Goal: Task Accomplishment & Management: Manage account settings

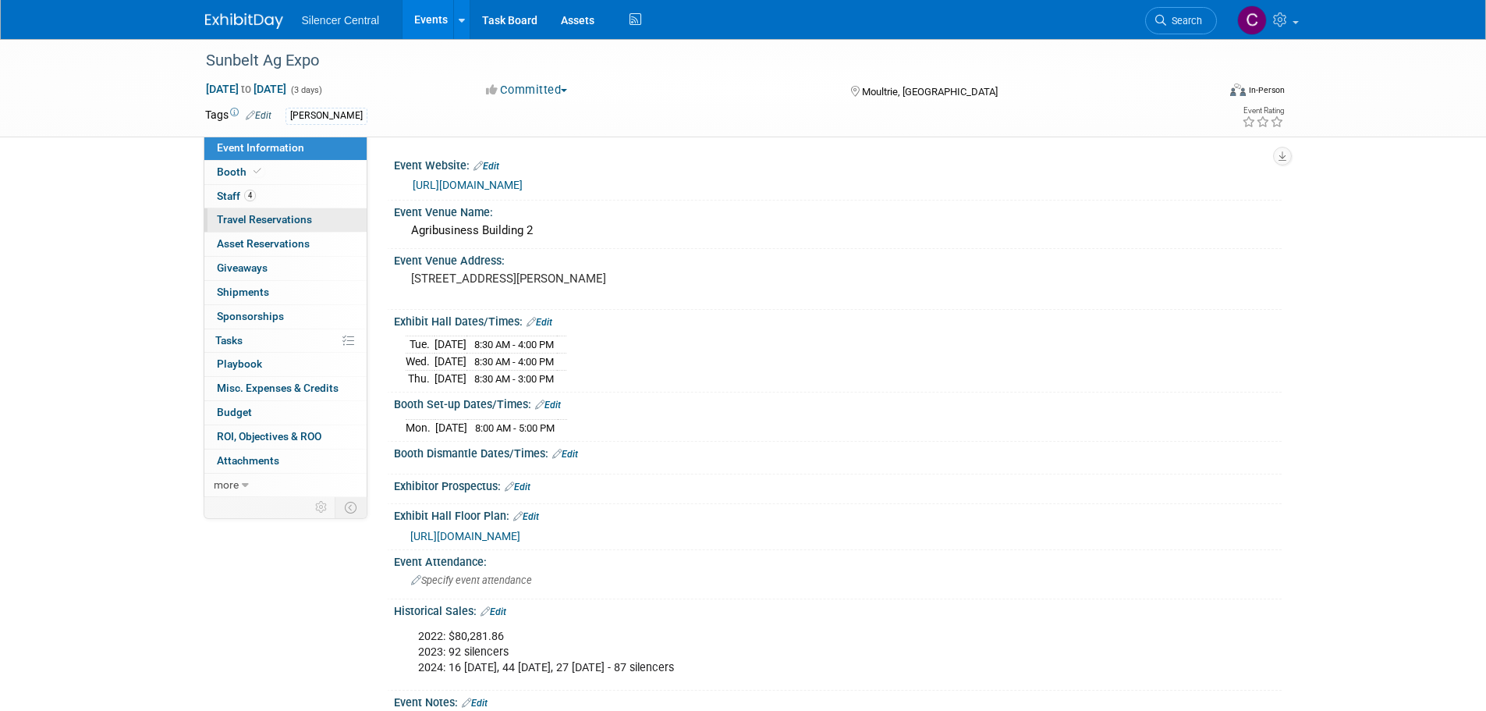
click at [243, 213] on span "Travel Reservations 0" at bounding box center [264, 219] width 95 height 12
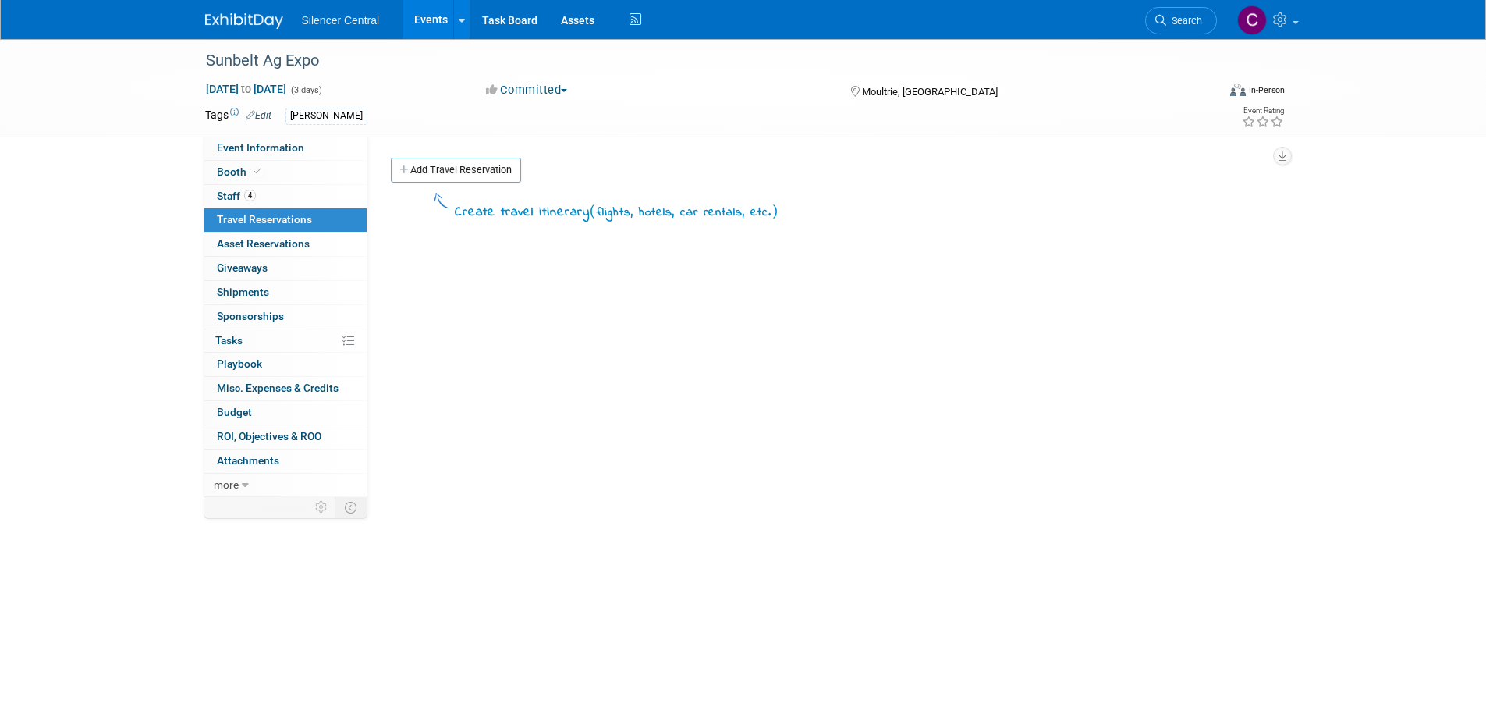
click at [438, 168] on link "Add Travel Reservation" at bounding box center [456, 170] width 130 height 25
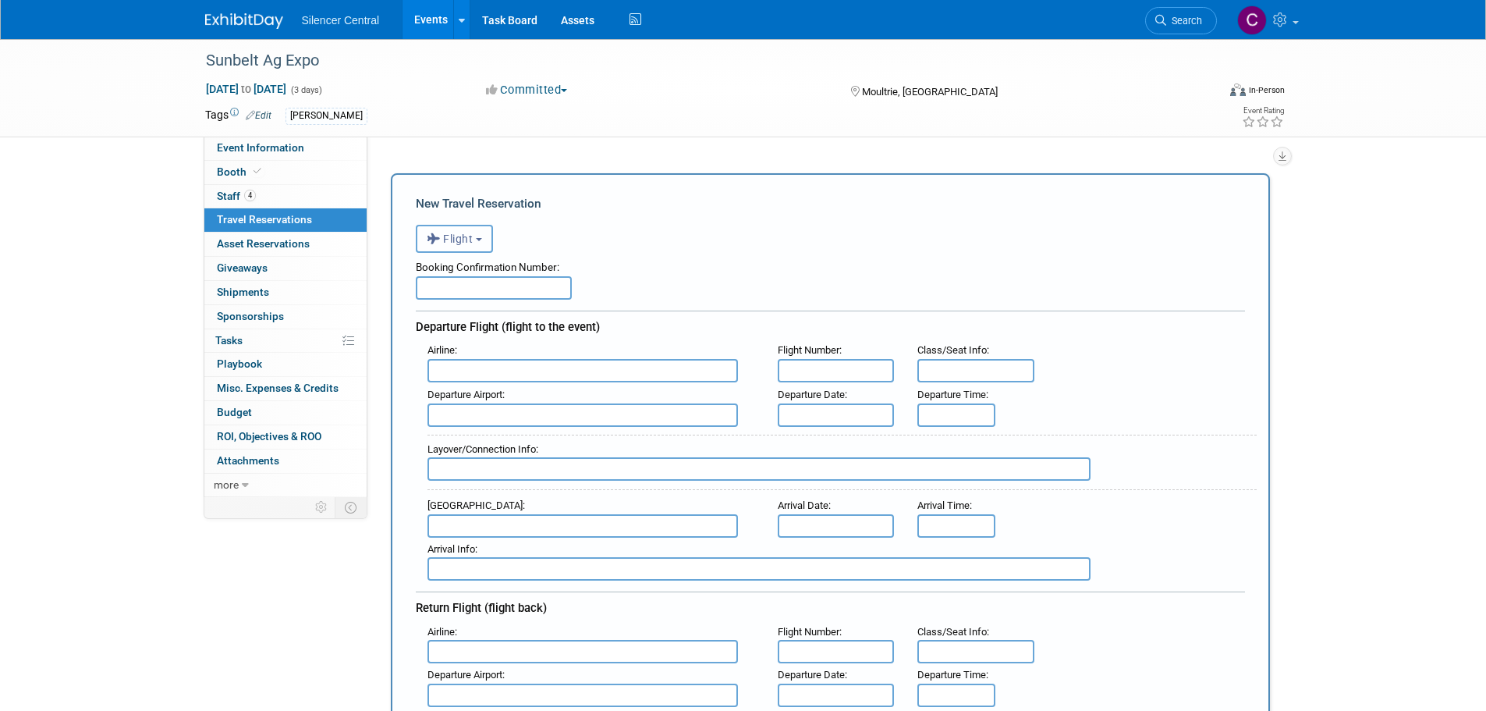
click at [451, 247] on button "Flight" at bounding box center [454, 239] width 77 height 28
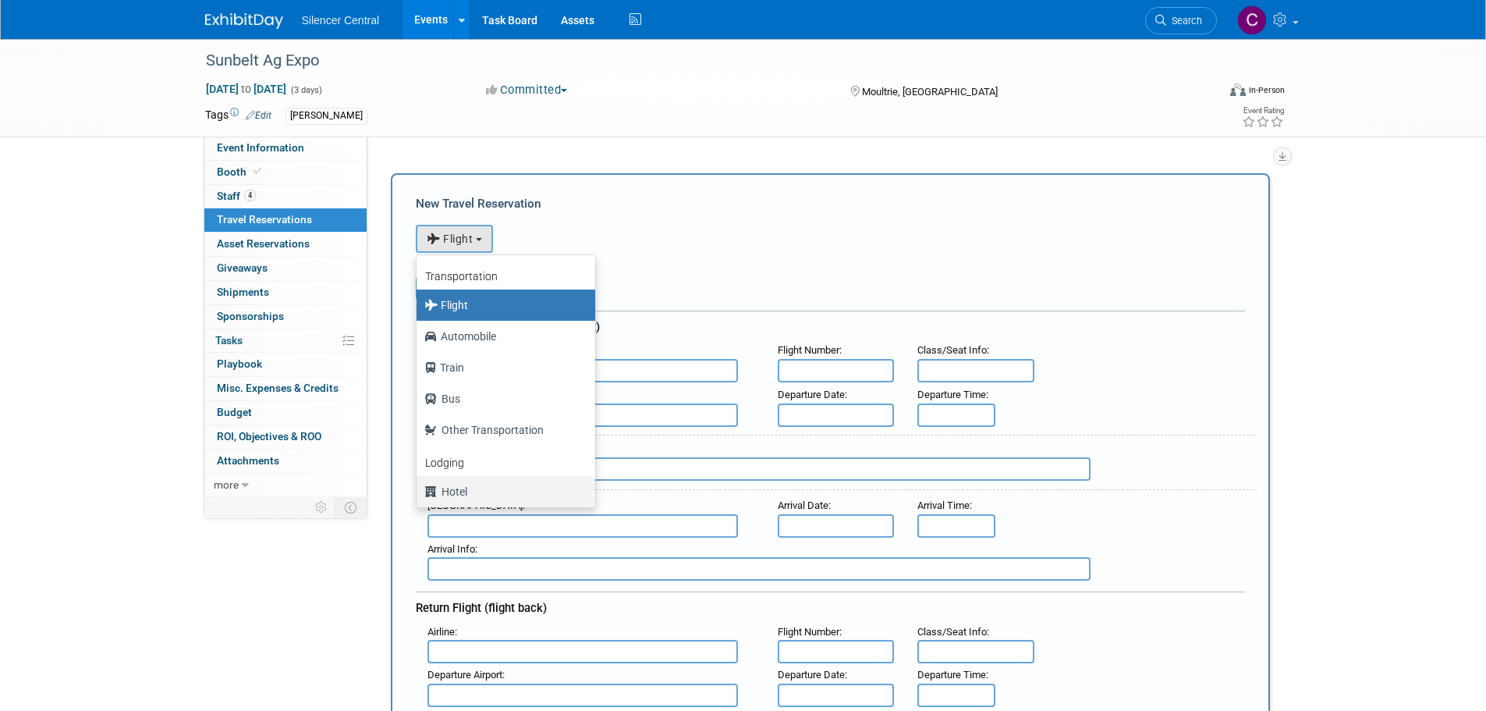
click at [446, 494] on label "Hotel" at bounding box center [501, 491] width 155 height 25
click at [419, 494] on input "Hotel" at bounding box center [414, 489] width 10 height 10
select select "6"
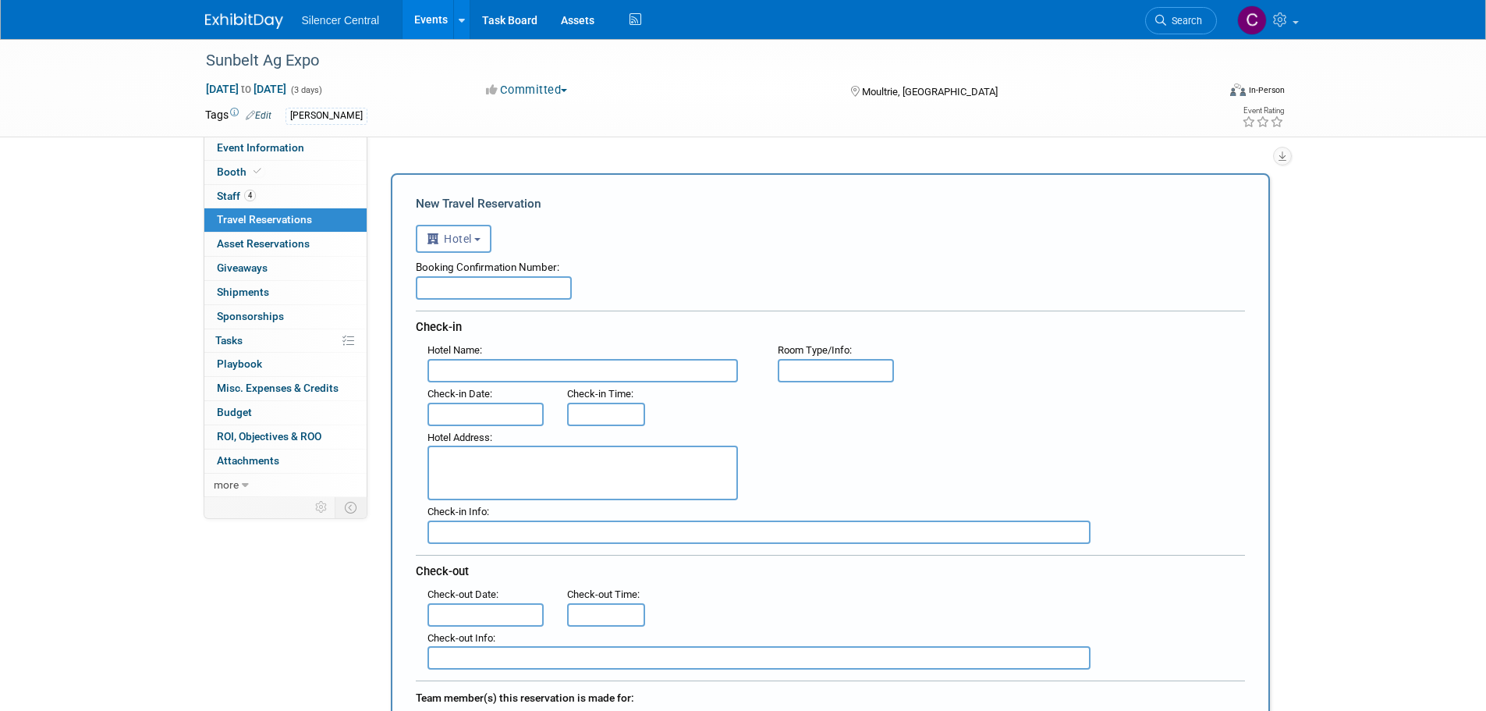
click at [450, 288] on input "text" at bounding box center [494, 287] width 156 height 23
click at [480, 282] on input "text" at bounding box center [494, 287] width 156 height 23
paste input "HMEE8QBPFR"
type input "HMEE8QBPFR"
click at [496, 374] on input "text" at bounding box center [583, 370] width 311 height 23
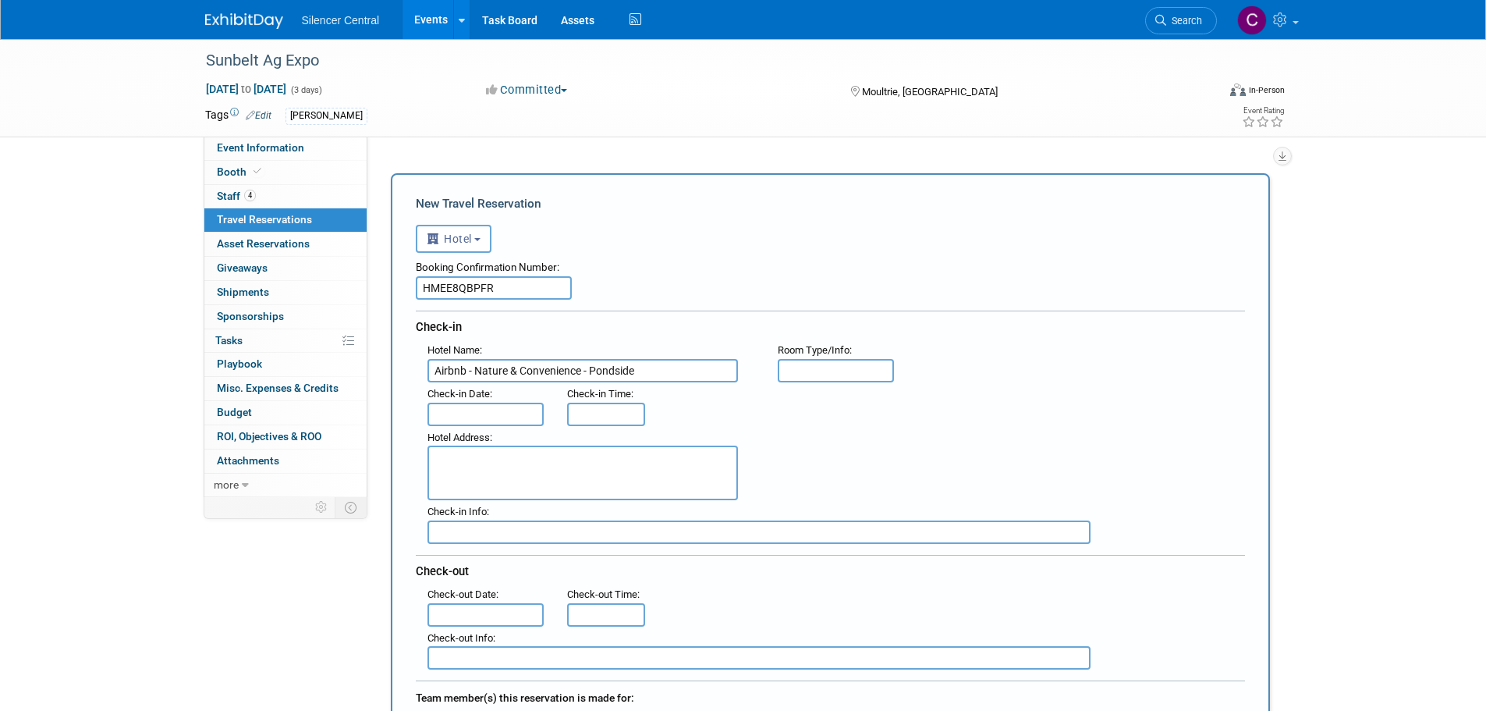
type input "Airbnb - Nature & Convenience - Pondside"
click at [807, 375] on input "text" at bounding box center [836, 370] width 117 height 23
type input "4"
type input "3 Bedroom/ 2 bath"
click at [498, 419] on input "text" at bounding box center [486, 414] width 117 height 23
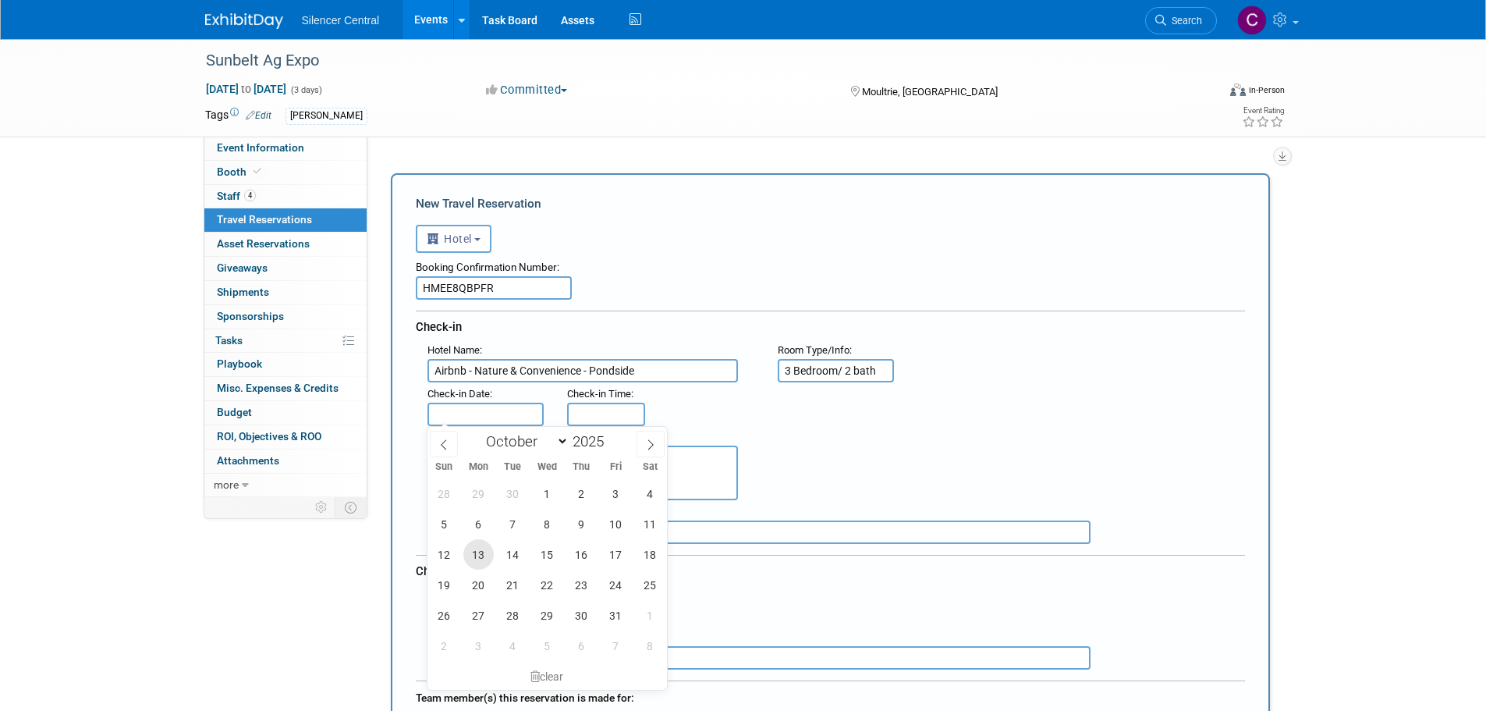
click at [481, 558] on span "13" at bounding box center [478, 554] width 30 height 30
type input "[DATE]"
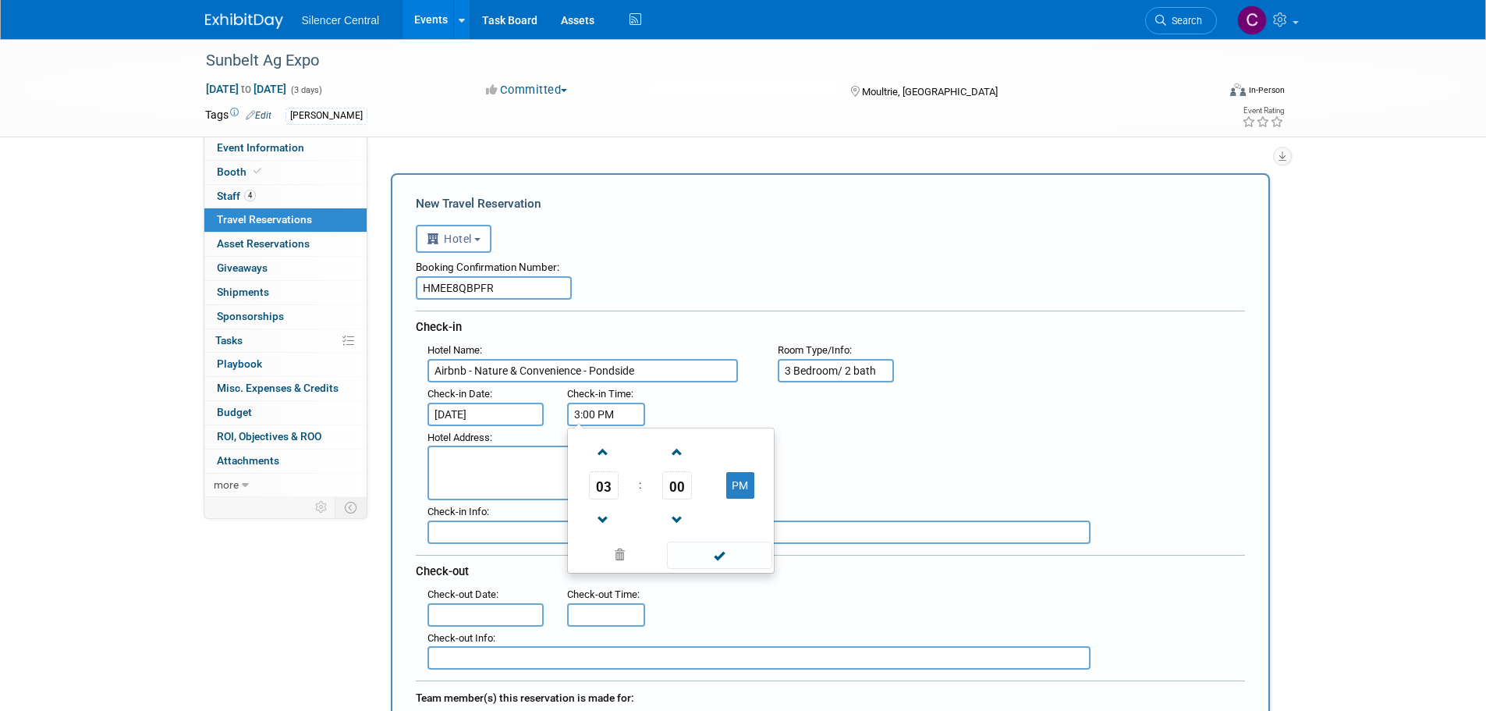
click at [593, 415] on input "3:00 PM" at bounding box center [606, 414] width 78 height 23
click at [608, 451] on span at bounding box center [603, 451] width 27 height 27
type input "4:00 PM"
click at [707, 552] on span at bounding box center [719, 554] width 105 height 27
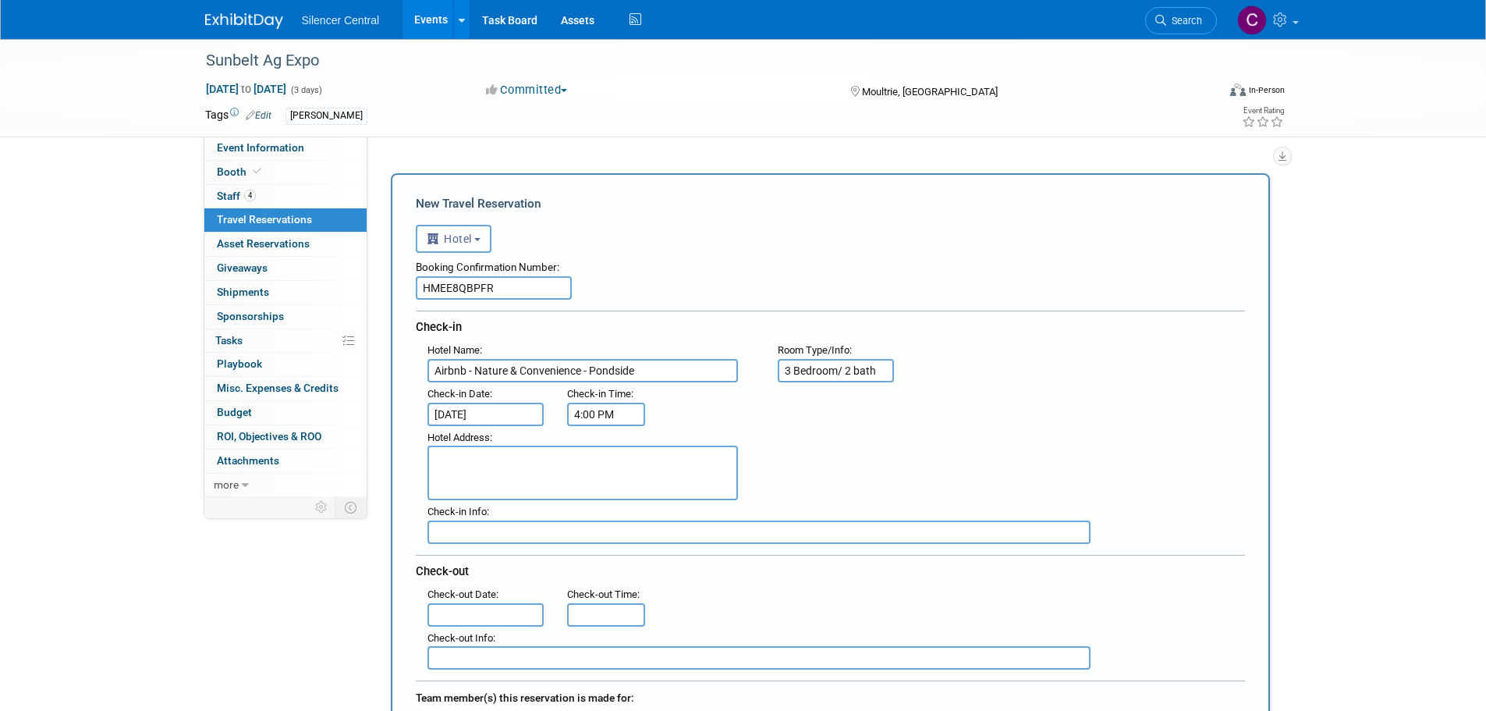
click at [527, 469] on textarea at bounding box center [583, 472] width 311 height 55
click at [494, 463] on textarea at bounding box center [583, 472] width 311 height 55
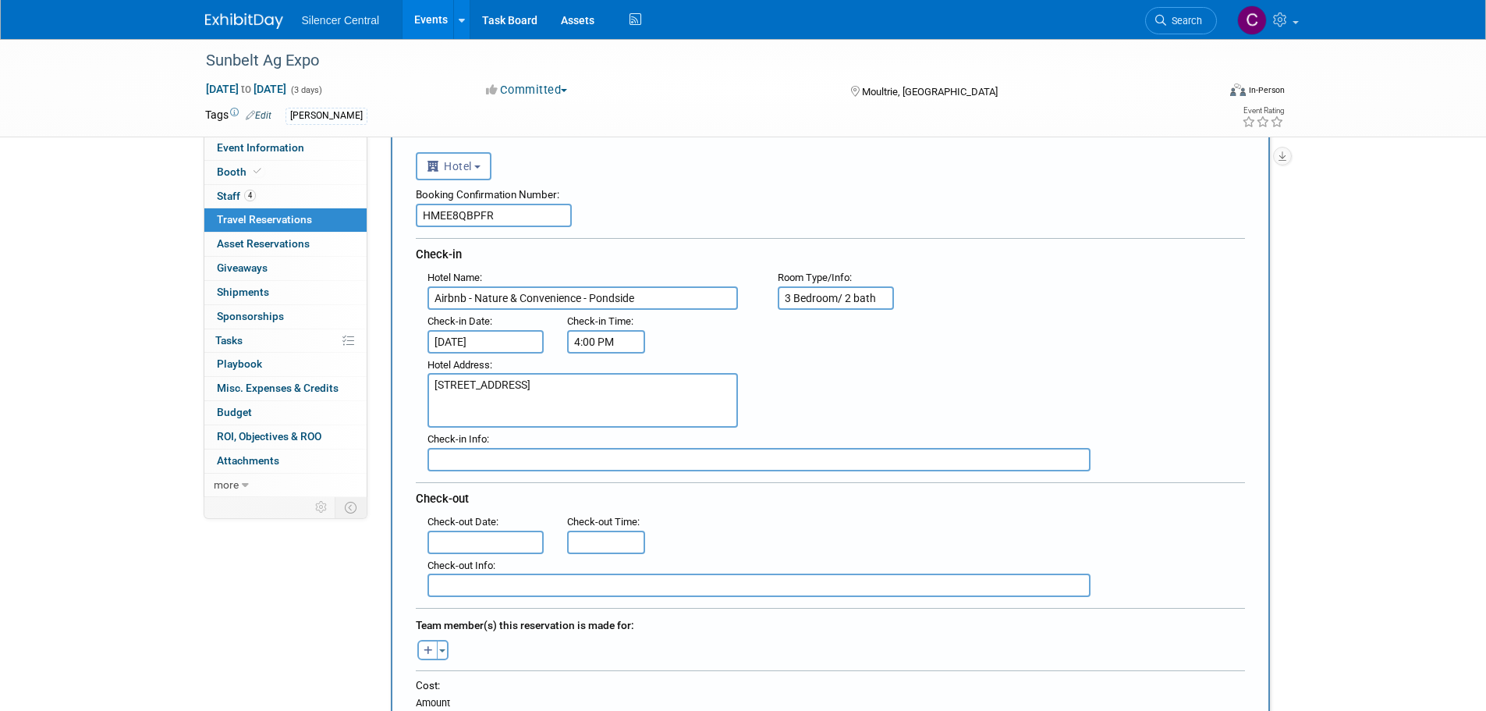
scroll to position [156, 0]
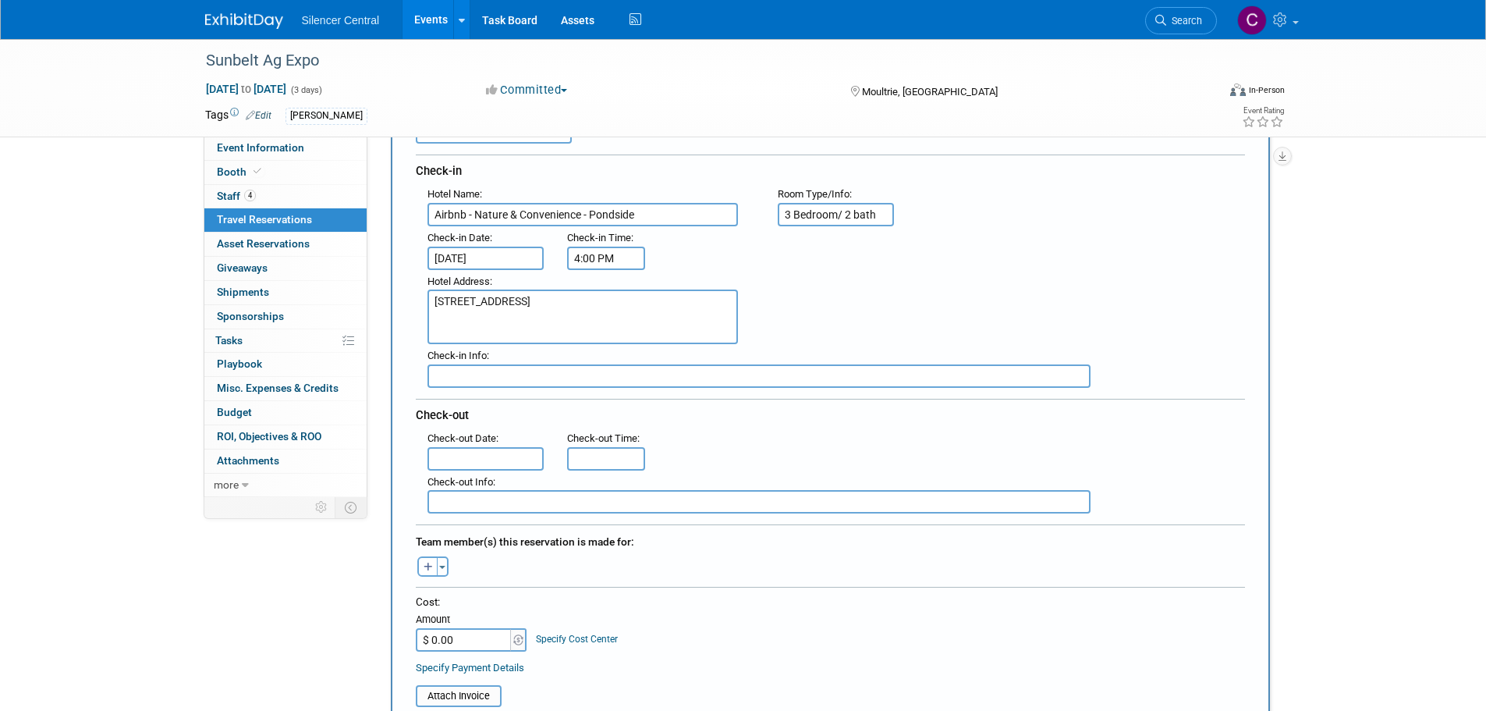
type textarea "[STREET_ADDRESS]"
click at [460, 466] on input "text" at bounding box center [486, 458] width 117 height 23
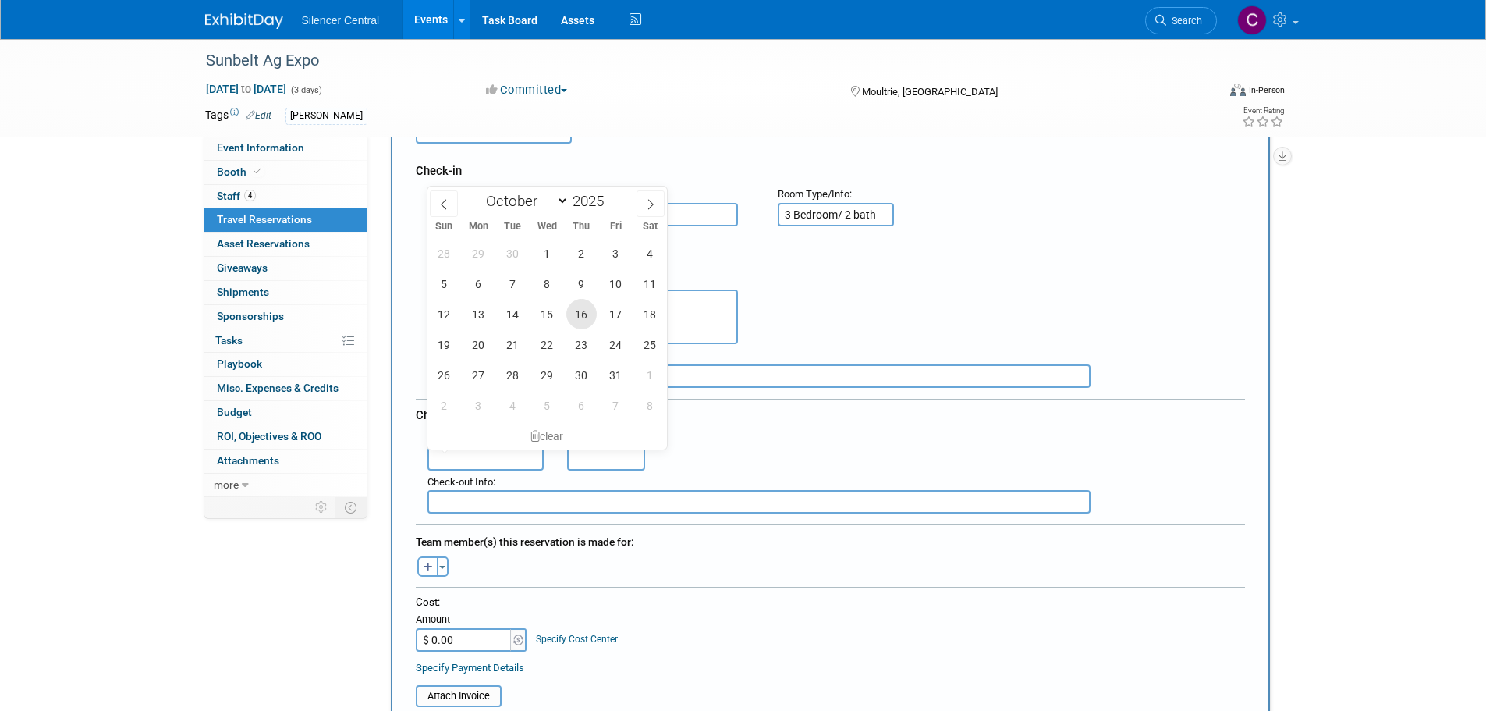
click at [582, 314] on span "16" at bounding box center [581, 314] width 30 height 30
type input "[DATE]"
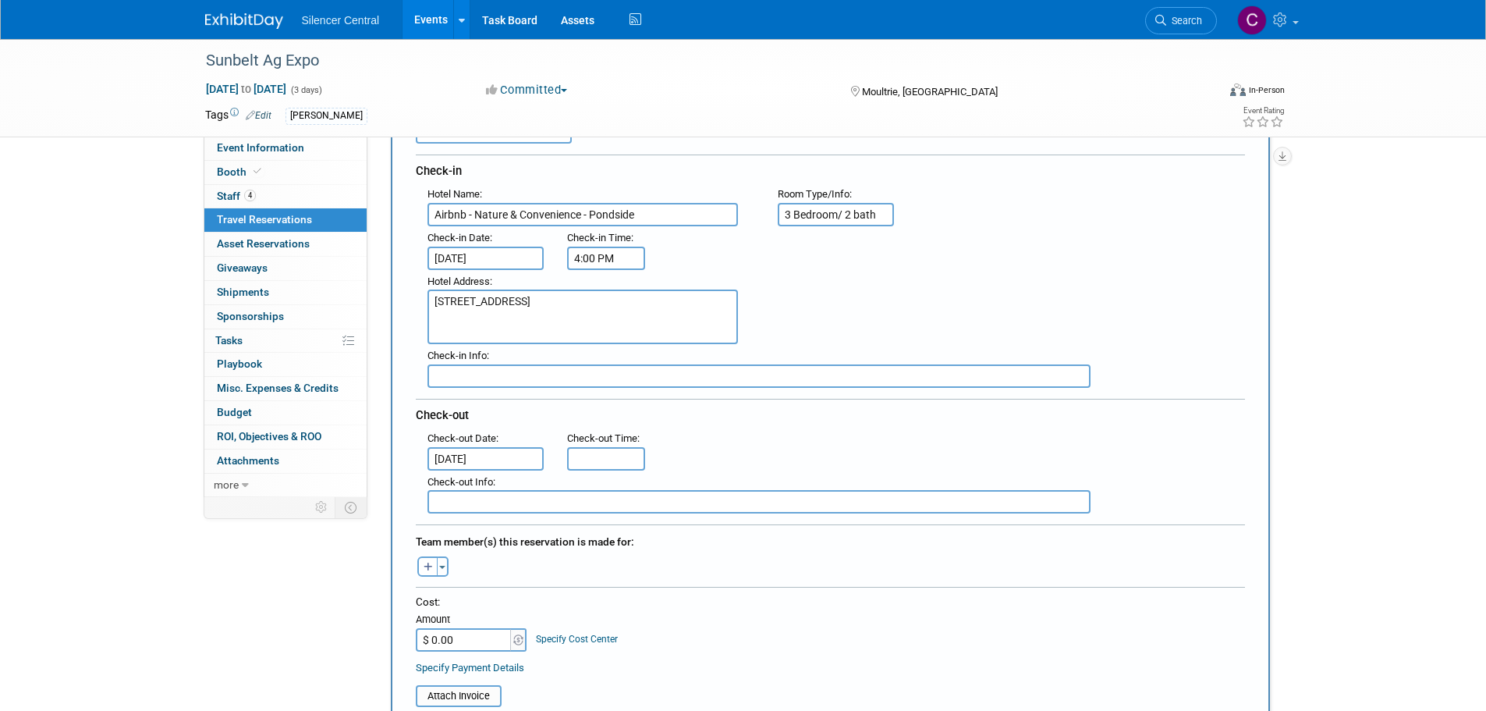
scroll to position [312, 0]
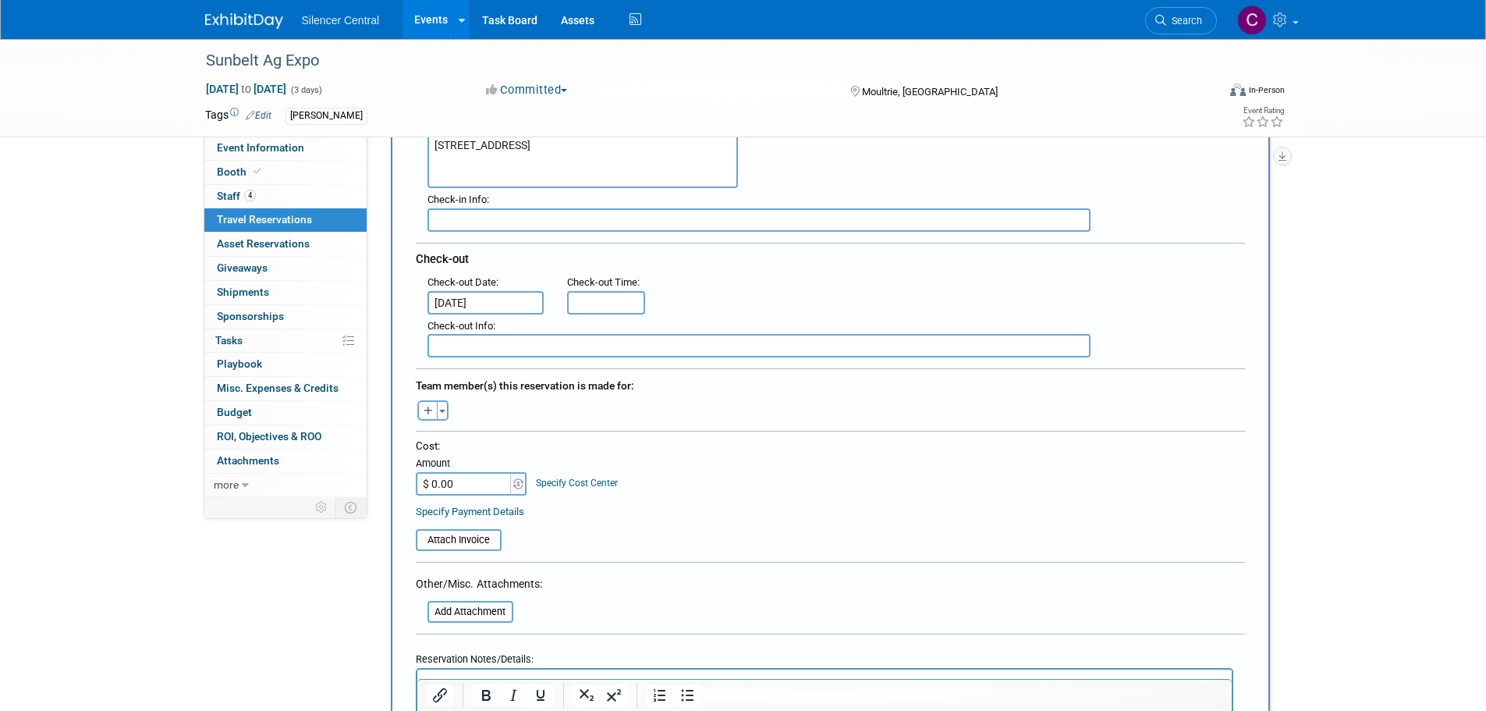
click at [468, 473] on input "$ 0.00" at bounding box center [465, 483] width 98 height 23
type input "$ 945.54"
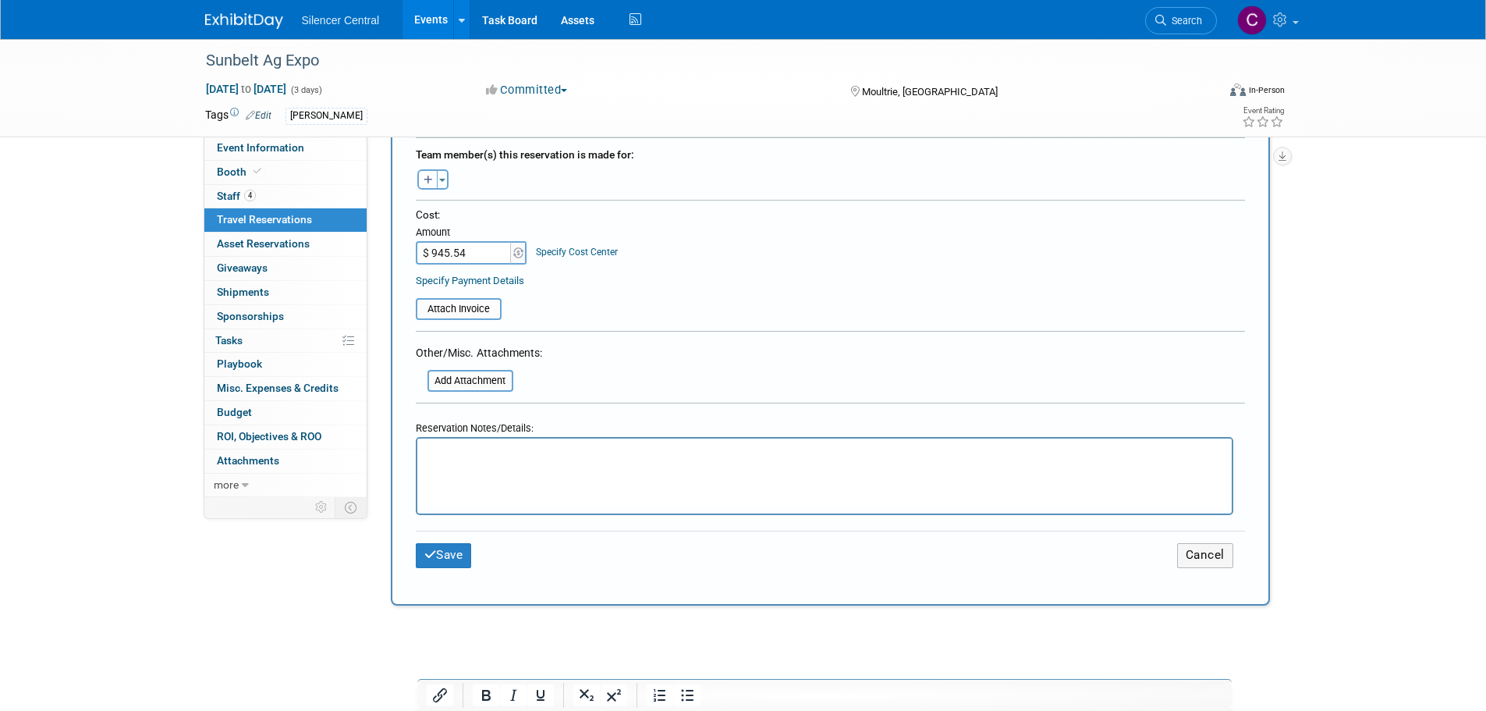
scroll to position [546, 0]
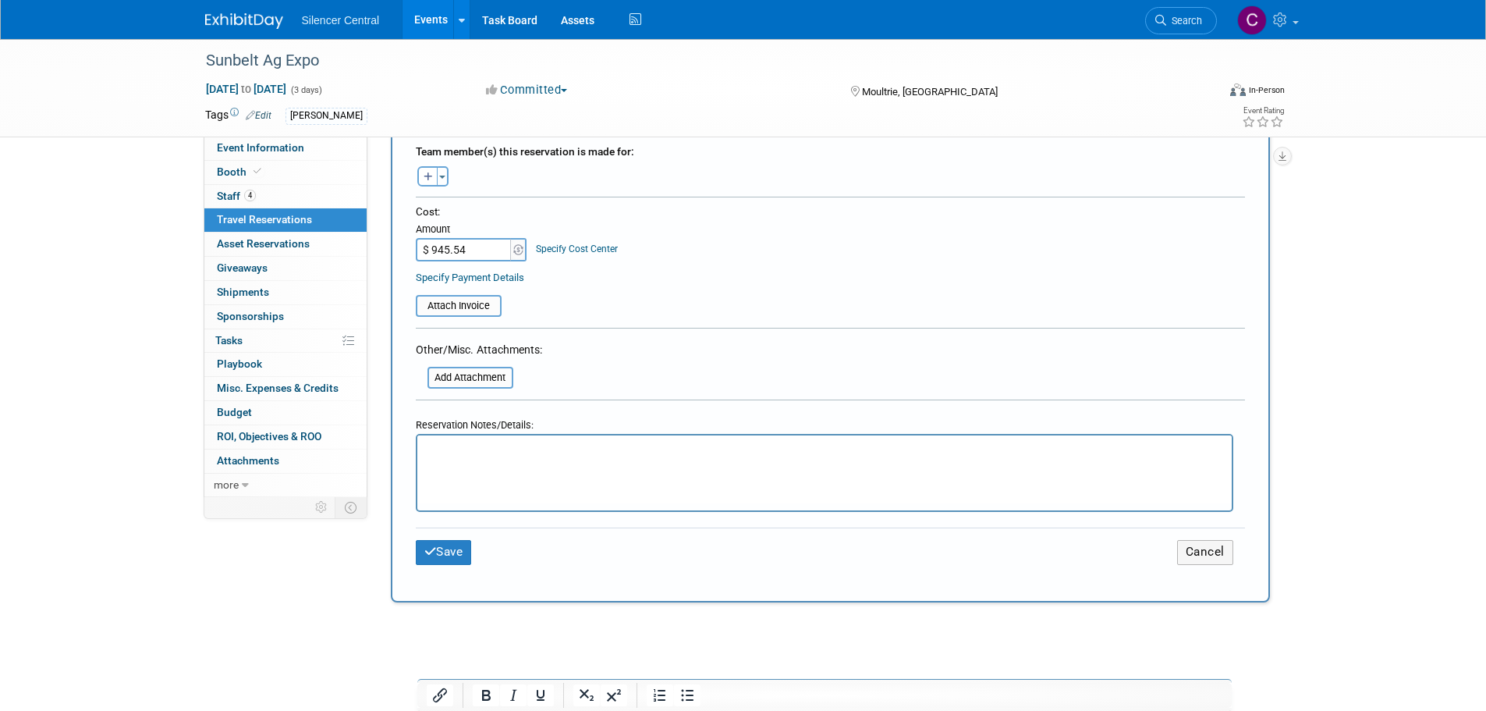
click at [475, 458] on html at bounding box center [824, 446] width 814 height 23
click at [461, 548] on button "Save" at bounding box center [444, 552] width 56 height 24
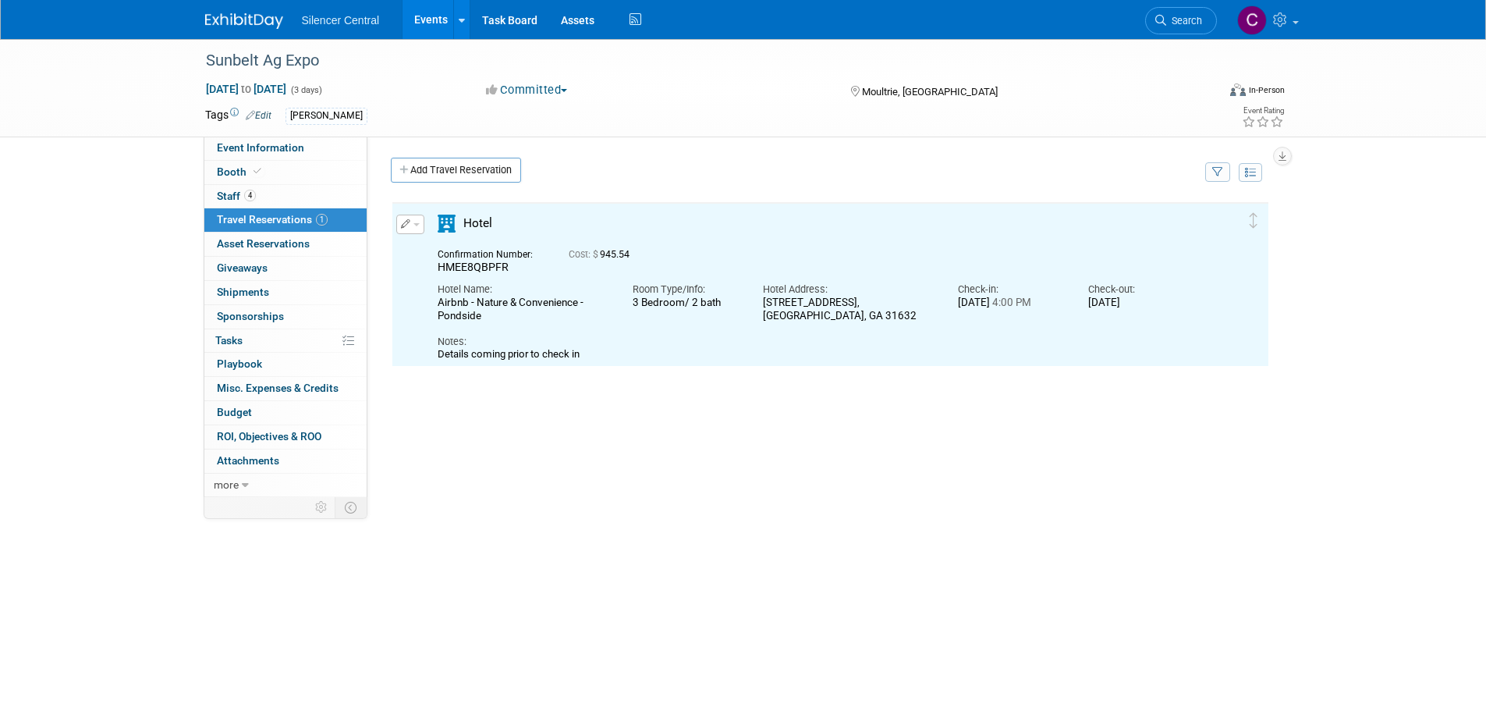
scroll to position [0, 0]
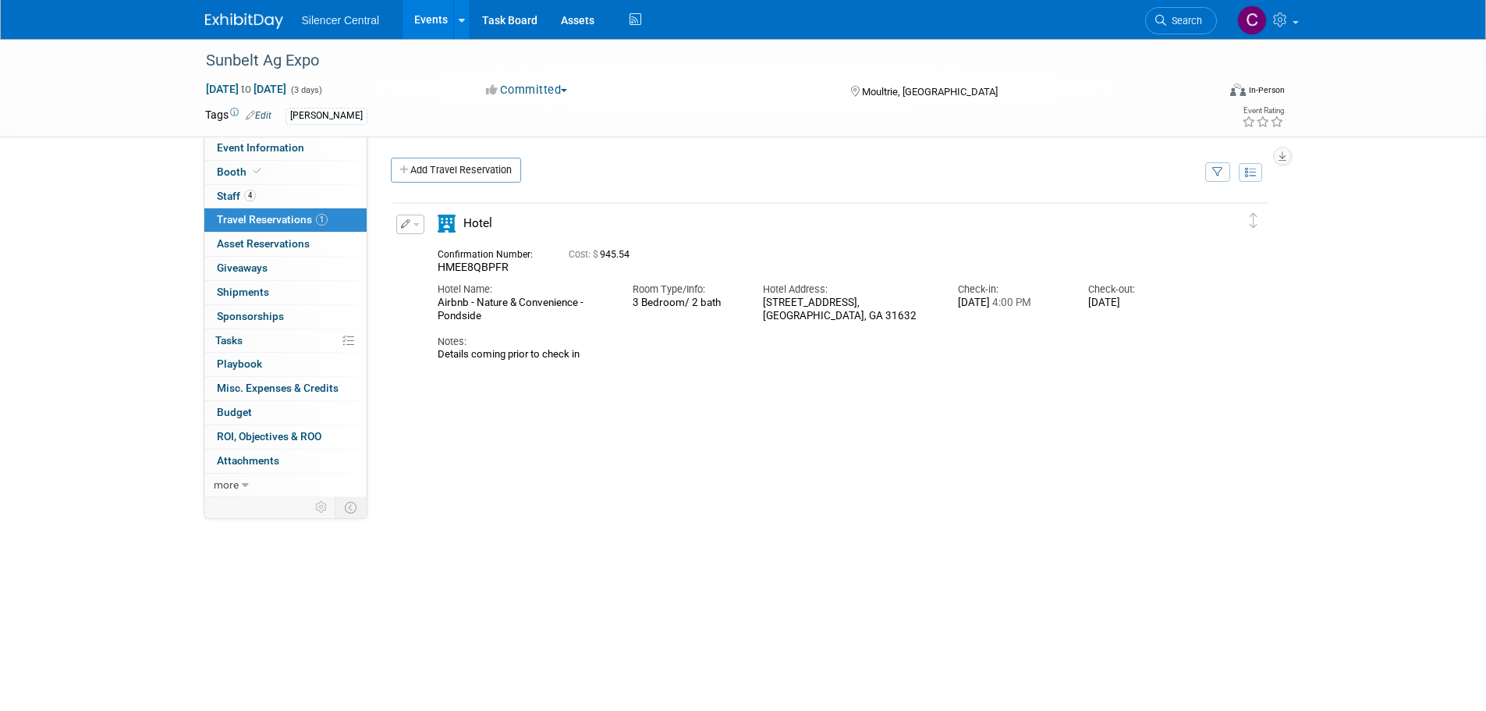
click at [413, 222] on button "button" at bounding box center [410, 225] width 28 height 20
click at [445, 250] on button "Edit Reservation" at bounding box center [463, 251] width 132 height 23
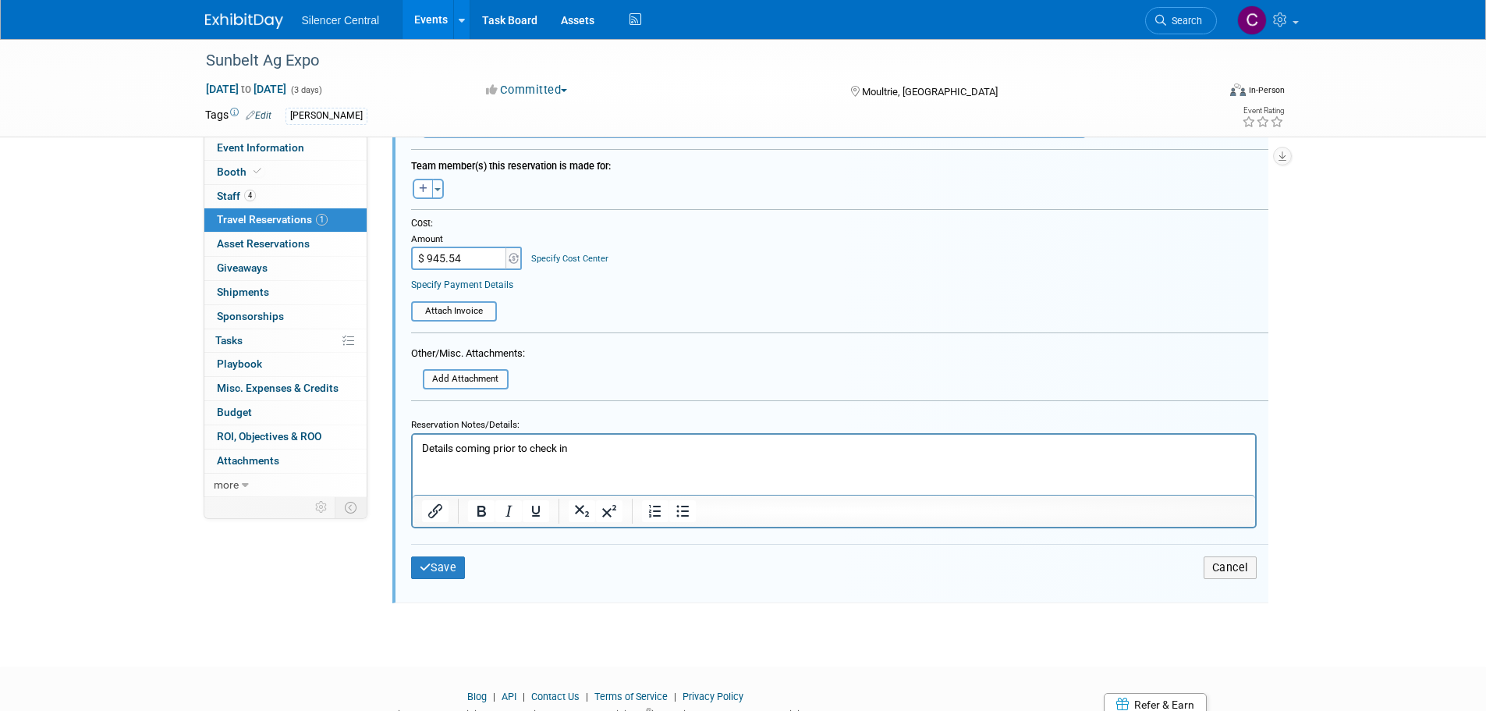
scroll to position [573, 0]
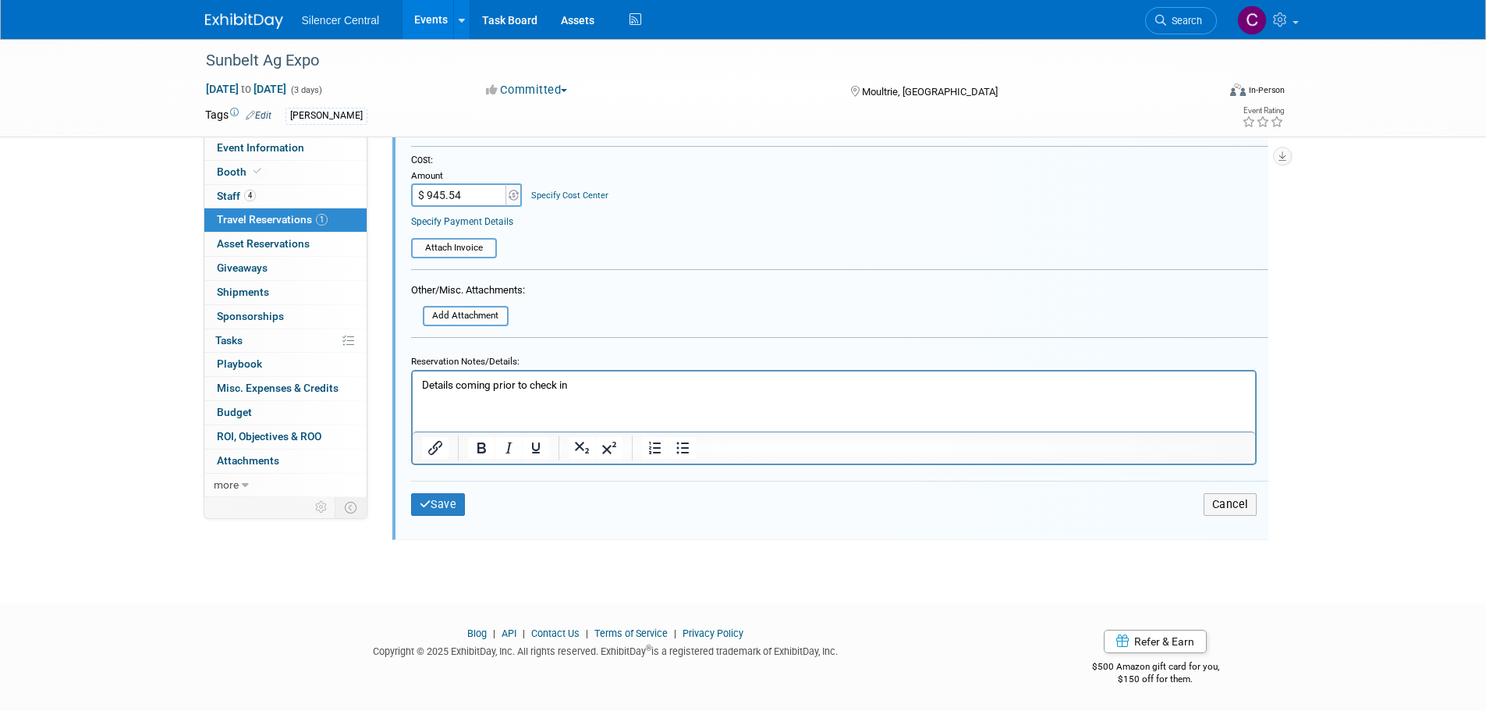
click at [440, 392] on html "Details coming prior to check in" at bounding box center [833, 381] width 843 height 21
click at [587, 386] on p "Details coming prior to check in" at bounding box center [833, 384] width 825 height 15
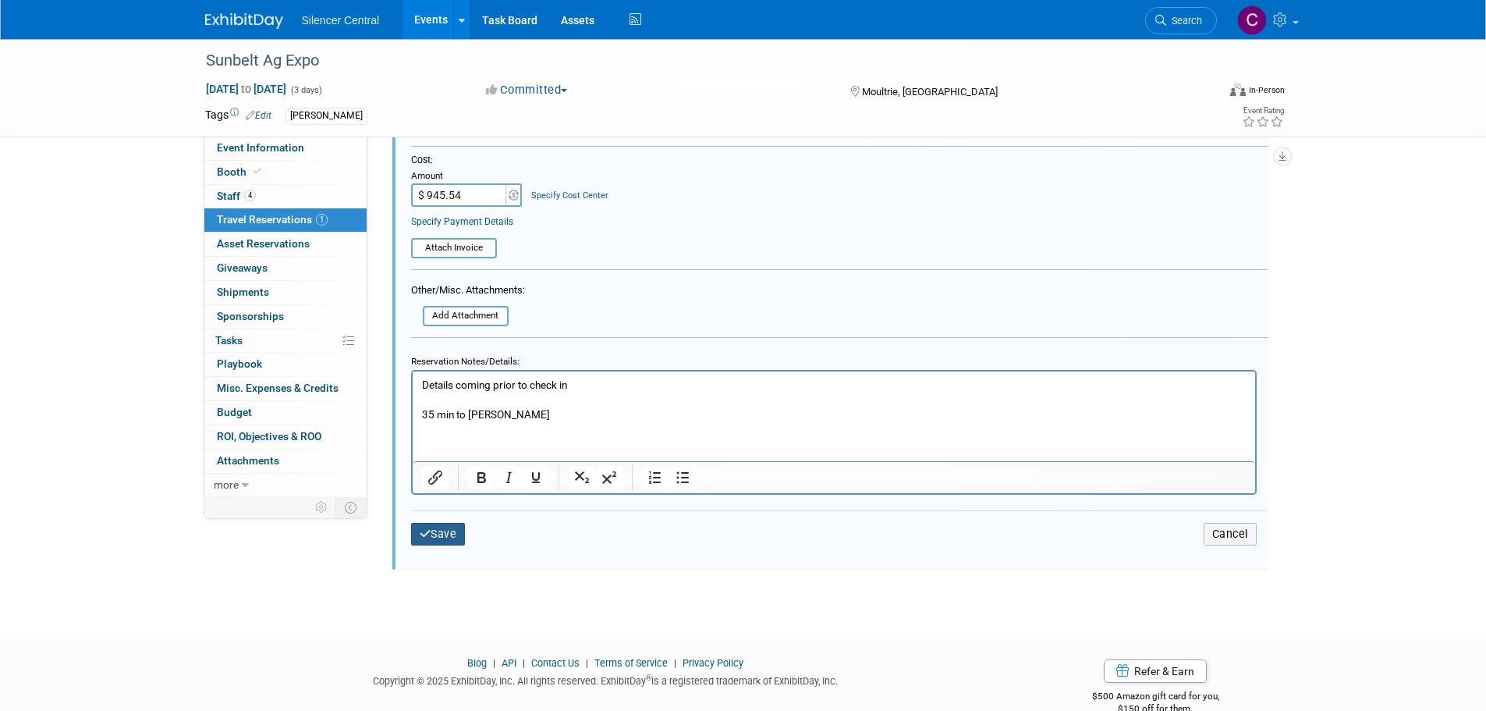
click at [449, 531] on button "Save" at bounding box center [438, 534] width 55 height 23
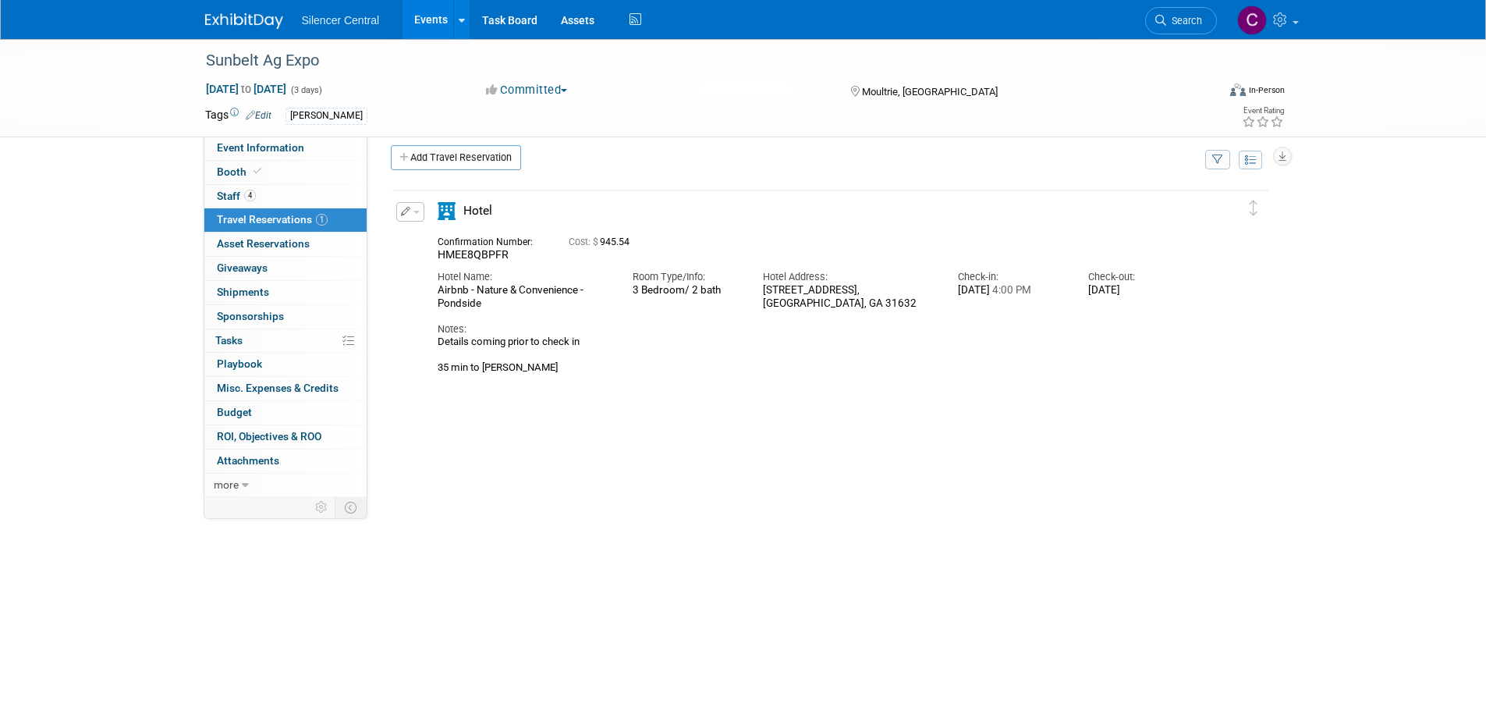
scroll to position [0, 0]
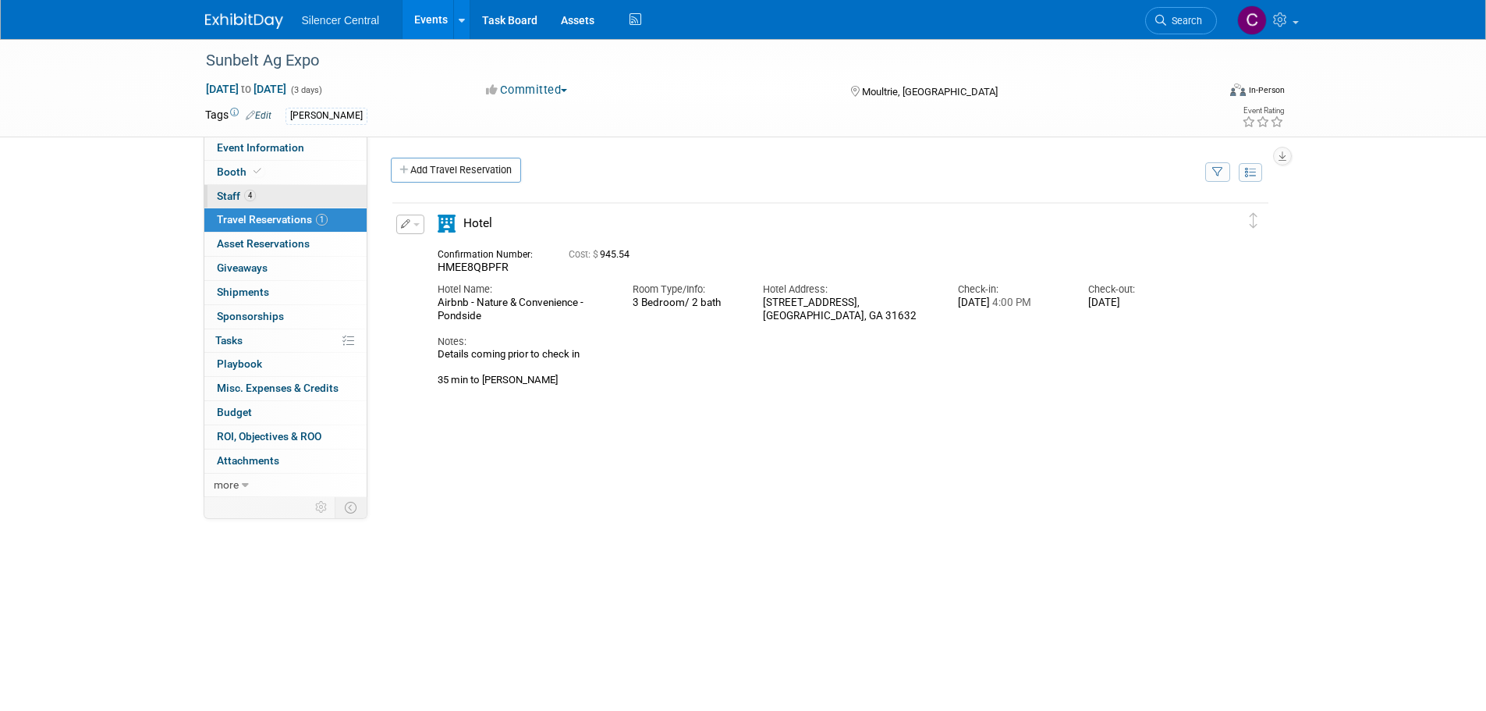
click at [258, 196] on link "4 Staff 4" at bounding box center [285, 196] width 162 height 23
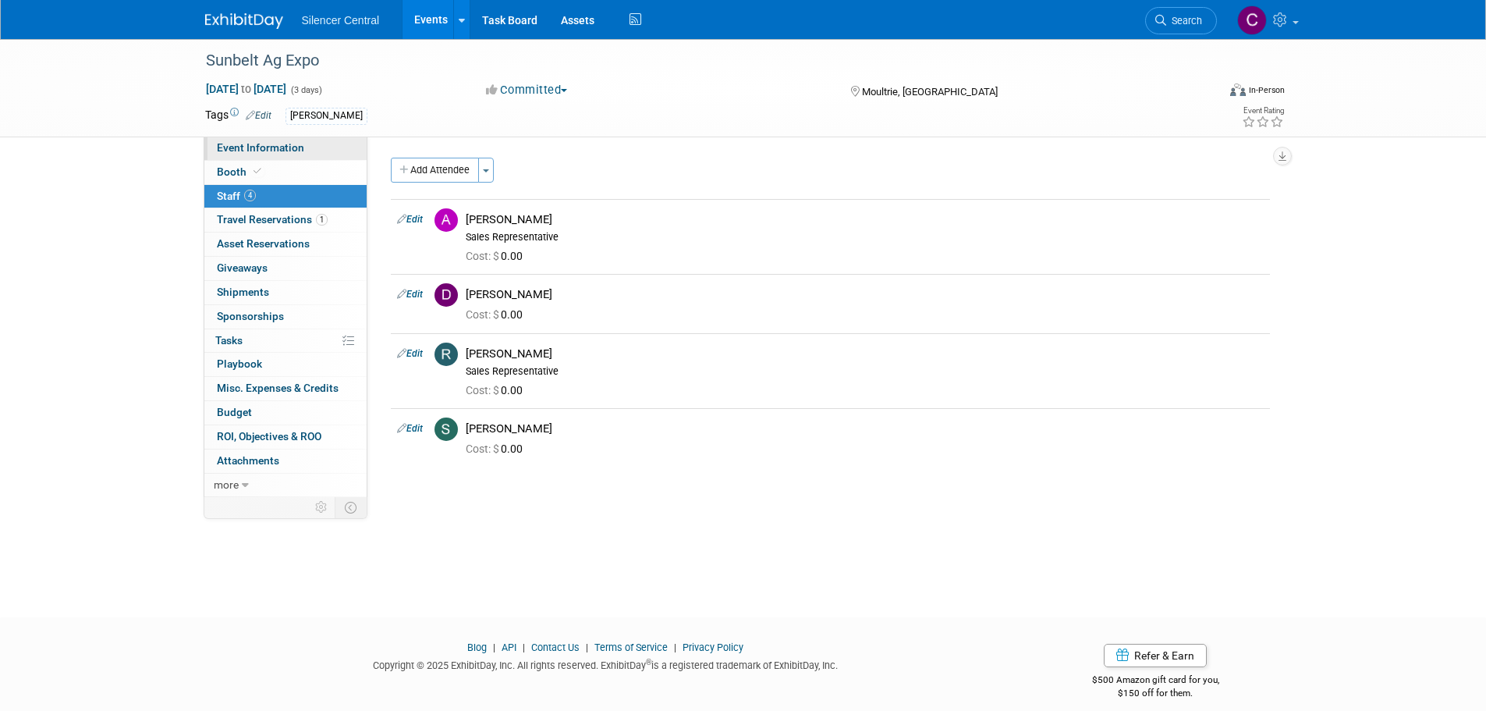
click at [265, 141] on span "Event Information" at bounding box center [260, 147] width 87 height 12
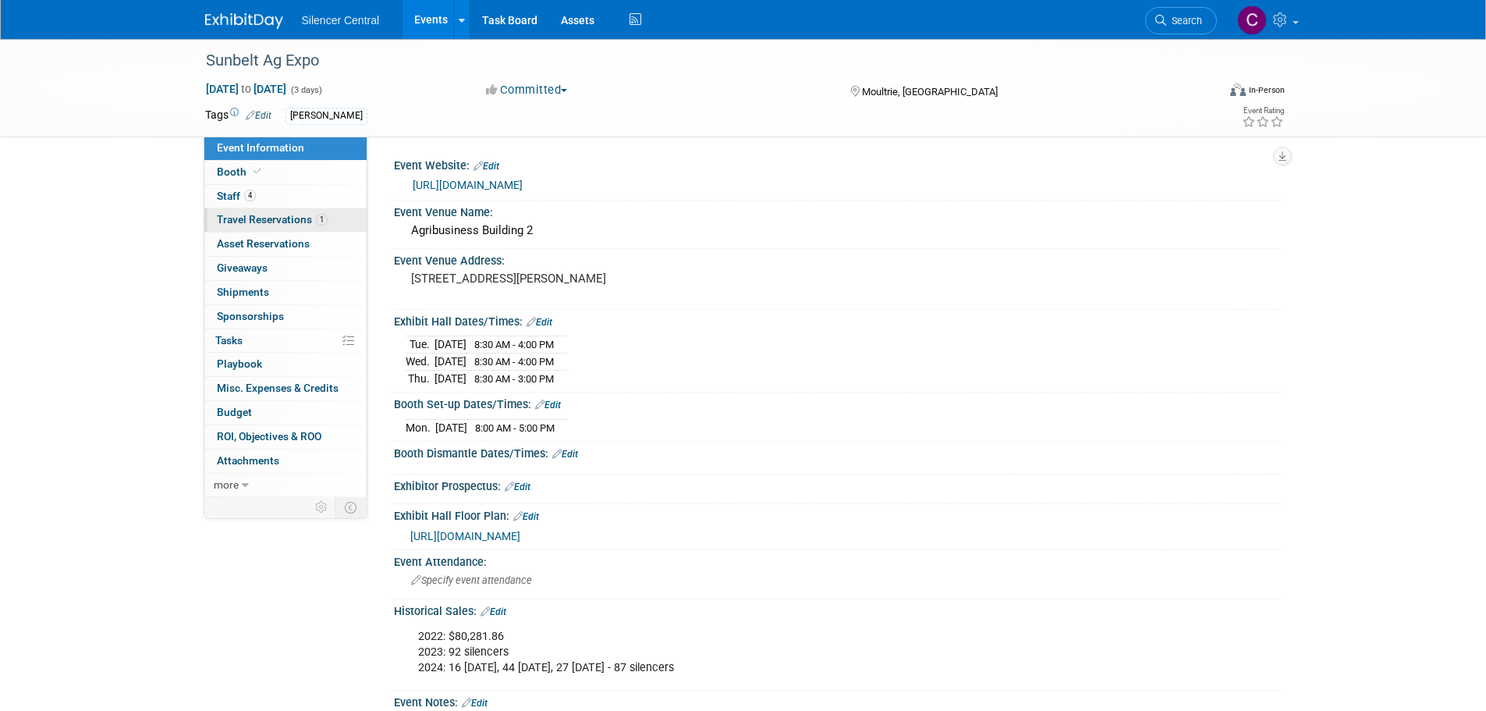
click at [268, 218] on span "Travel Reservations 1" at bounding box center [272, 219] width 111 height 12
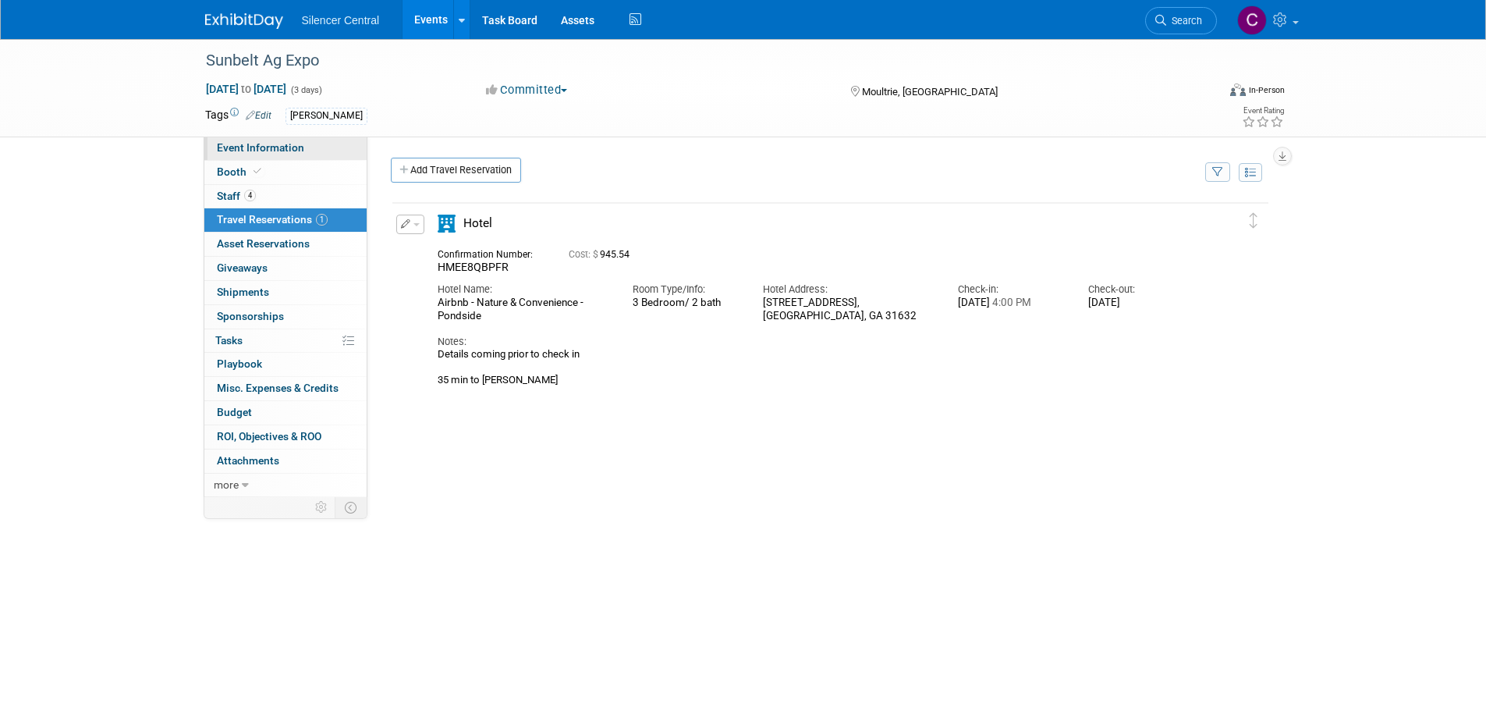
click at [268, 147] on span "Event Information" at bounding box center [260, 147] width 87 height 12
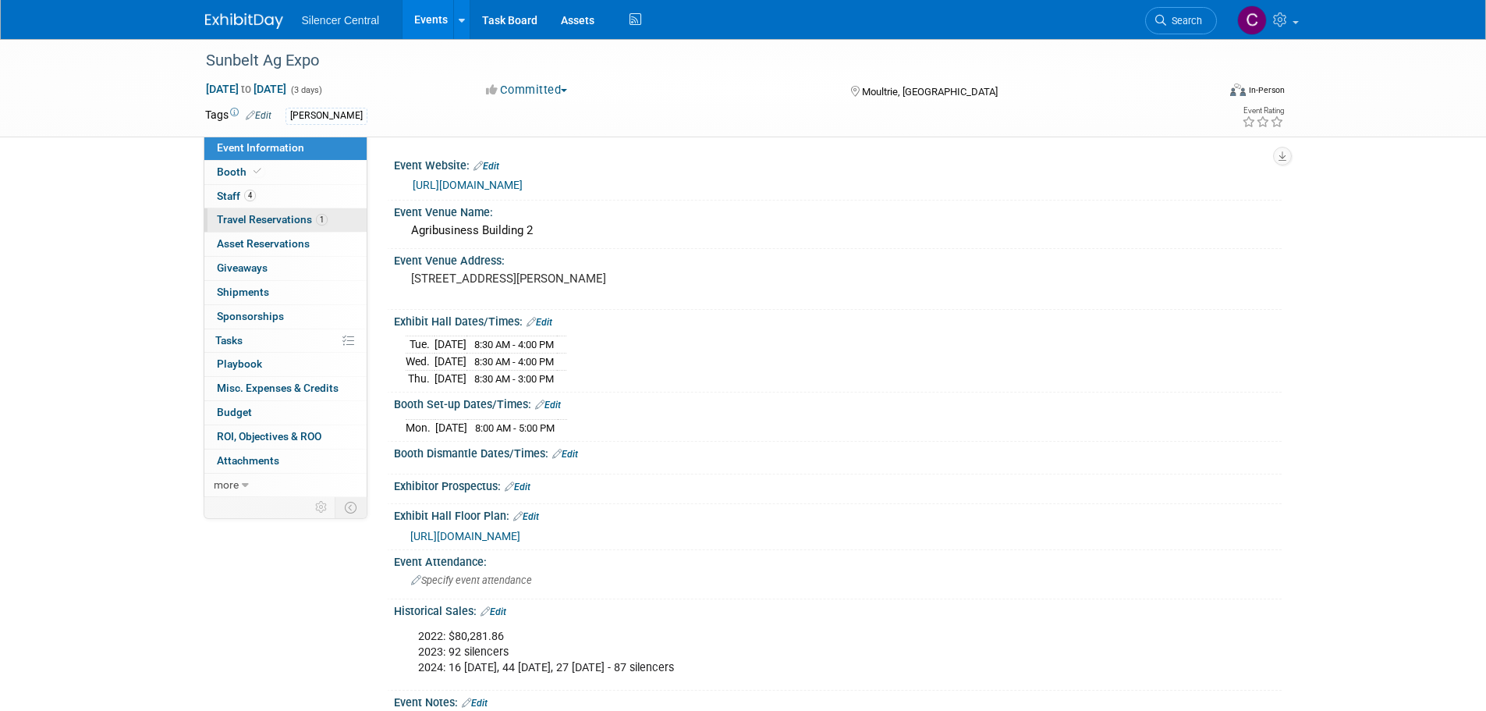
click at [257, 221] on span "Travel Reservations 1" at bounding box center [272, 219] width 111 height 12
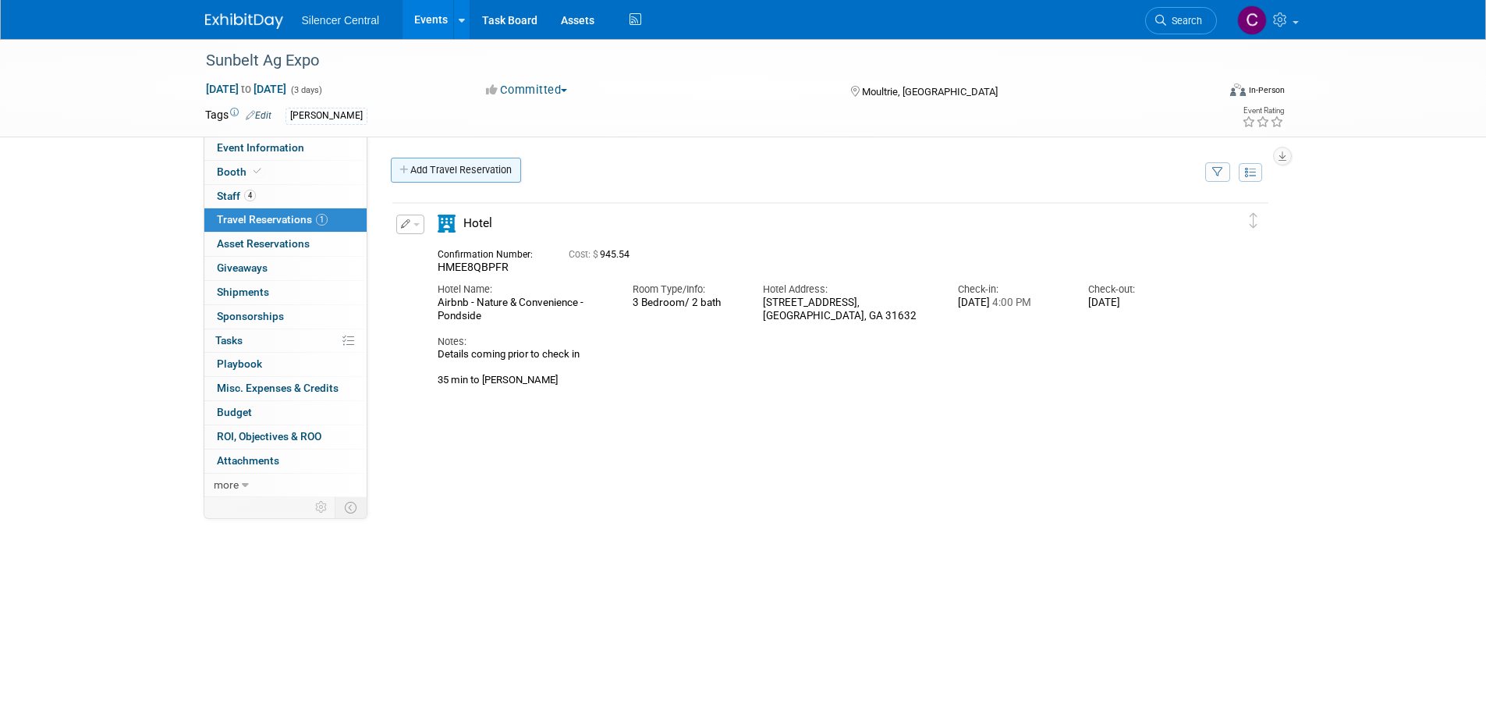
click at [474, 177] on link "Add Travel Reservation" at bounding box center [456, 170] width 130 height 25
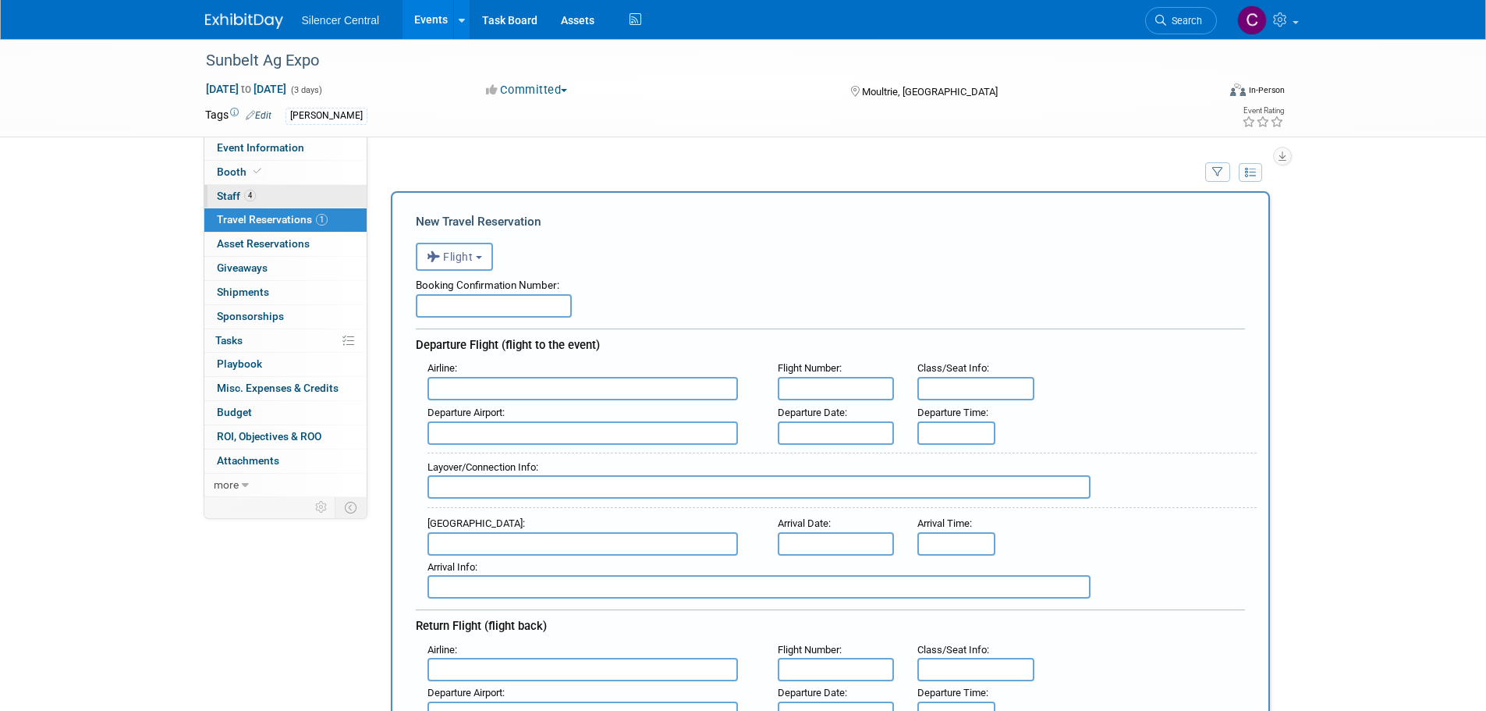
click at [225, 193] on span "Staff 4" at bounding box center [236, 196] width 39 height 12
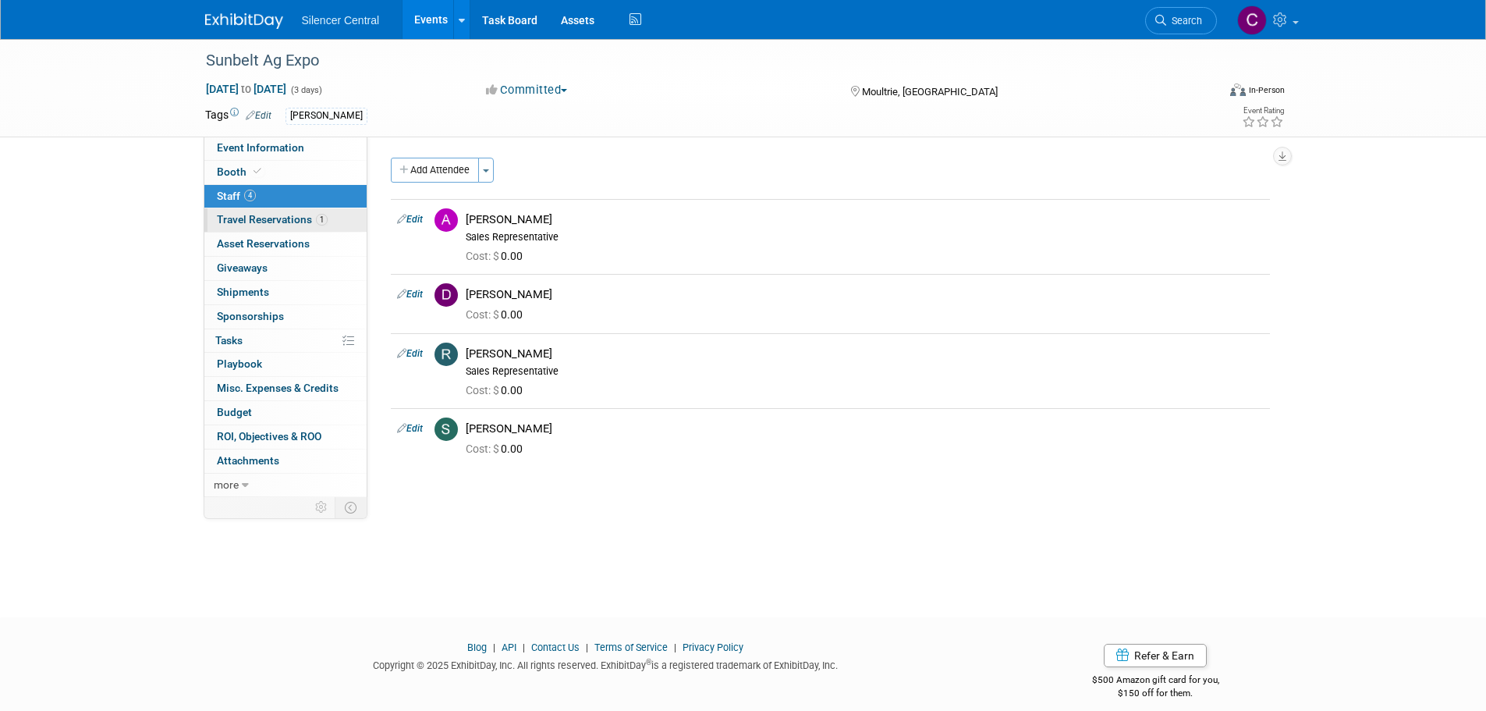
click at [240, 219] on span "Travel Reservations 1" at bounding box center [272, 219] width 111 height 12
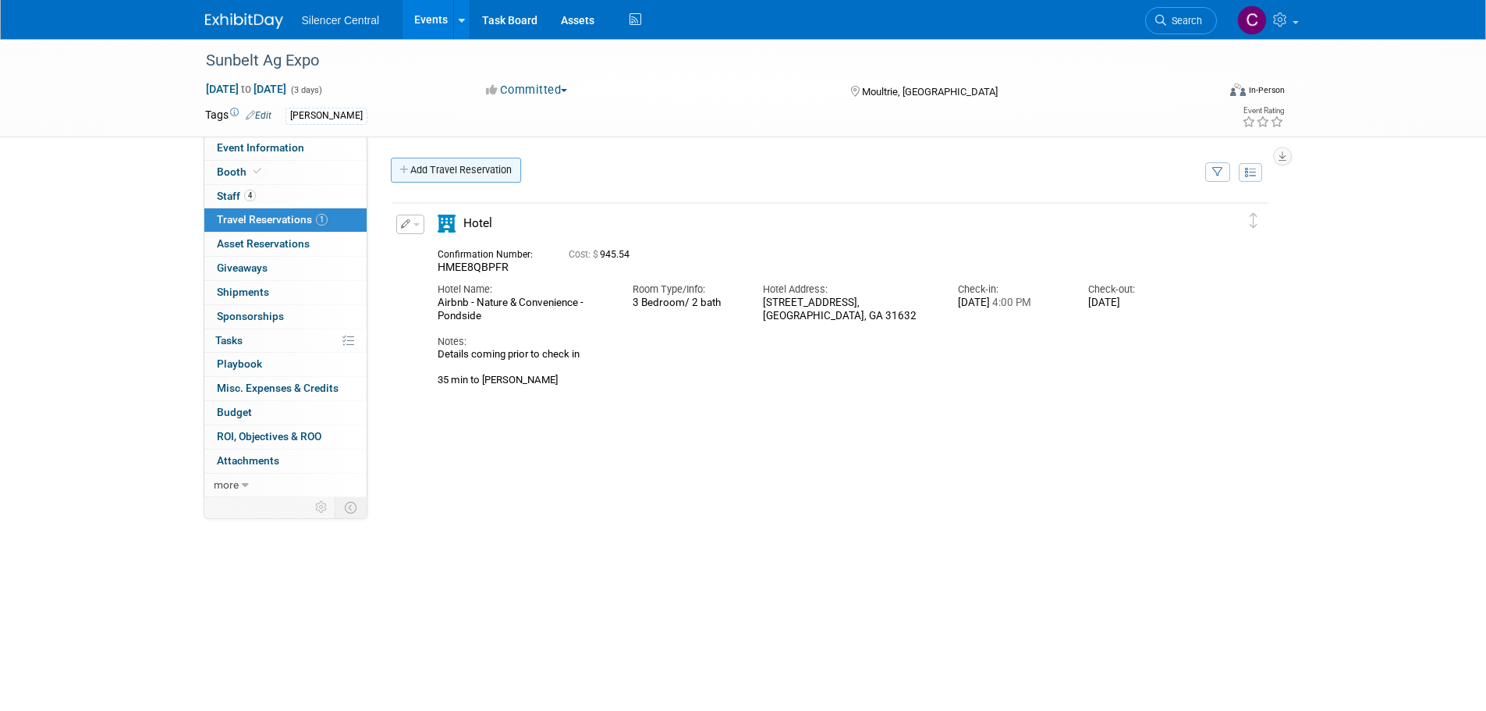
click at [433, 173] on link "Add Travel Reservation" at bounding box center [456, 170] width 130 height 25
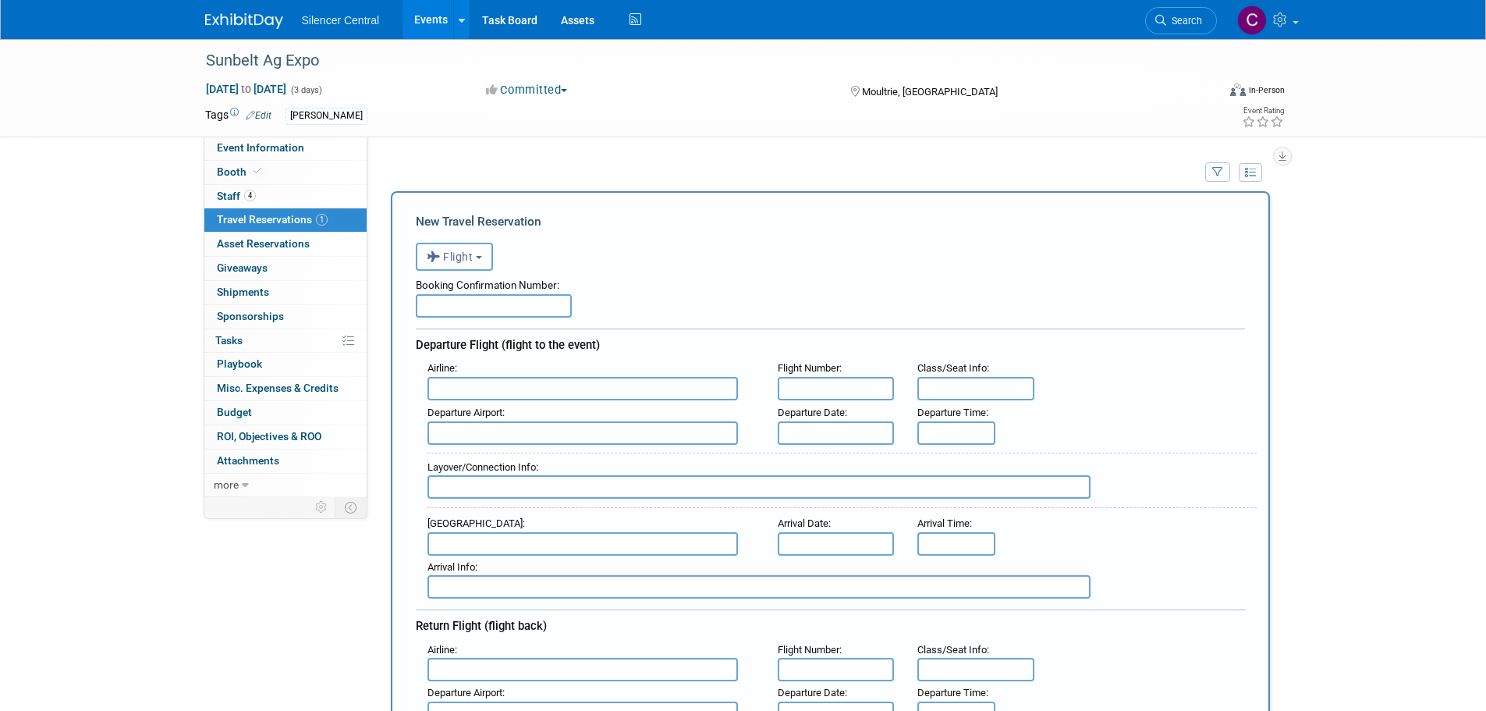
click at [478, 314] on input "text" at bounding box center [494, 305] width 156 height 23
click at [488, 312] on input "text" at bounding box center [494, 305] width 156 height 23
paste input "FWFSRS"
type input "FWFSRS"
click at [511, 392] on input "text" at bounding box center [583, 388] width 311 height 23
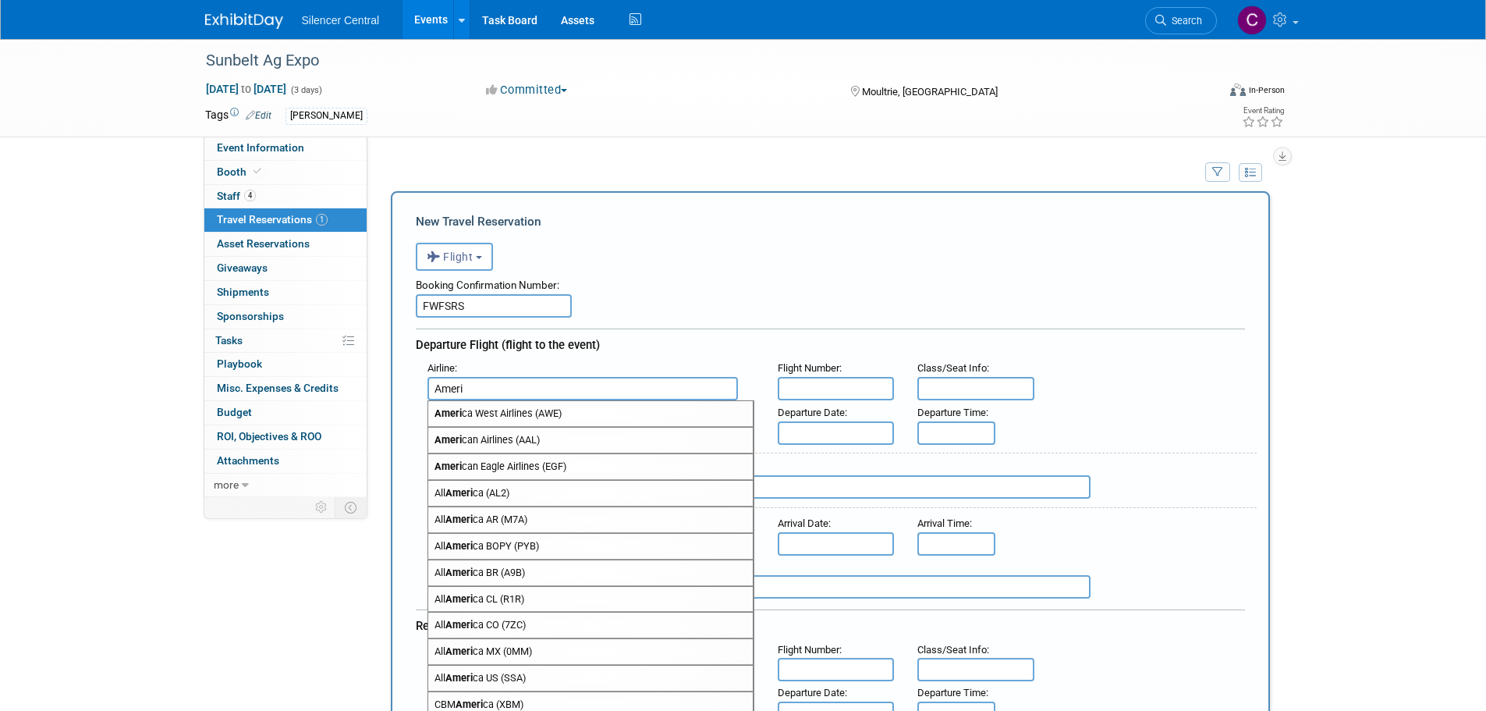
click at [509, 449] on span "Ameri can Airlines (AAL)" at bounding box center [590, 440] width 325 height 25
type input "American Airlines (AAL)"
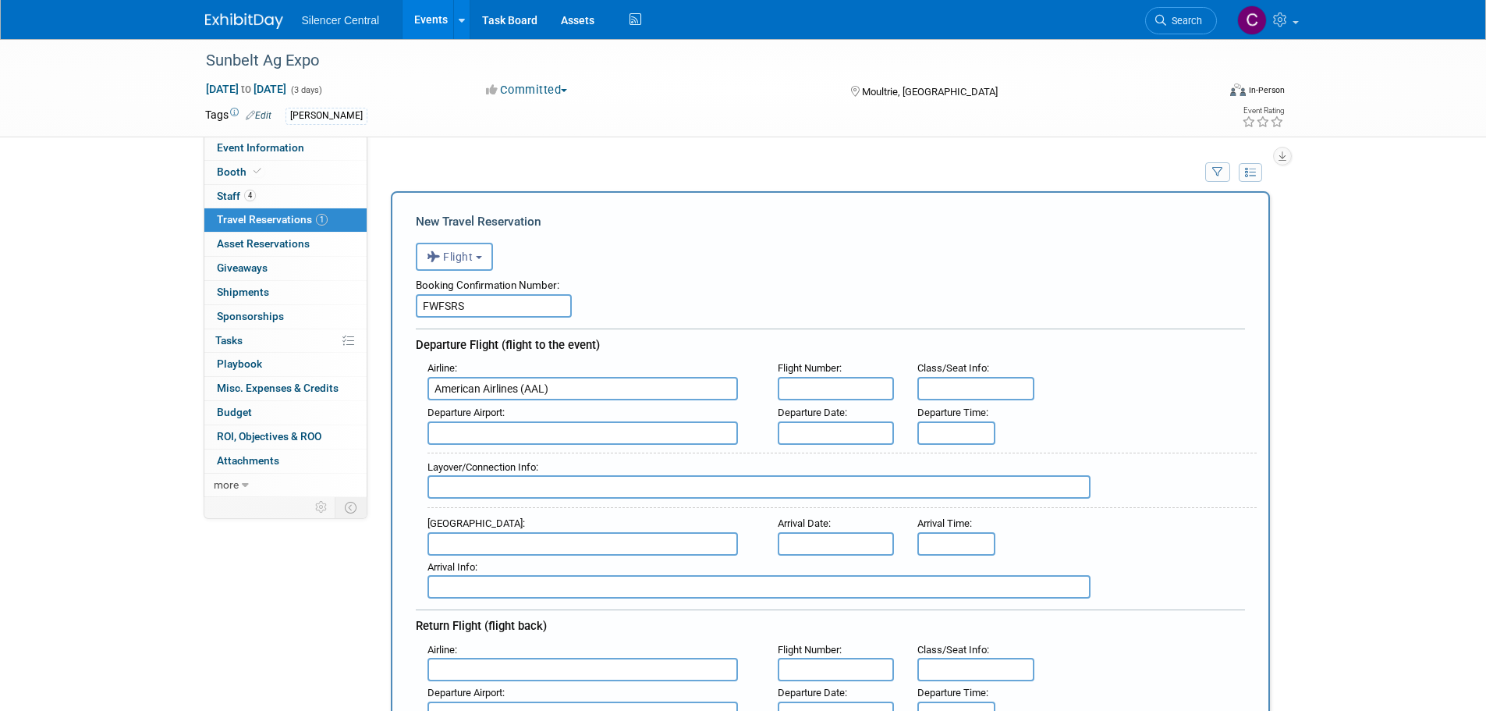
click at [534, 438] on input "text" at bounding box center [583, 432] width 311 height 23
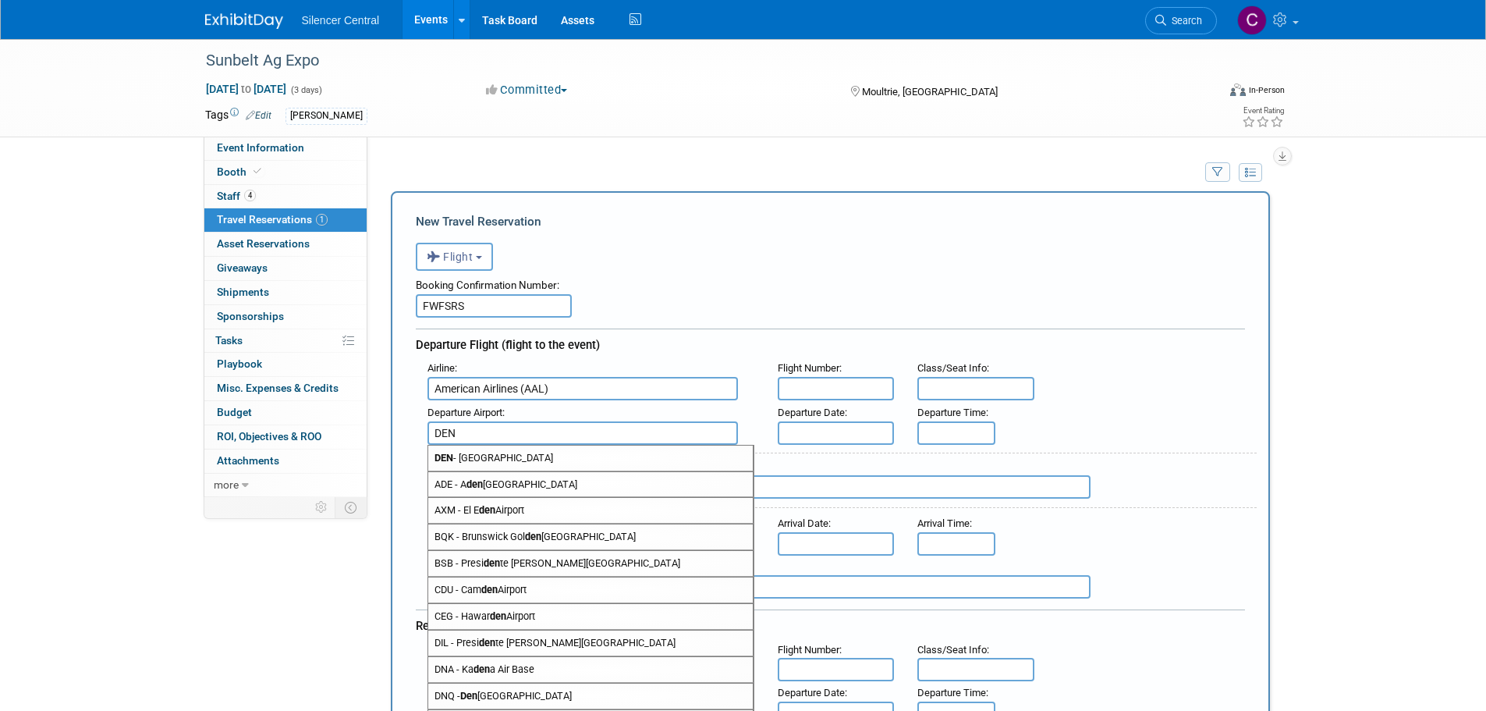
click at [536, 460] on span "DEN - [GEOGRAPHIC_DATA]" at bounding box center [590, 457] width 325 height 25
type input "DEN - [GEOGRAPHIC_DATA]"
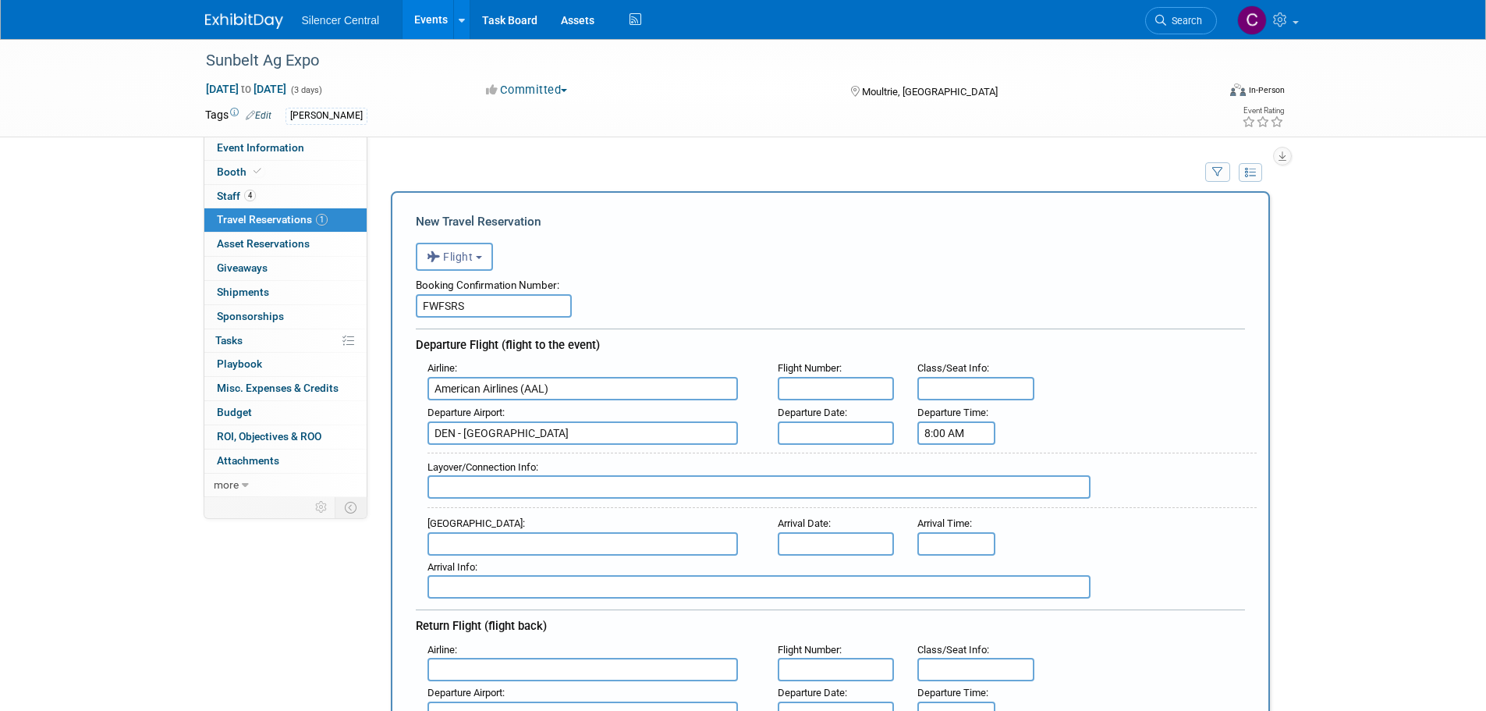
click at [974, 435] on input "8:00 AM" at bounding box center [956, 432] width 78 height 23
click at [958, 503] on span "08" at bounding box center [954, 504] width 30 height 28
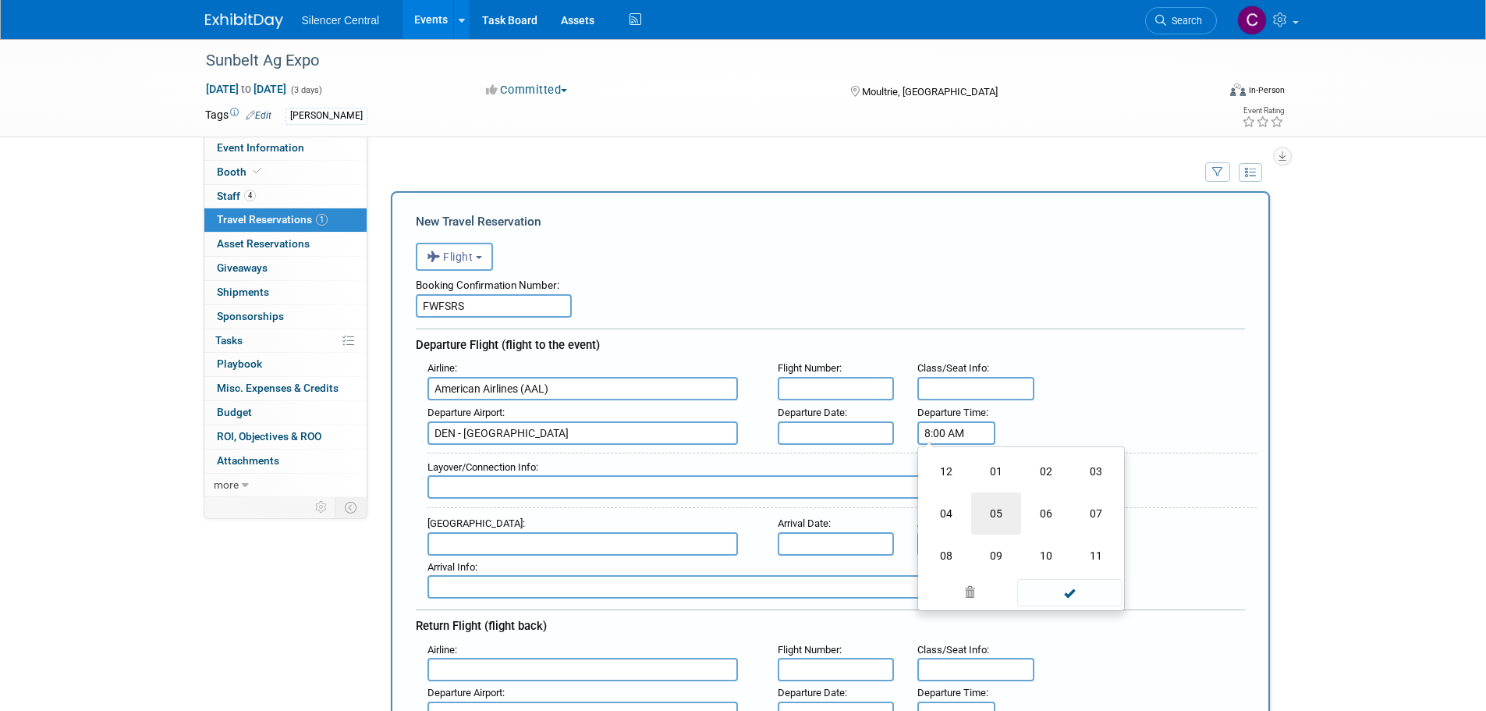
click at [988, 519] on td "05" at bounding box center [996, 513] width 50 height 42
click at [1014, 510] on span "00" at bounding box center [1028, 504] width 30 height 28
click at [991, 548] on td "45" at bounding box center [996, 555] width 50 height 42
type input "5:45 AM"
click at [1051, 567] on span at bounding box center [1069, 573] width 105 height 27
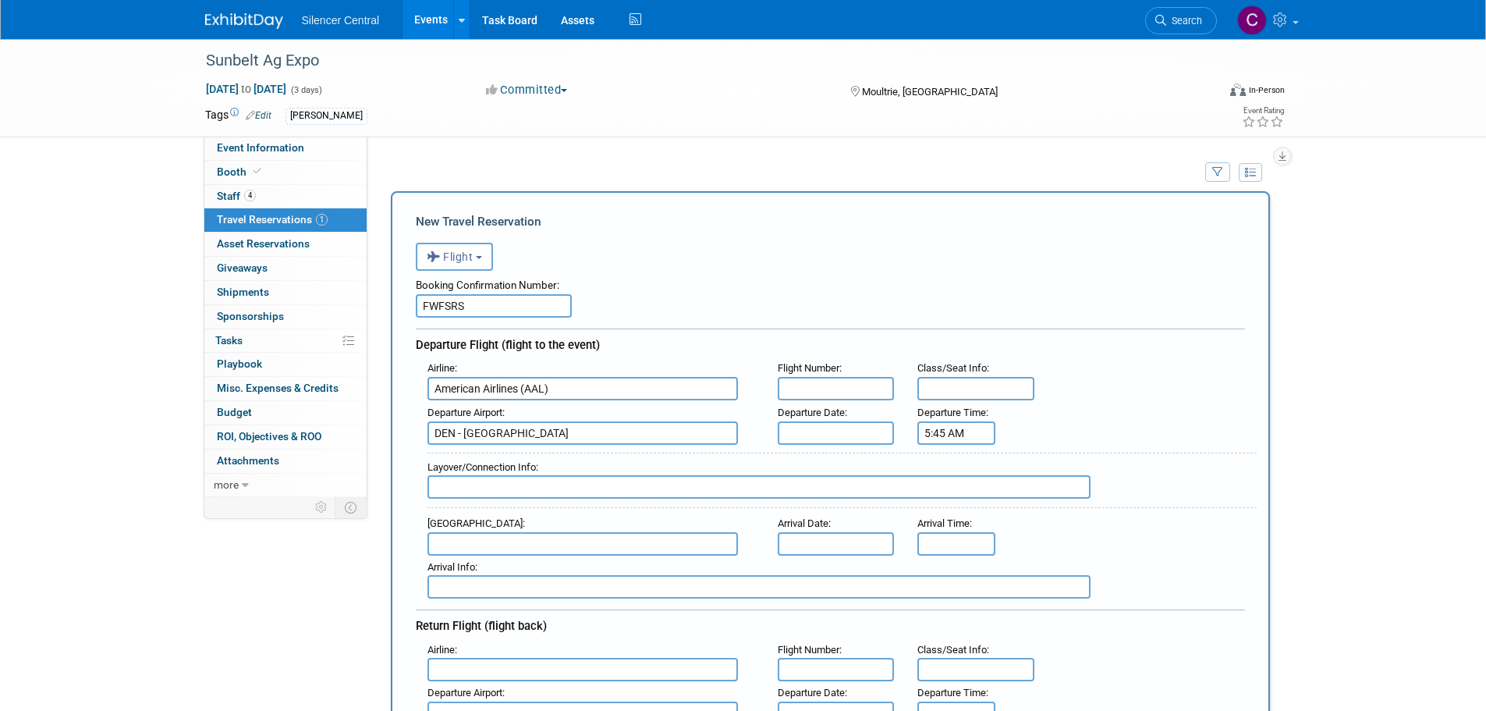
click at [576, 481] on input "text" at bounding box center [759, 486] width 663 height 23
type input "DFW: 1 hr 20 min"
click at [563, 545] on input "text" at bounding box center [583, 543] width 311 height 23
click at [556, 571] on span "TLH - [GEOGRAPHIC_DATA]" at bounding box center [590, 568] width 325 height 25
type input "TLH - [GEOGRAPHIC_DATA]"
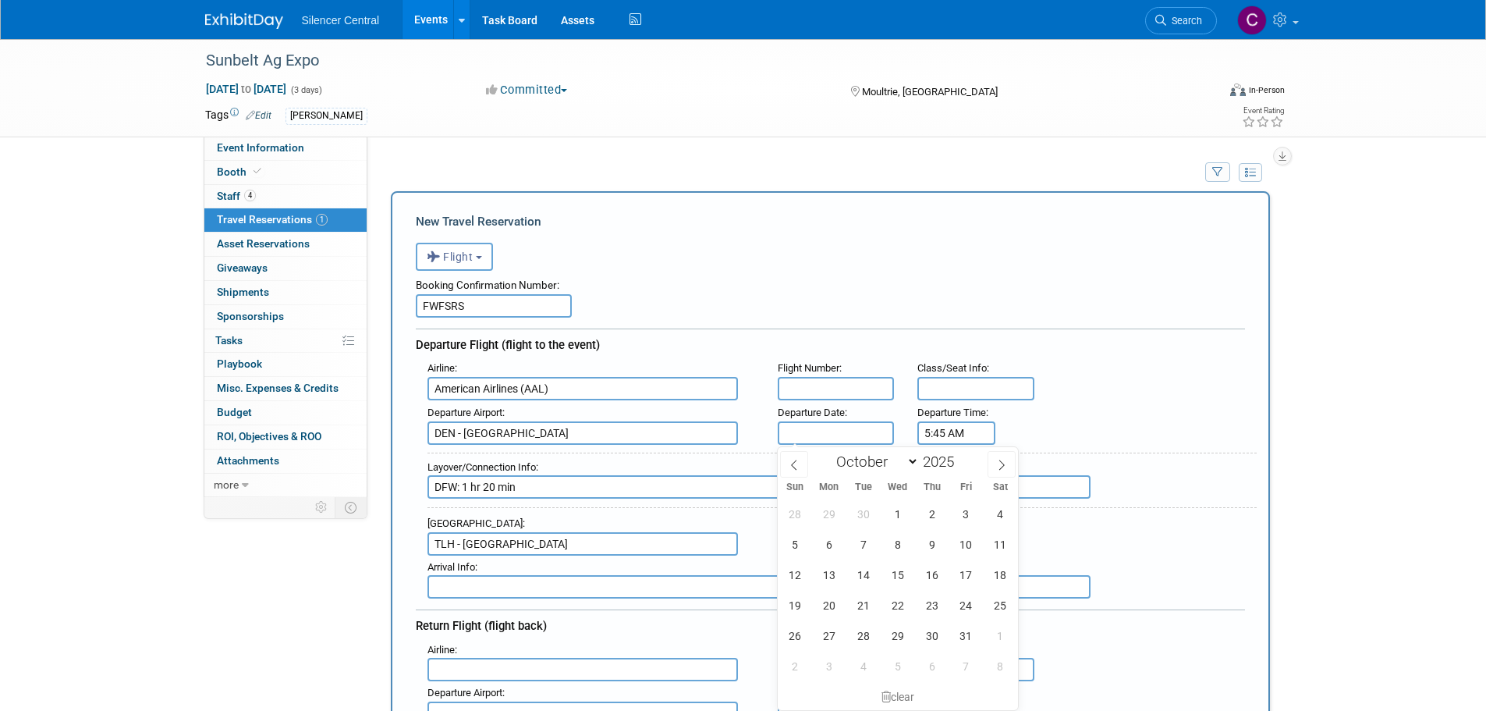
click at [818, 428] on input "text" at bounding box center [836, 432] width 117 height 23
click at [796, 580] on span "12" at bounding box center [794, 574] width 30 height 30
type input "[DATE]"
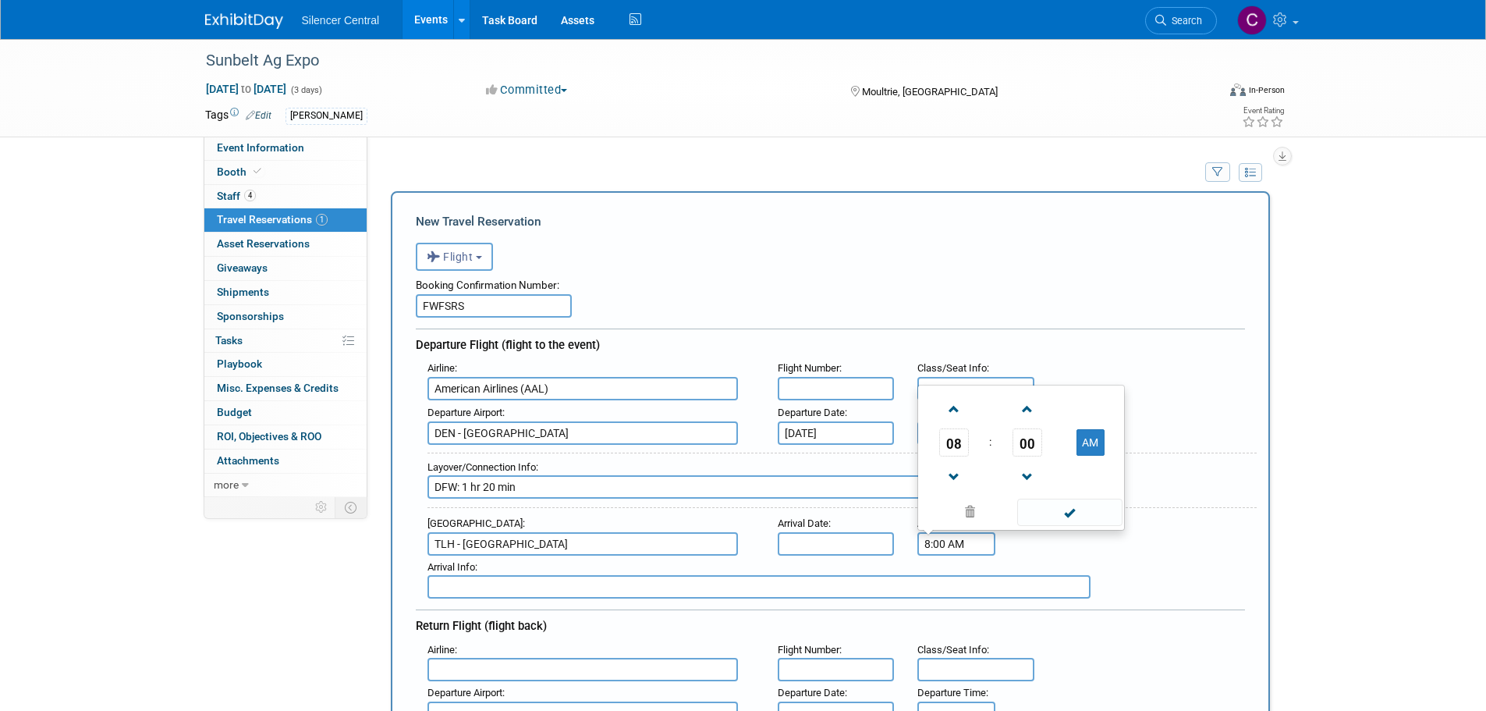
click at [952, 550] on input "8:00 AM" at bounding box center [956, 543] width 78 height 23
click at [953, 452] on span "08" at bounding box center [954, 442] width 30 height 28
click at [997, 401] on td "01" at bounding box center [996, 391] width 50 height 42
click at [1030, 451] on span "00" at bounding box center [1028, 442] width 30 height 28
click at [1120, 433] on td "35" at bounding box center [1096, 433] width 50 height 42
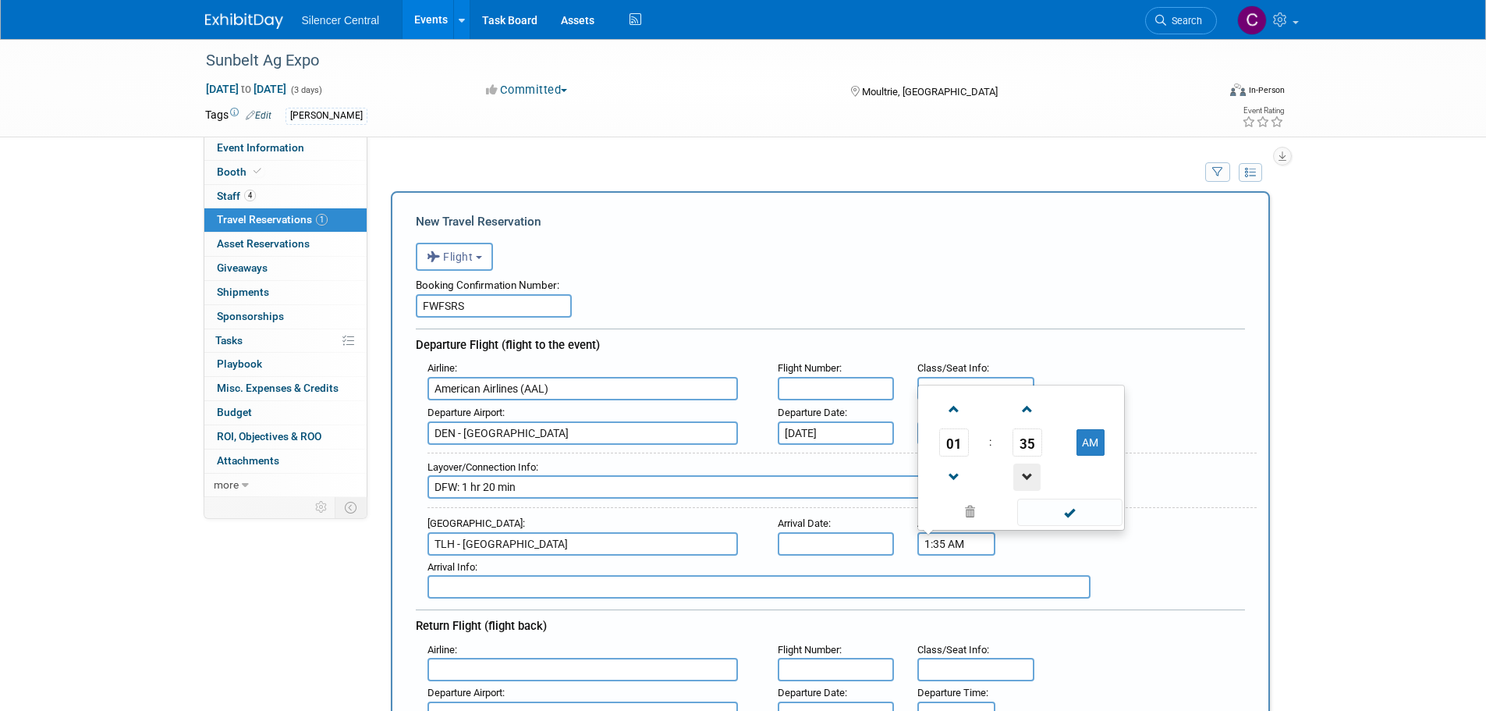
click at [1035, 475] on span at bounding box center [1026, 476] width 27 height 27
drag, startPoint x: 1091, startPoint y: 447, endPoint x: 1084, endPoint y: 459, distance: 13.6
click at [1091, 446] on button "AM" at bounding box center [1091, 442] width 28 height 27
type input "1:34 PM"
click at [1063, 509] on span at bounding box center [1069, 512] width 105 height 27
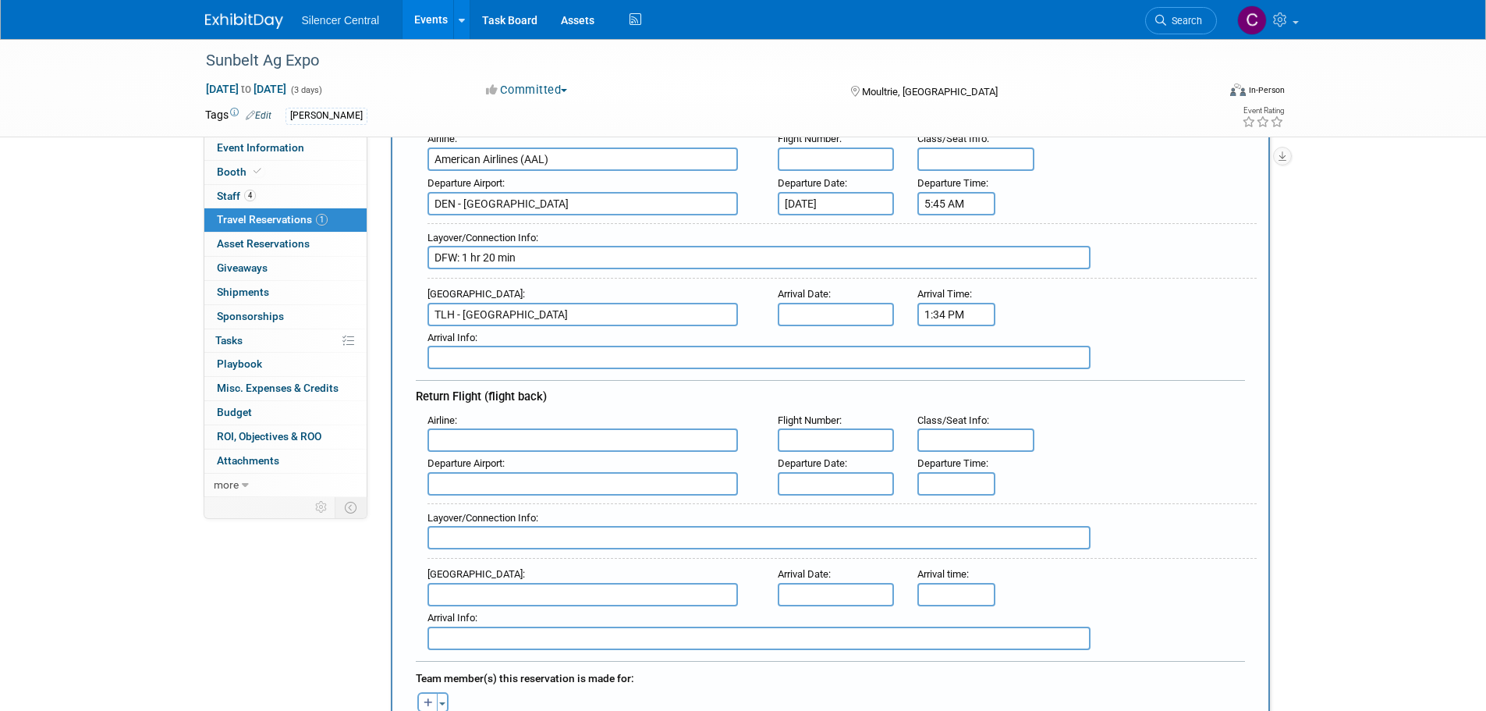
scroll to position [234, 0]
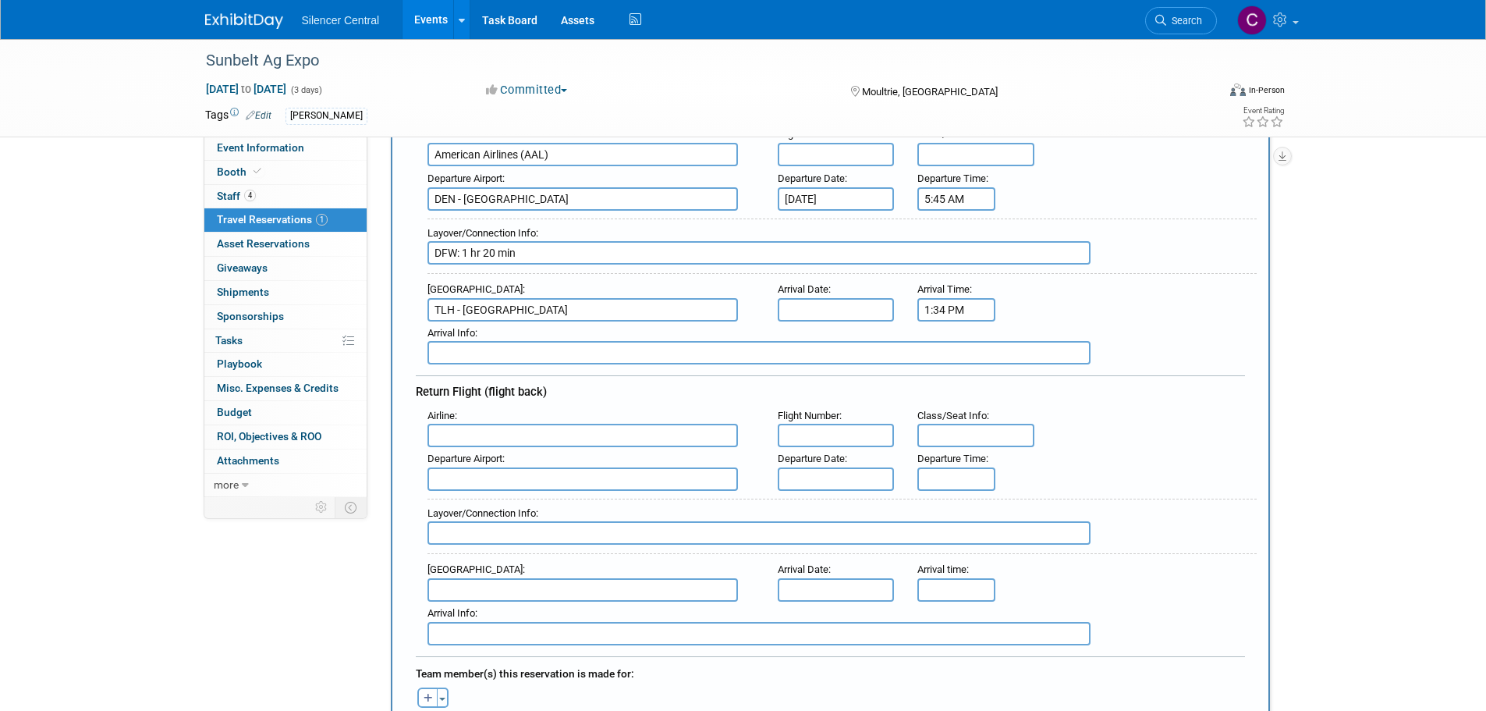
click at [499, 434] on input "text" at bounding box center [583, 435] width 311 height 23
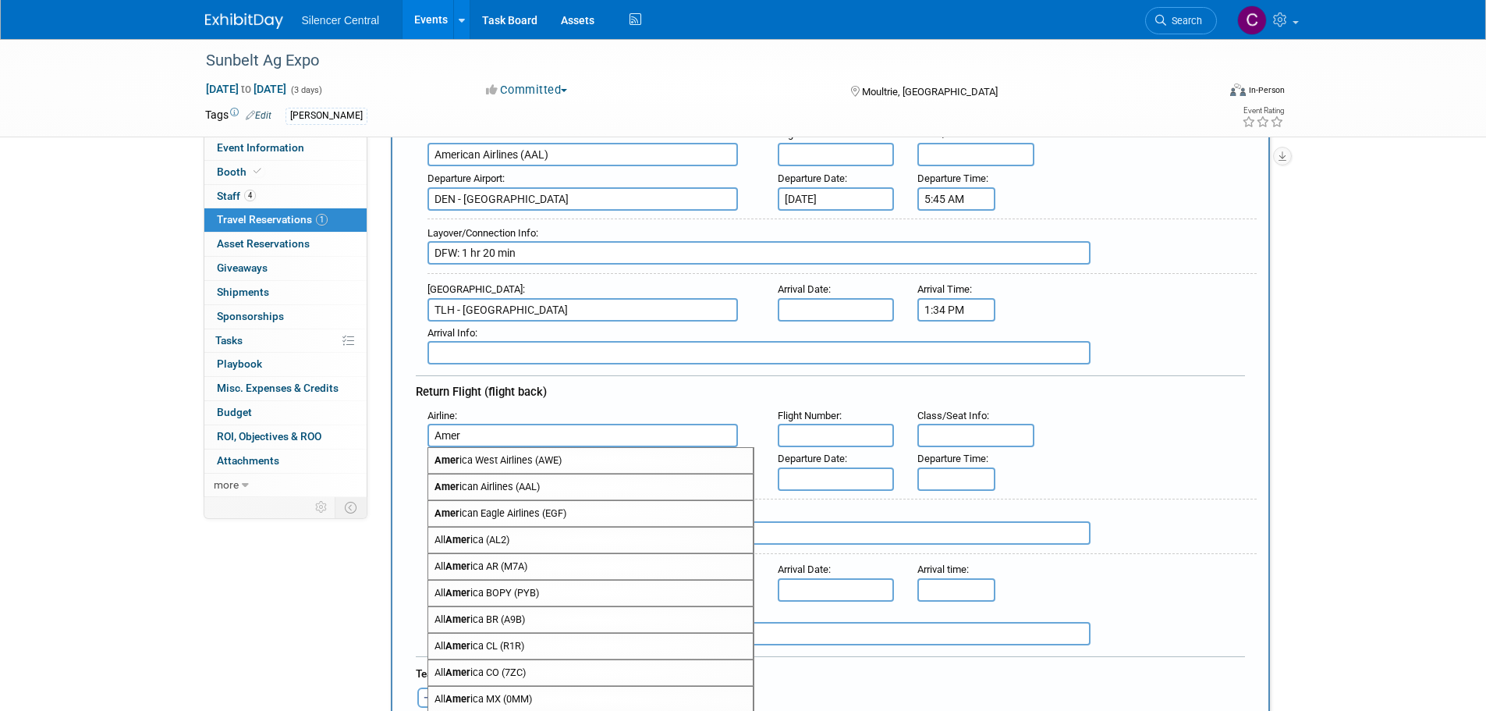
click at [530, 494] on span "Amer ican Airlines (AAL)" at bounding box center [590, 486] width 325 height 25
type input "American Airlines (AAL)"
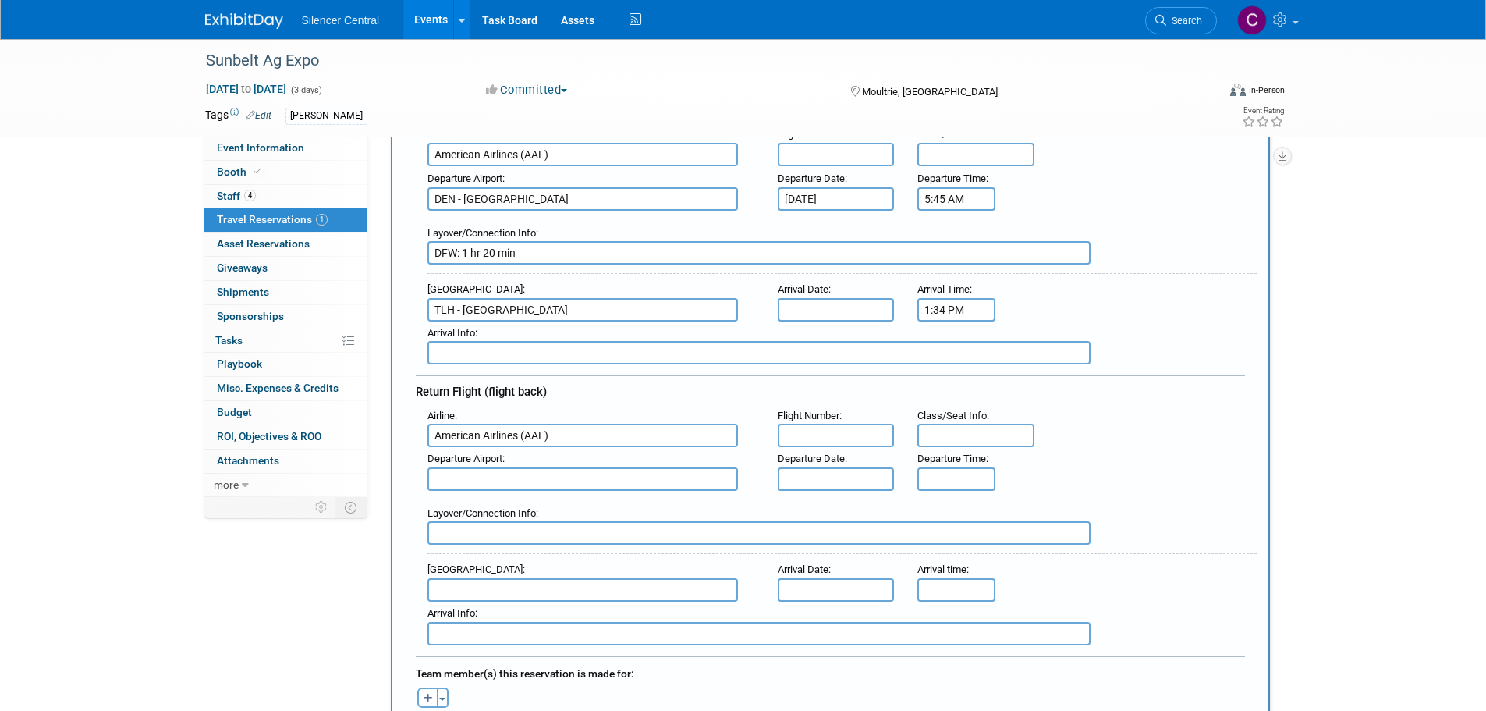
click at [552, 476] on input "text" at bounding box center [583, 478] width 311 height 23
click at [588, 508] on span "TLH - [GEOGRAPHIC_DATA]" at bounding box center [590, 503] width 325 height 25
type input "TLH - [GEOGRAPHIC_DATA]"
click at [818, 479] on input "text" at bounding box center [836, 478] width 117 height 23
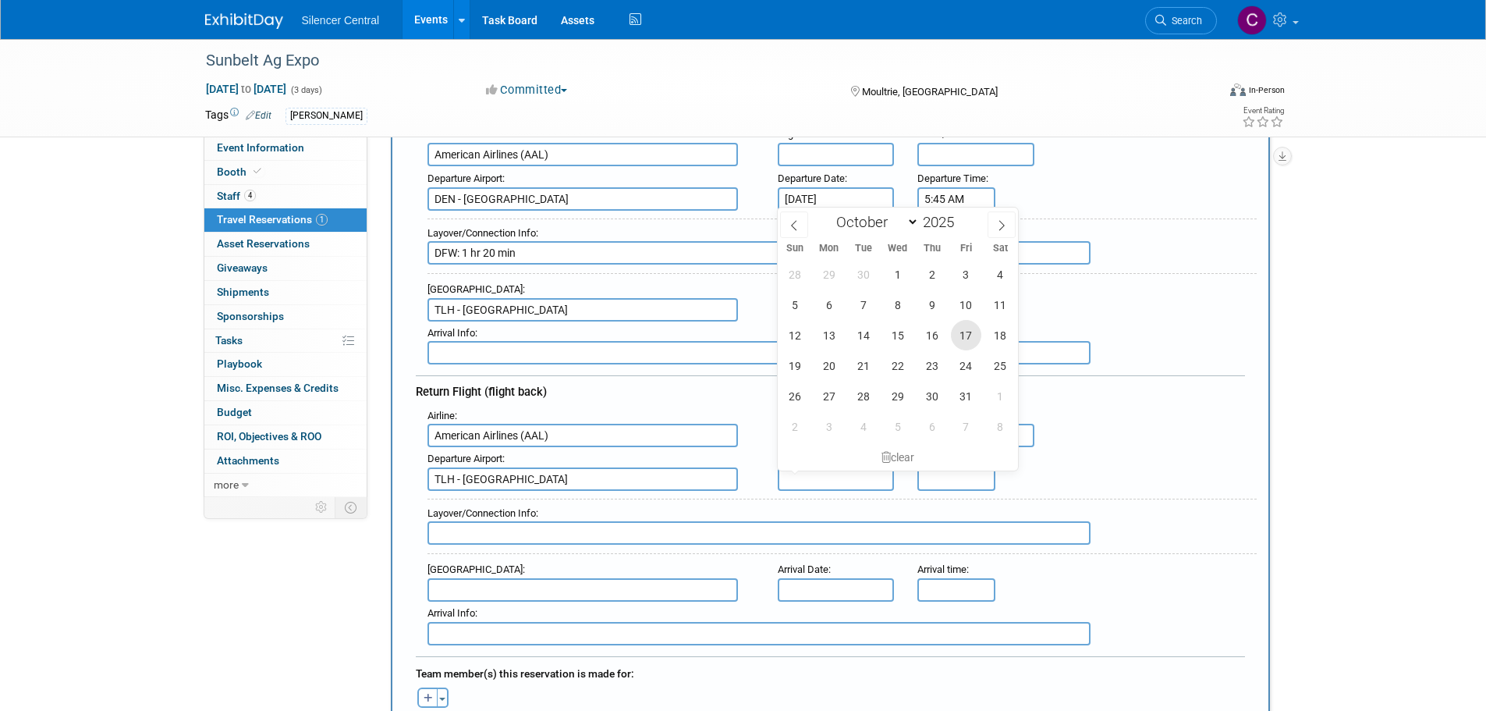
drag, startPoint x: 969, startPoint y: 341, endPoint x: 956, endPoint y: 359, distance: 21.9
click at [969, 340] on span "17" at bounding box center [966, 335] width 30 height 30
type input "[DATE]"
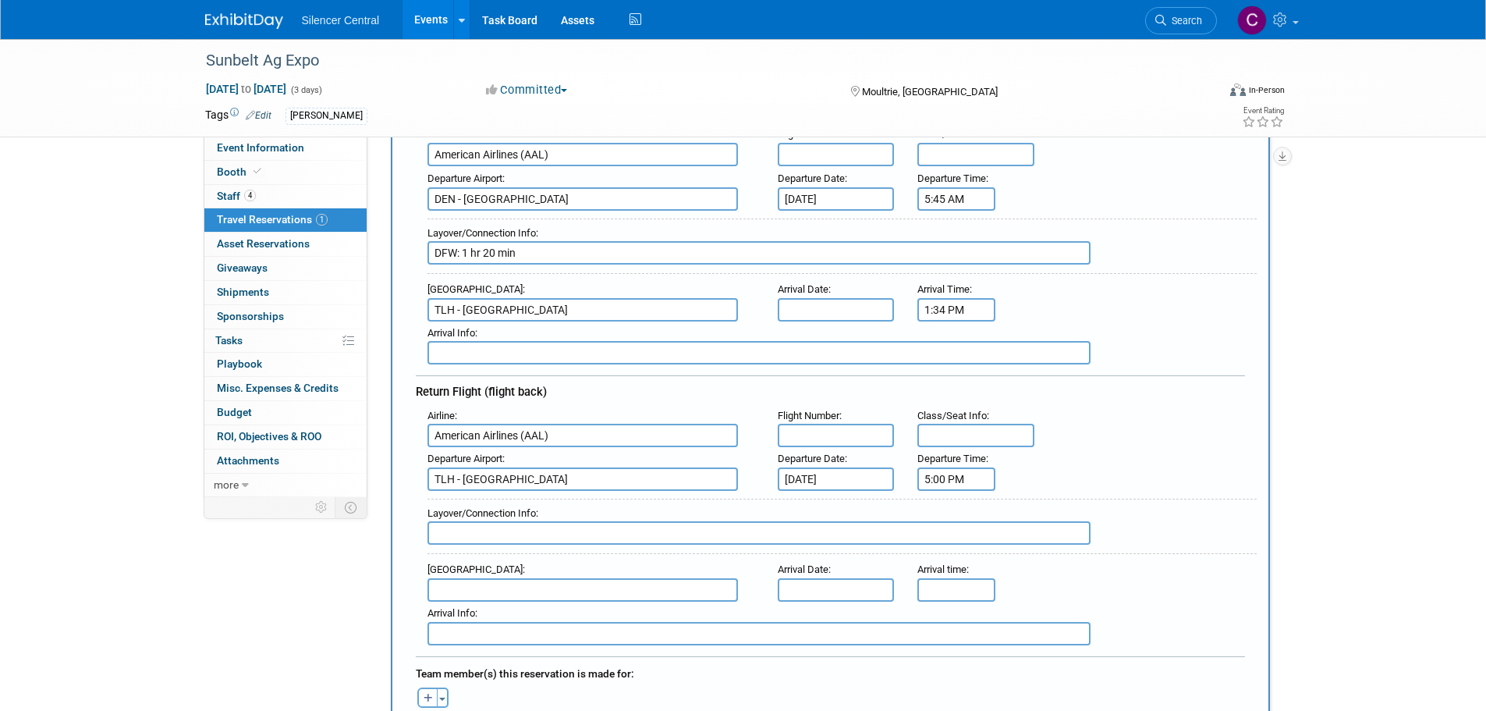
click at [958, 482] on input "5:00 PM" at bounding box center [956, 478] width 78 height 23
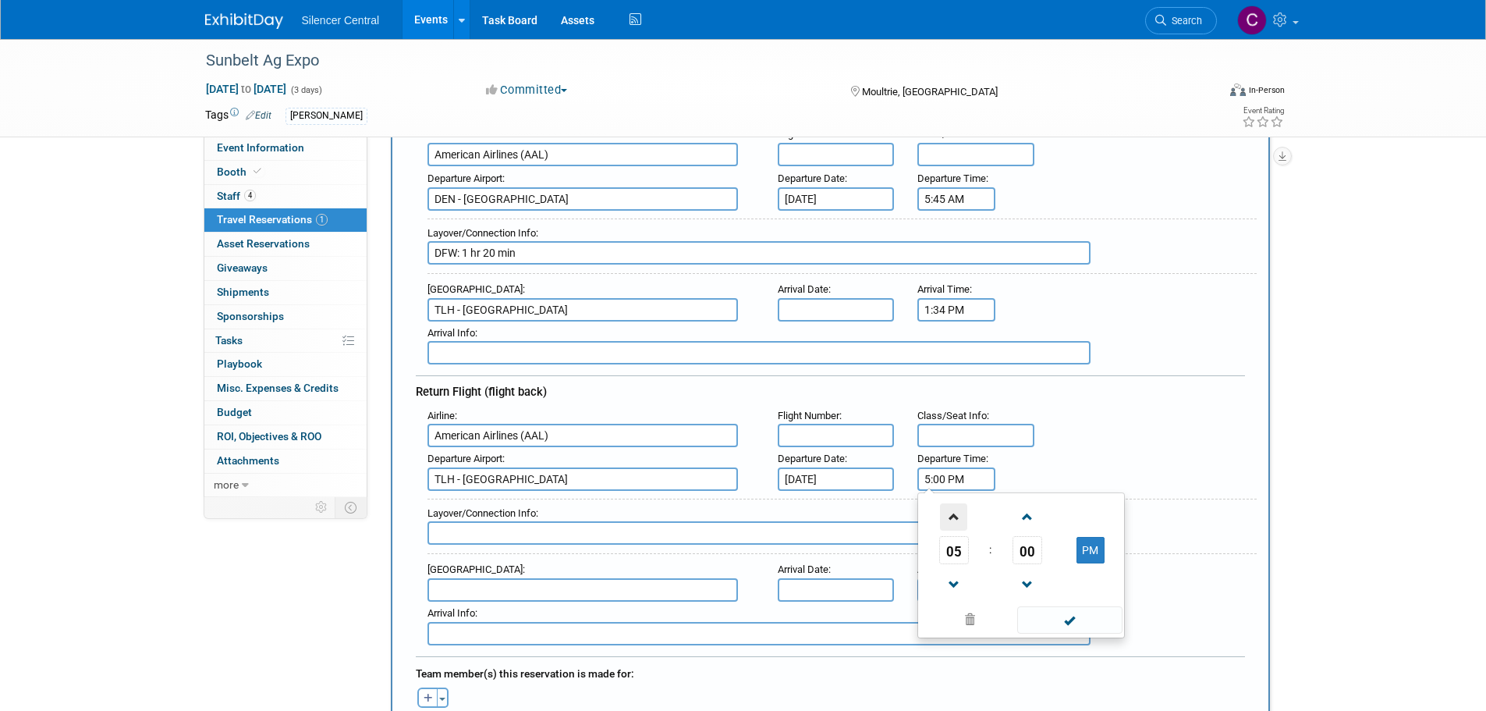
click at [956, 513] on span at bounding box center [953, 516] width 27 height 27
click at [1039, 552] on span "00" at bounding box center [1028, 550] width 30 height 28
click at [1000, 520] on td "05" at bounding box center [996, 517] width 50 height 42
click at [1097, 564] on td at bounding box center [1091, 584] width 62 height 40
click at [1098, 550] on button "PM" at bounding box center [1091, 550] width 28 height 27
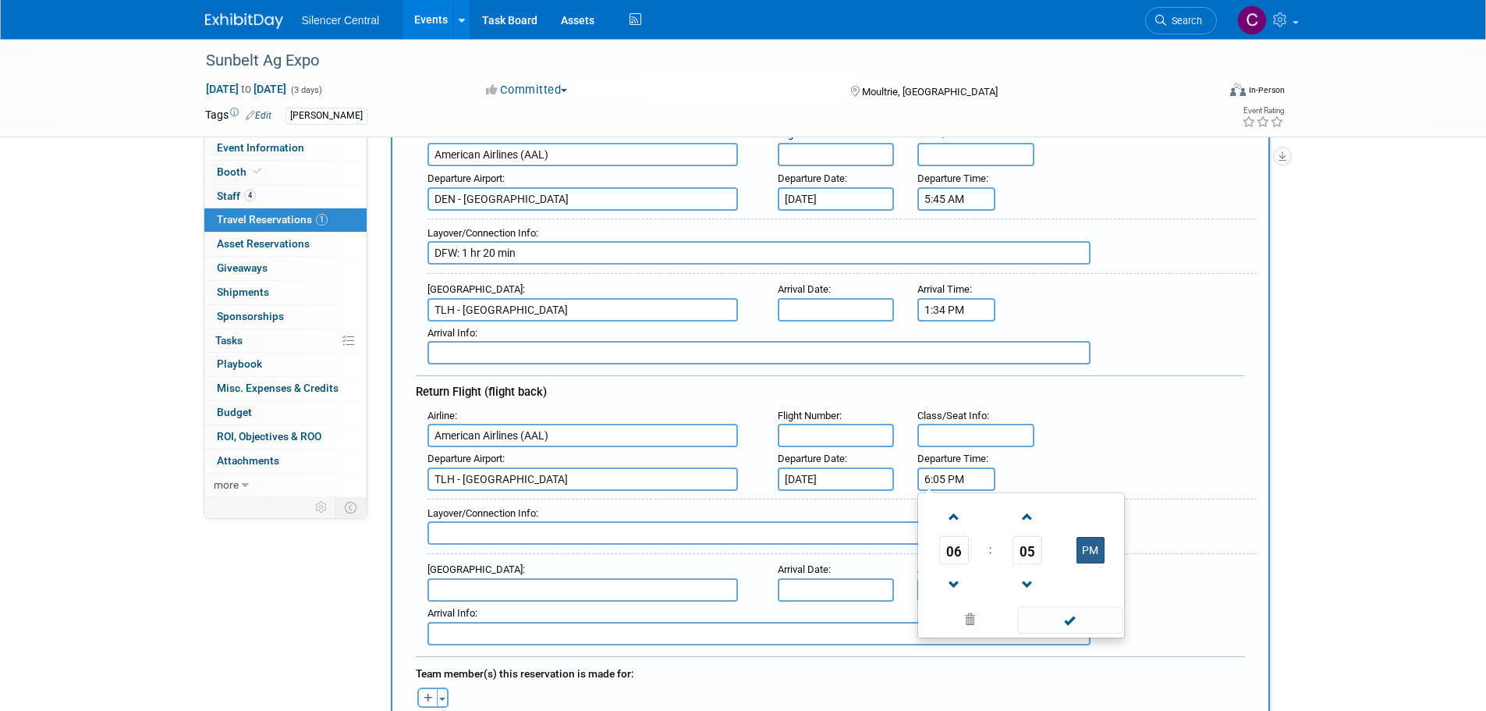
type input "6:05 AM"
click at [1082, 615] on span at bounding box center [1069, 619] width 105 height 27
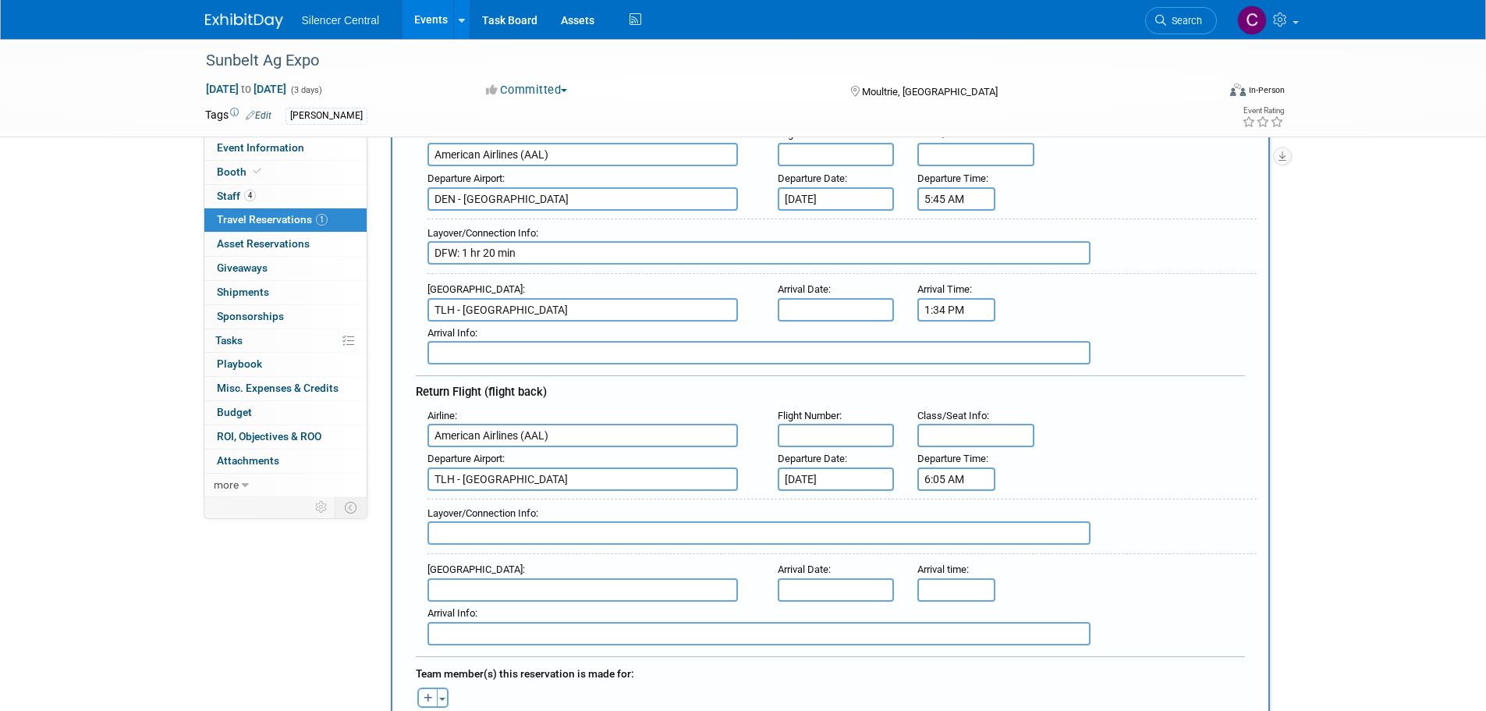
click at [580, 540] on input "text" at bounding box center [759, 532] width 663 height 23
type input "MIA: 1 hr 44 min"
click at [529, 585] on input "text" at bounding box center [583, 589] width 311 height 23
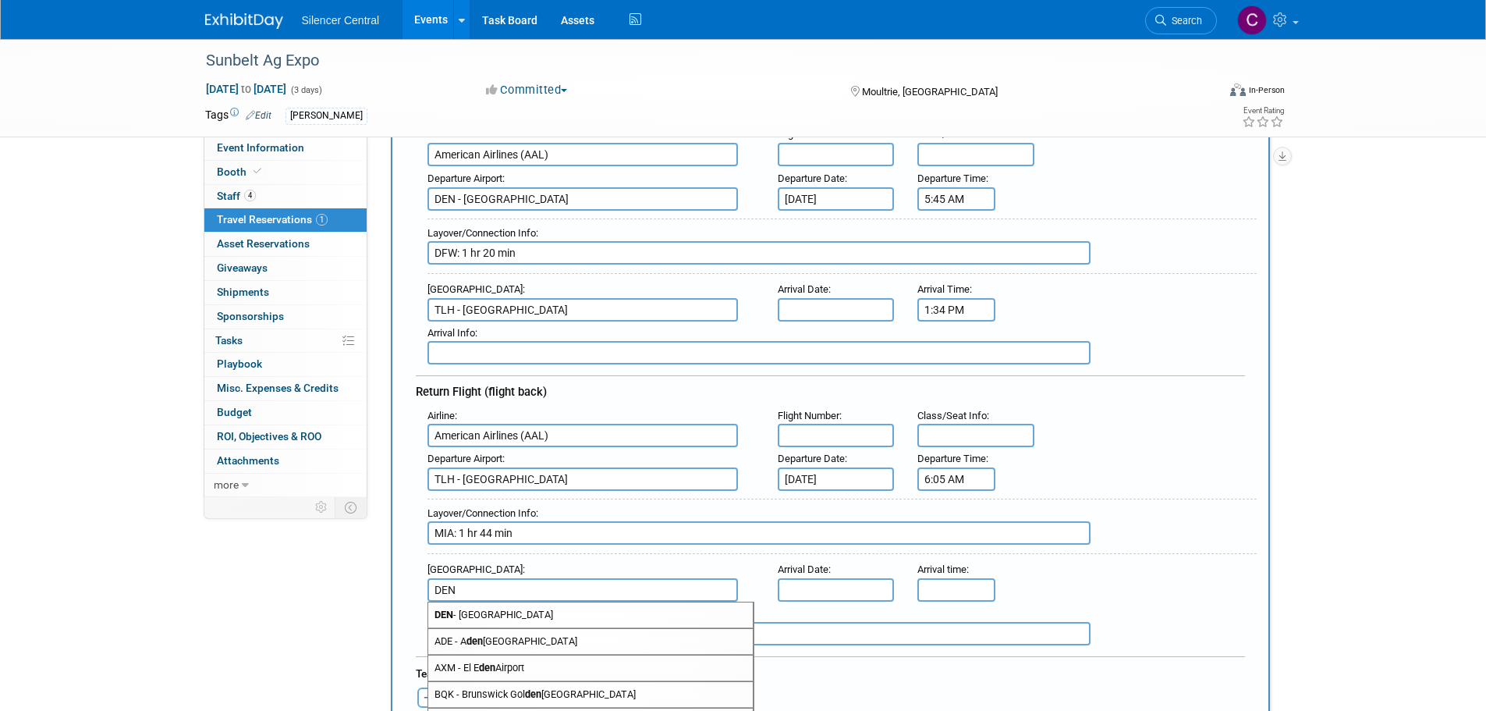
click at [541, 606] on span "DEN - [GEOGRAPHIC_DATA]" at bounding box center [590, 614] width 325 height 25
type input "DEN - [GEOGRAPHIC_DATA]"
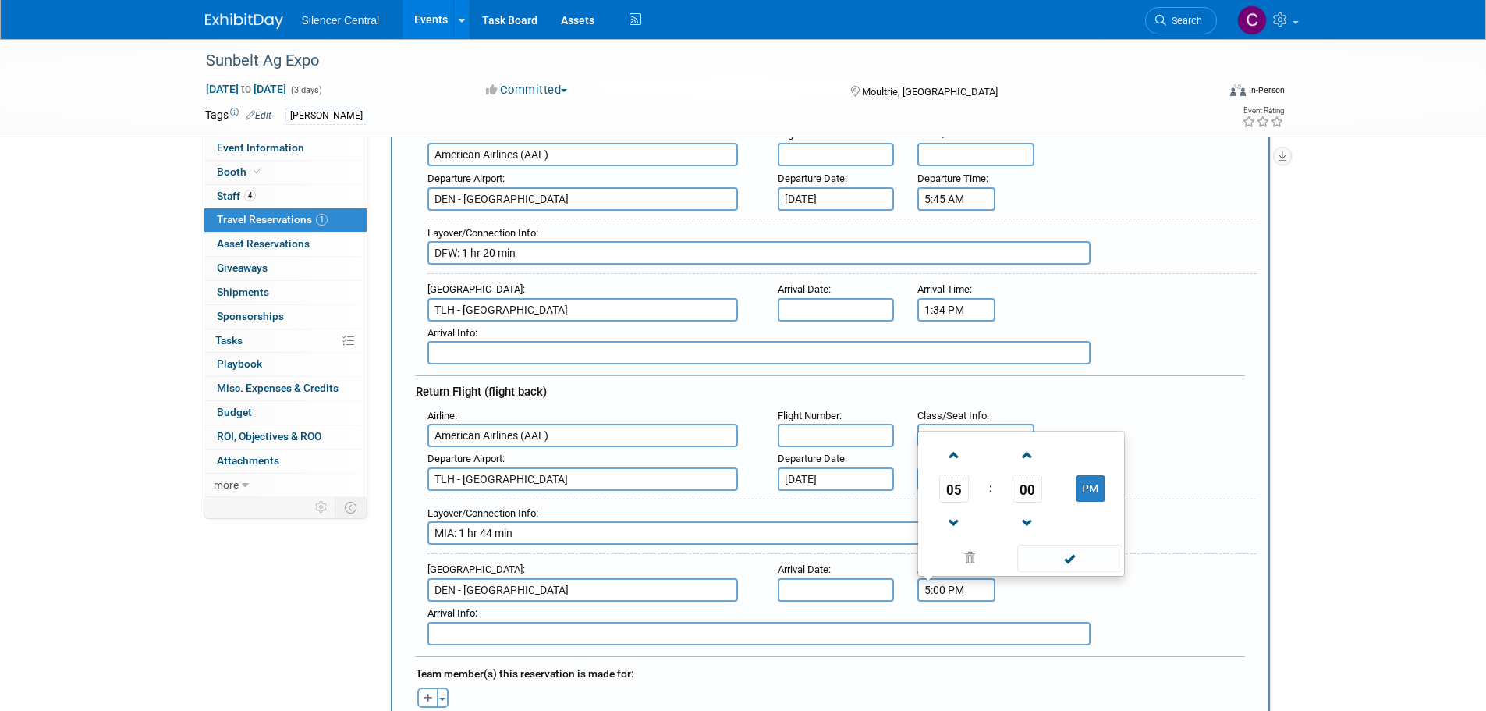
click at [929, 589] on input "5:00 PM" at bounding box center [956, 589] width 78 height 23
click at [944, 475] on span "05" at bounding box center [954, 488] width 30 height 28
click at [1092, 521] on td "11" at bounding box center [1096, 521] width 50 height 42
click at [1038, 484] on span "00" at bounding box center [1028, 488] width 30 height 28
click at [1043, 474] on td "30" at bounding box center [1046, 479] width 50 height 42
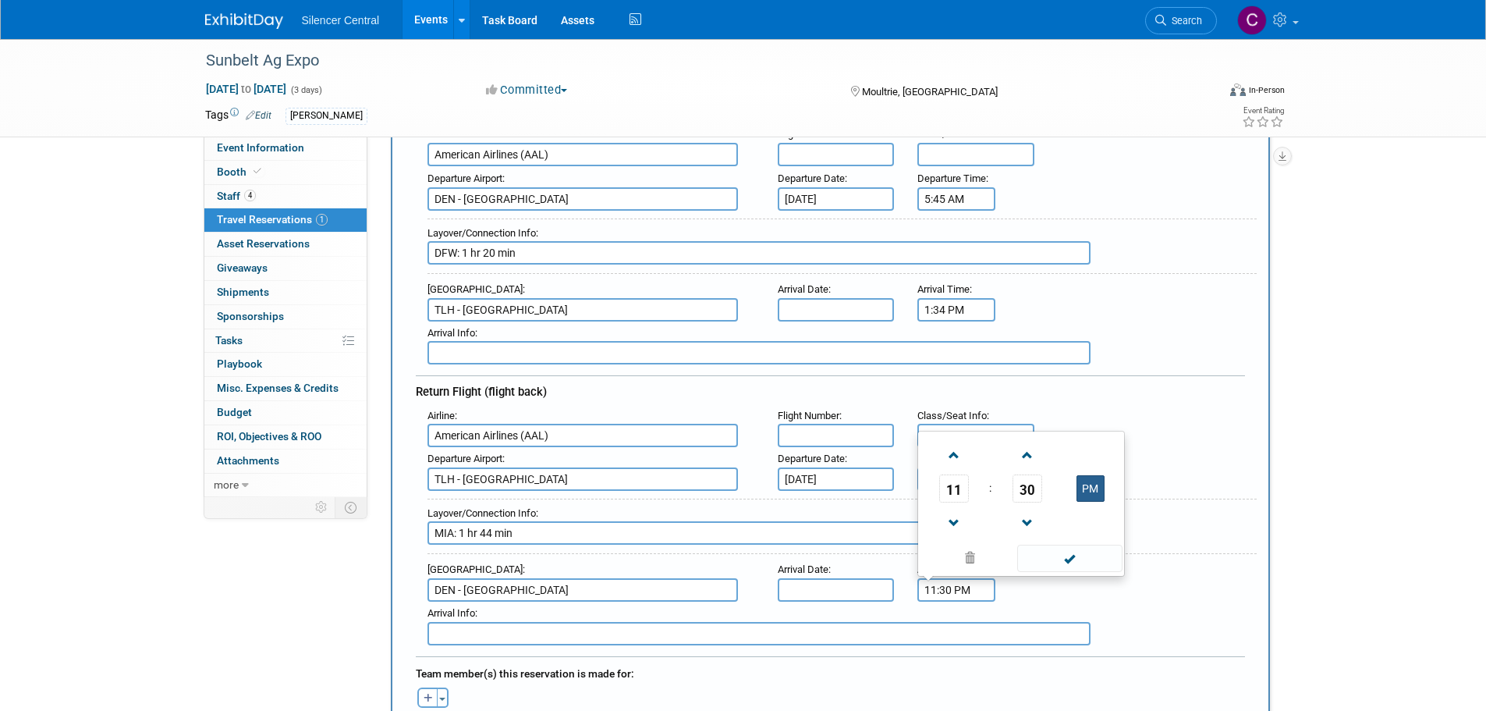
click at [1091, 482] on button "PM" at bounding box center [1091, 488] width 28 height 27
type input "11:30 AM"
click at [1097, 552] on span at bounding box center [1069, 558] width 105 height 27
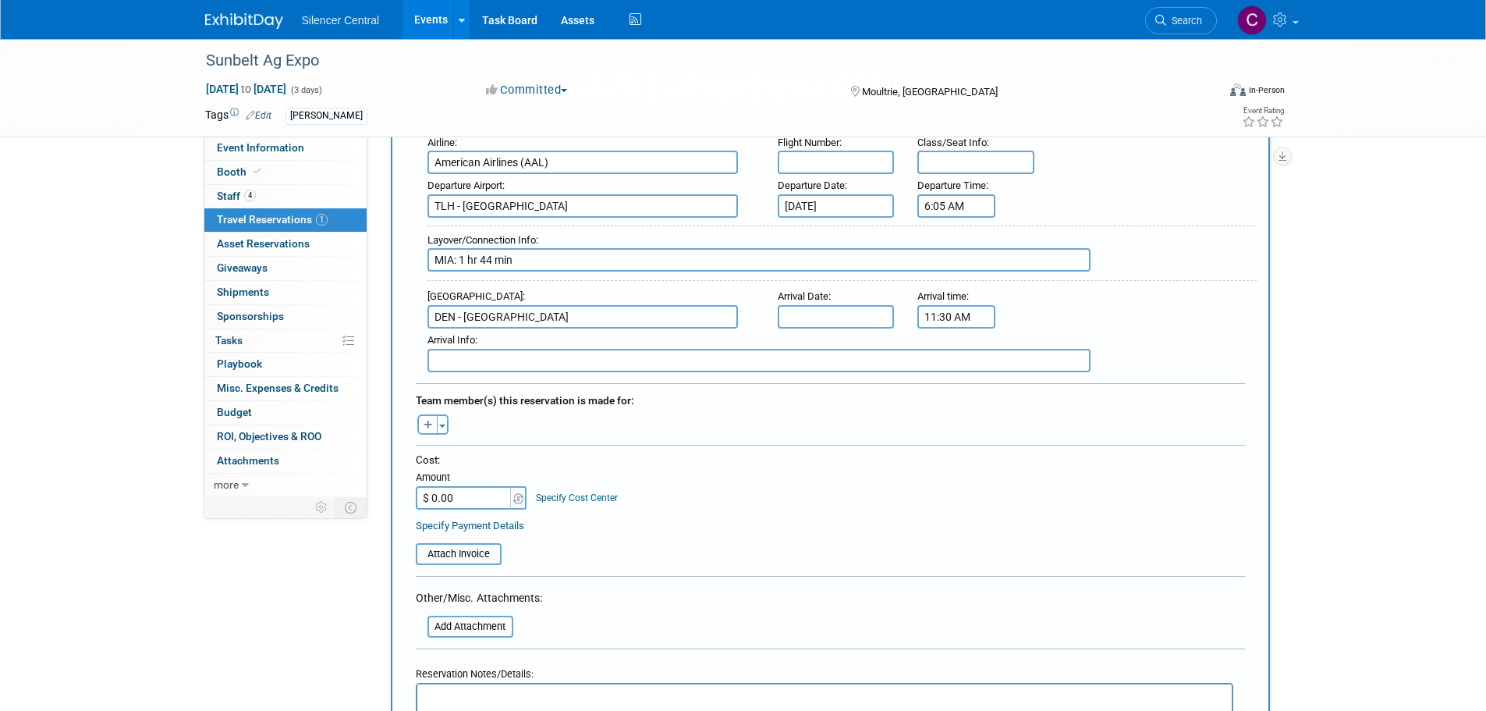
scroll to position [546, 0]
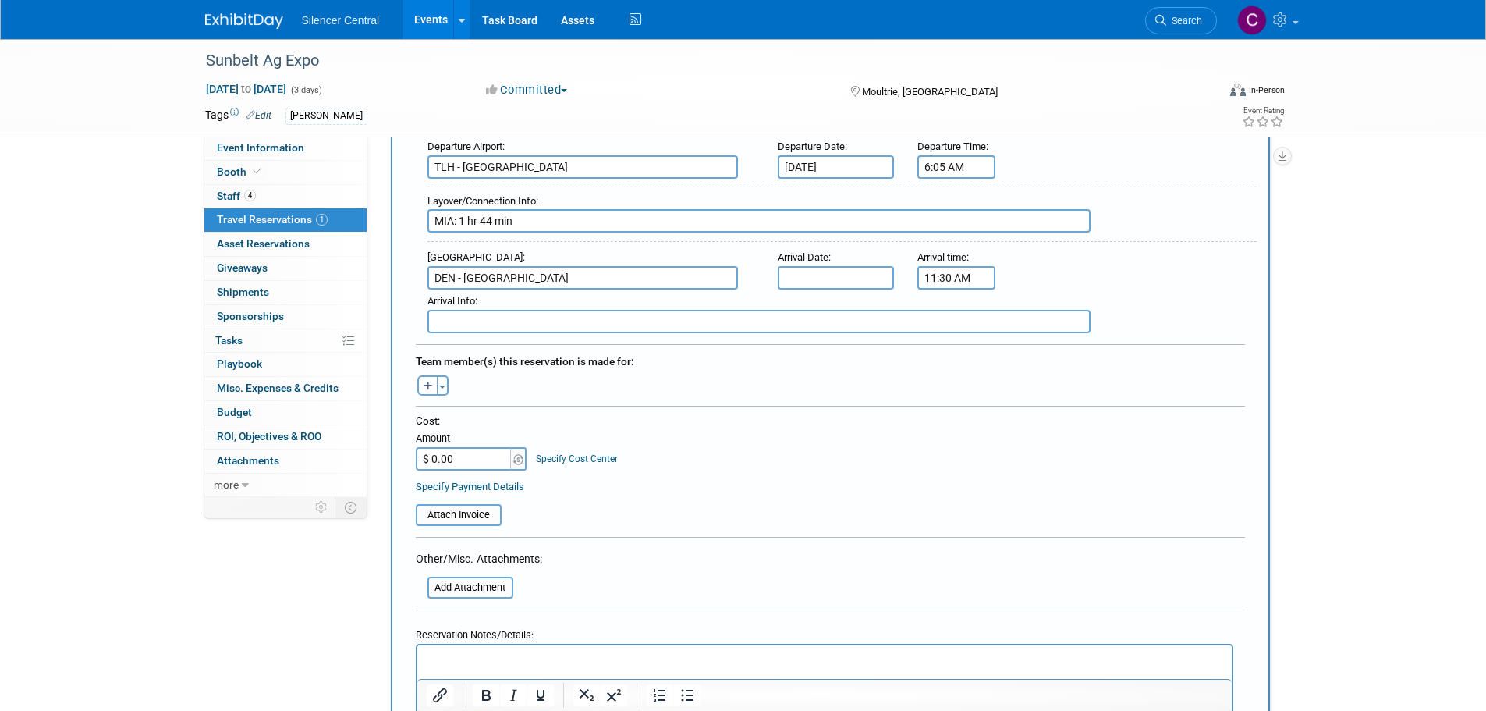
click at [426, 384] on icon "button" at bounding box center [428, 386] width 9 height 10
select select
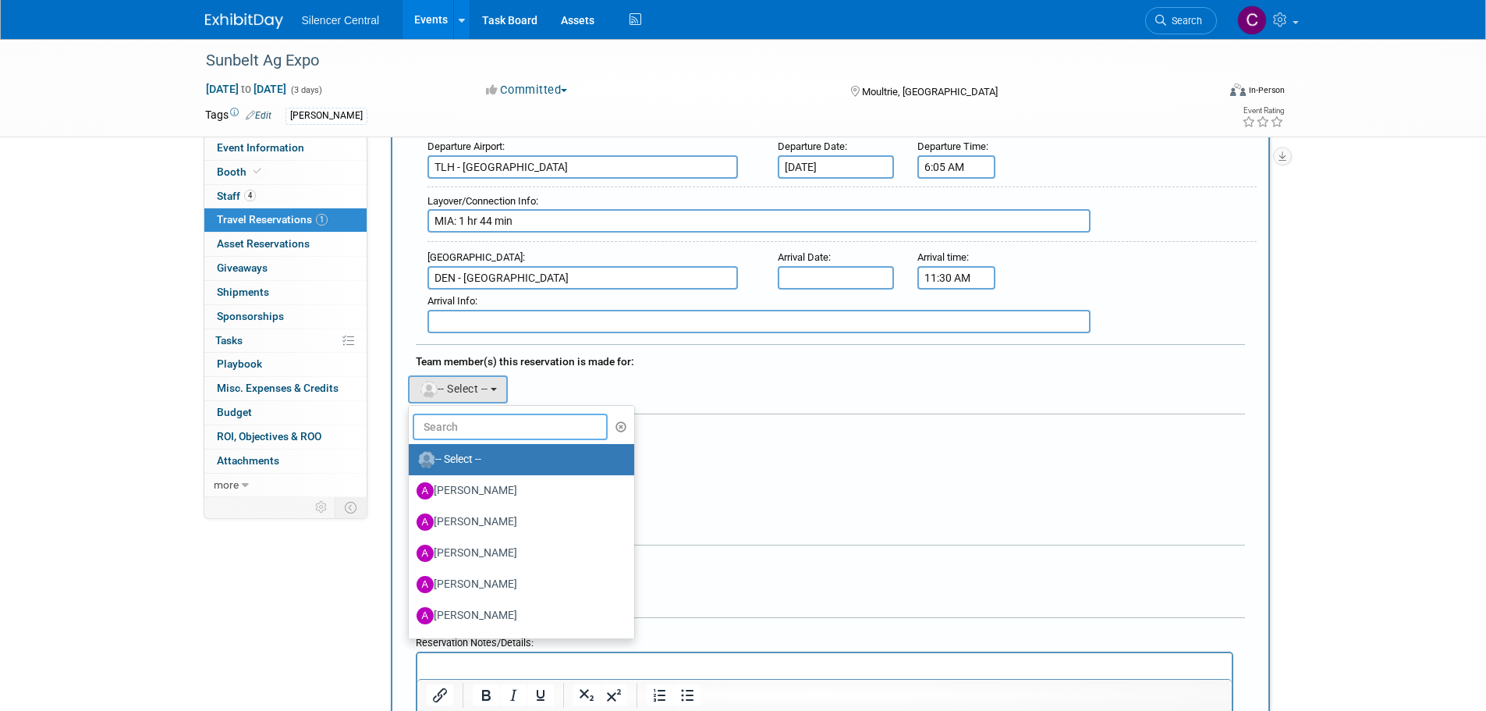
click at [477, 433] on input "text" at bounding box center [511, 426] width 196 height 27
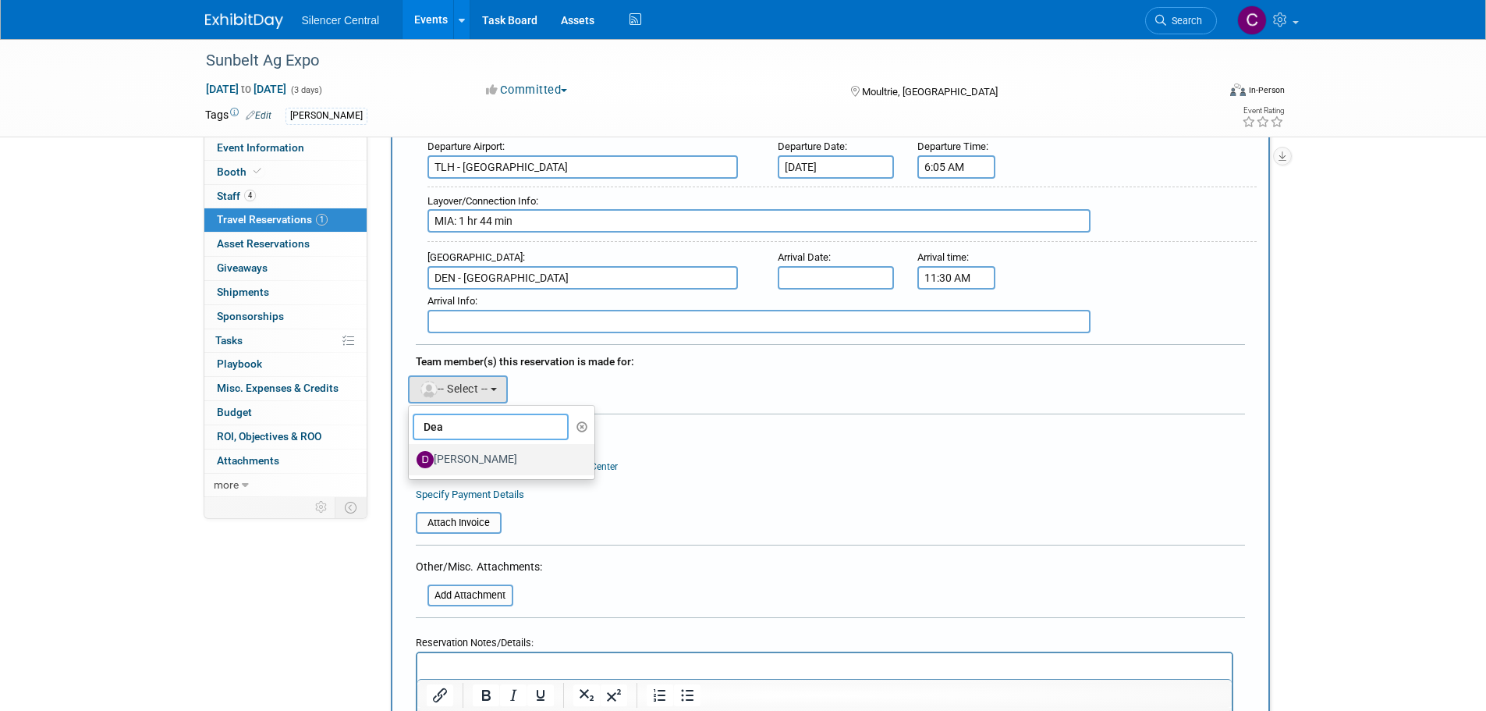
type input "Dea"
click at [484, 453] on label "[PERSON_NAME]" at bounding box center [498, 459] width 163 height 25
click at [411, 453] on input "[PERSON_NAME]" at bounding box center [406, 457] width 10 height 10
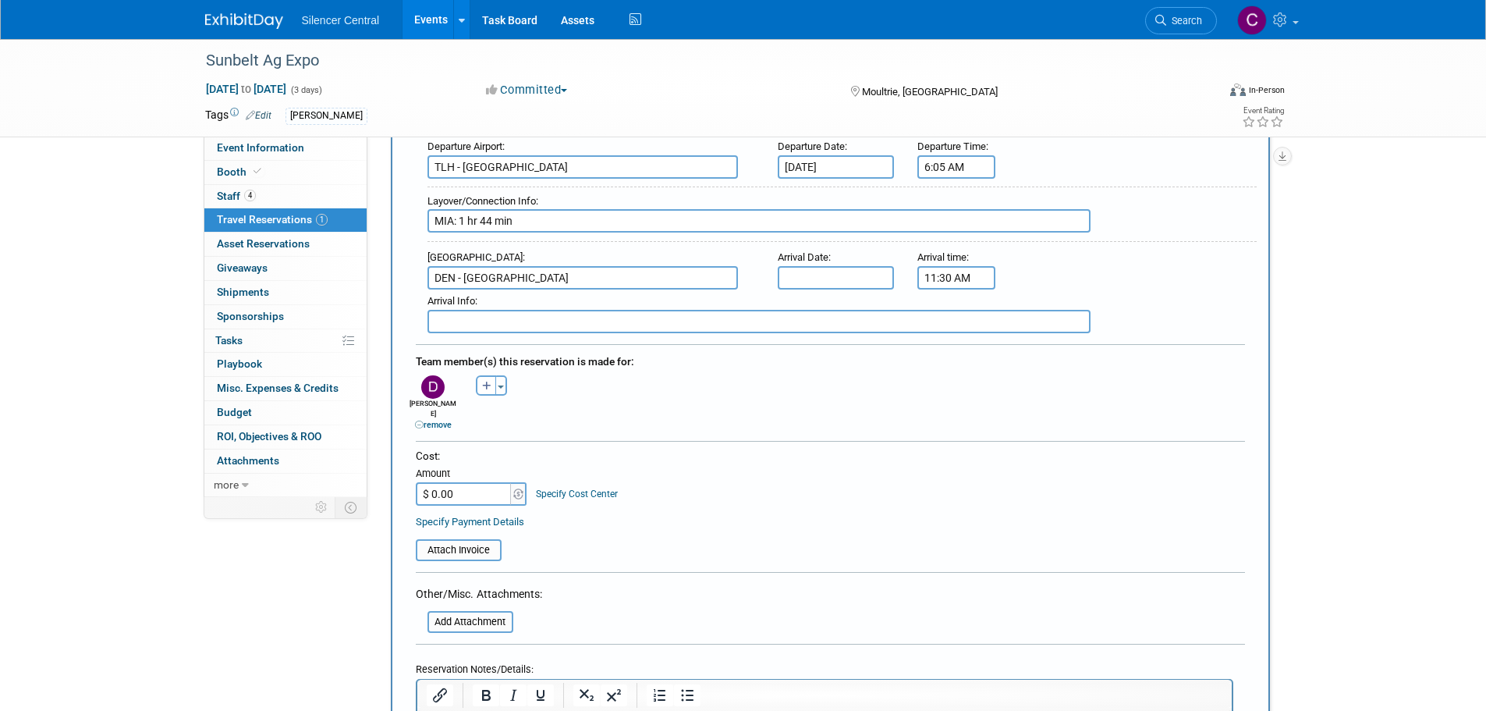
click at [465, 482] on input "$ 0.00" at bounding box center [465, 493] width 98 height 23
type input "$ 776.36"
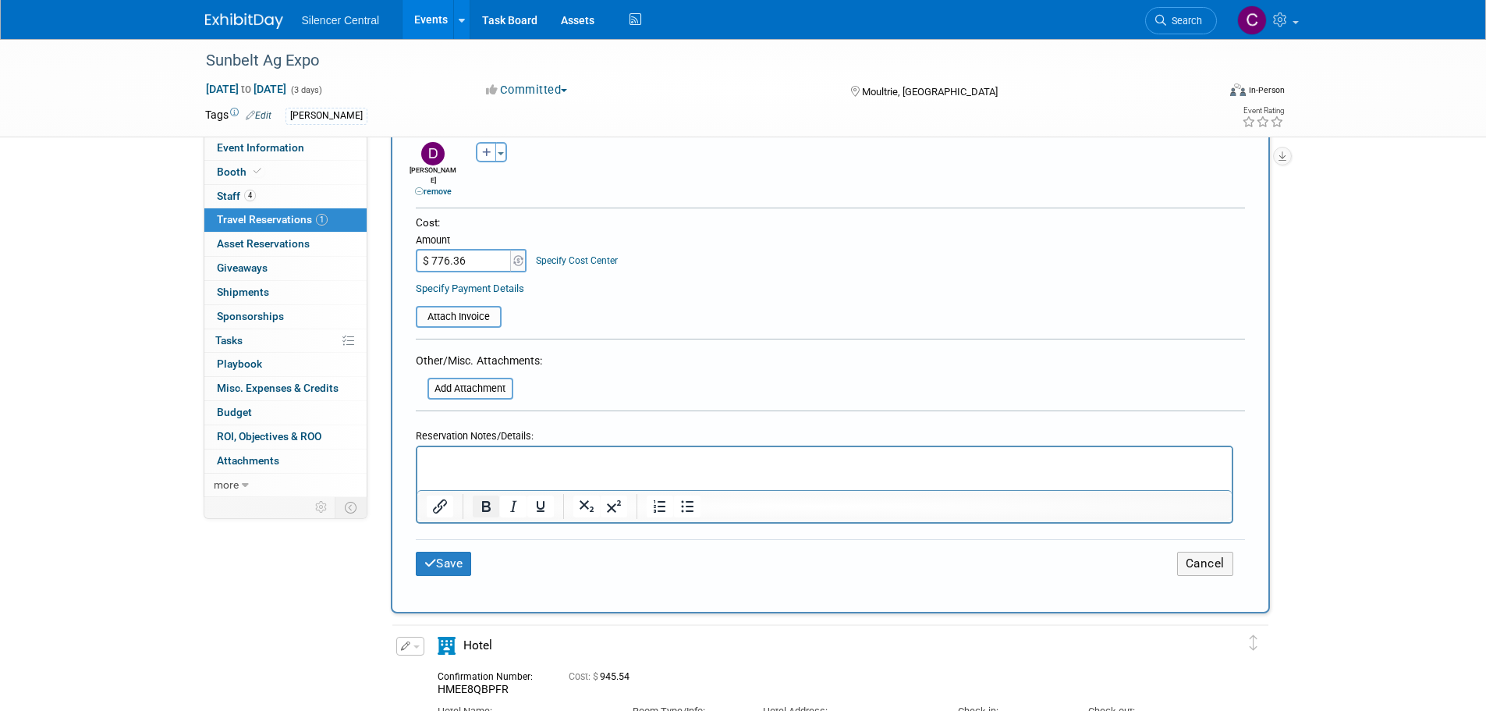
scroll to position [780, 0]
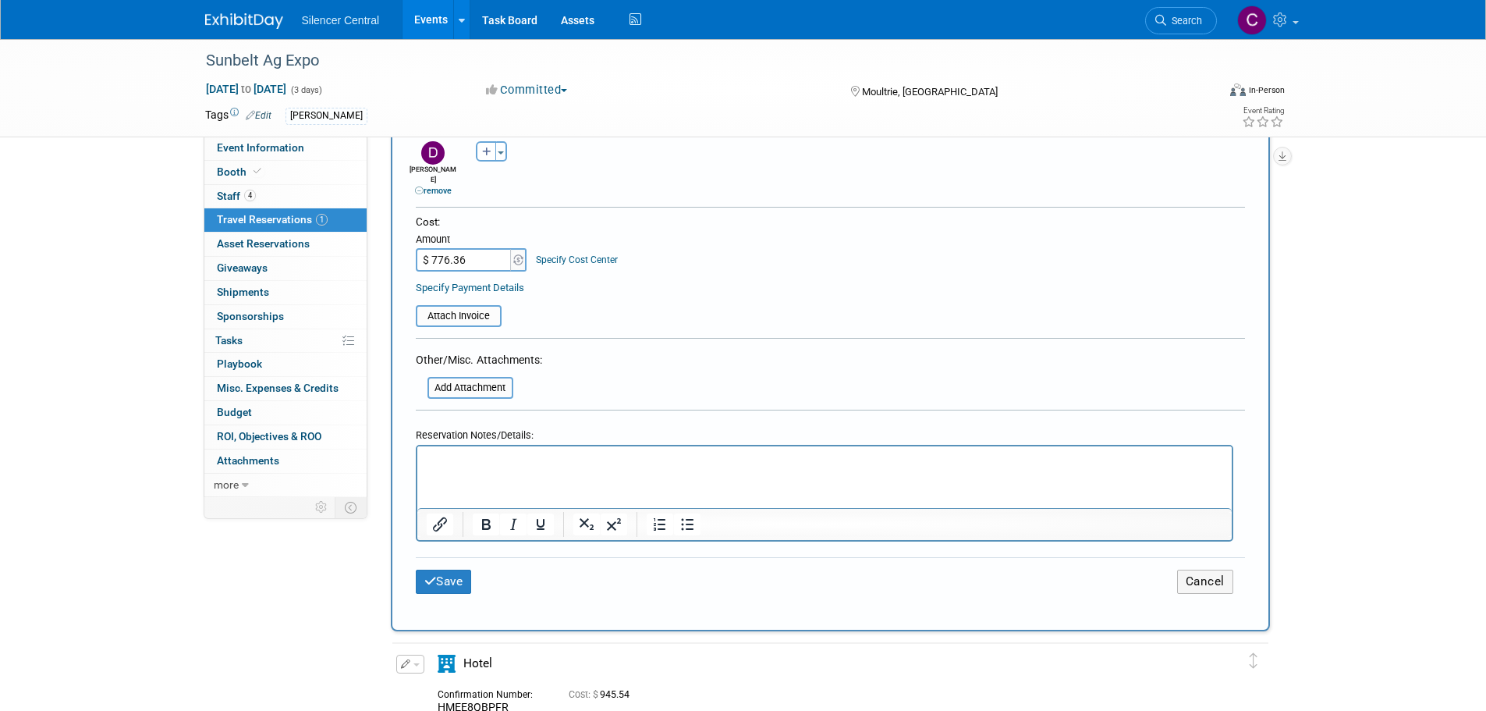
click at [470, 456] on p "Rich Text Area. Press ALT-0 for help." at bounding box center [824, 460] width 797 height 16
click at [635, 460] on p "Flying [DATE] early due to no availabel morning flights [DATE]" at bounding box center [824, 460] width 797 height 16
drag, startPoint x: 635, startPoint y: 460, endPoint x: 597, endPoint y: 460, distance: 38.2
click at [597, 460] on p "Flying [DATE] early due to no availabel morning flights [DATE]" at bounding box center [824, 460] width 797 height 16
click at [448, 570] on button "Save" at bounding box center [444, 582] width 56 height 24
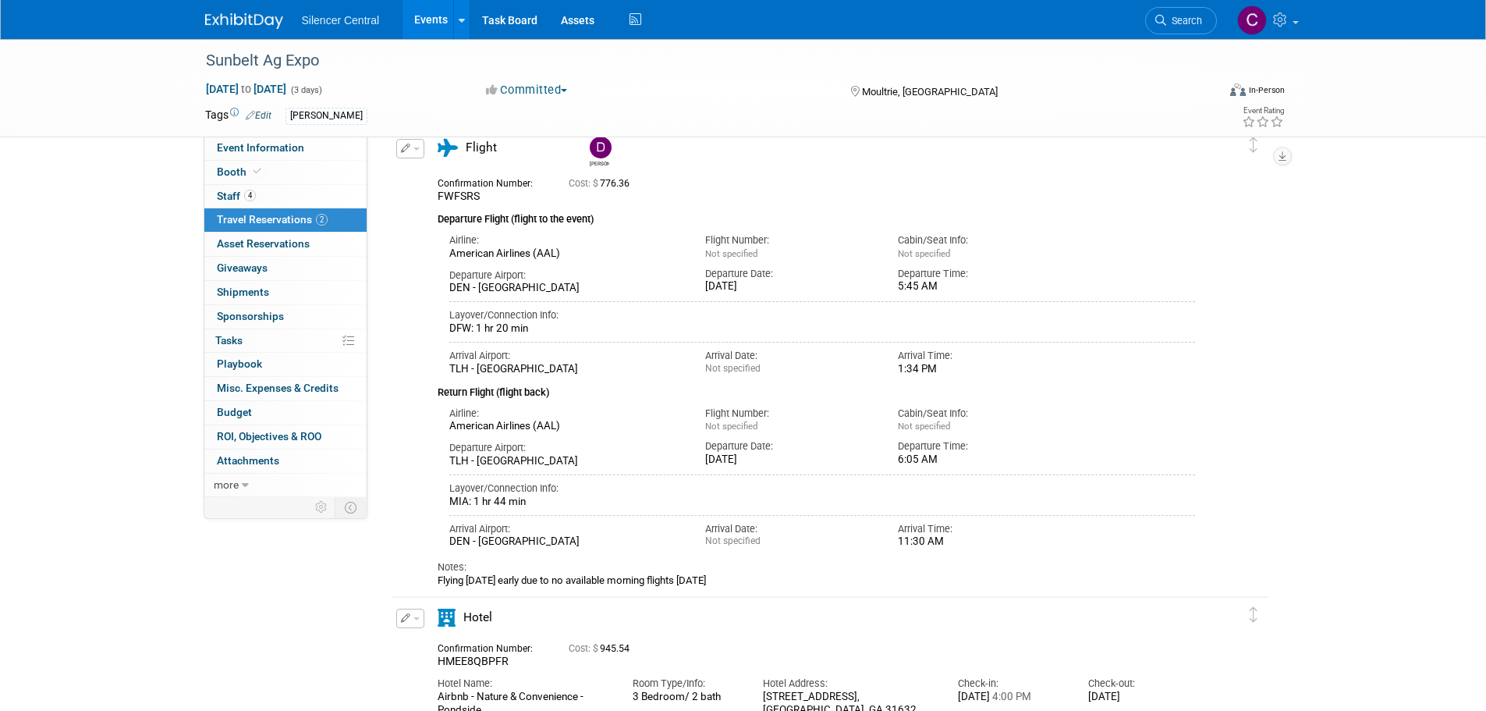
scroll to position [0, 0]
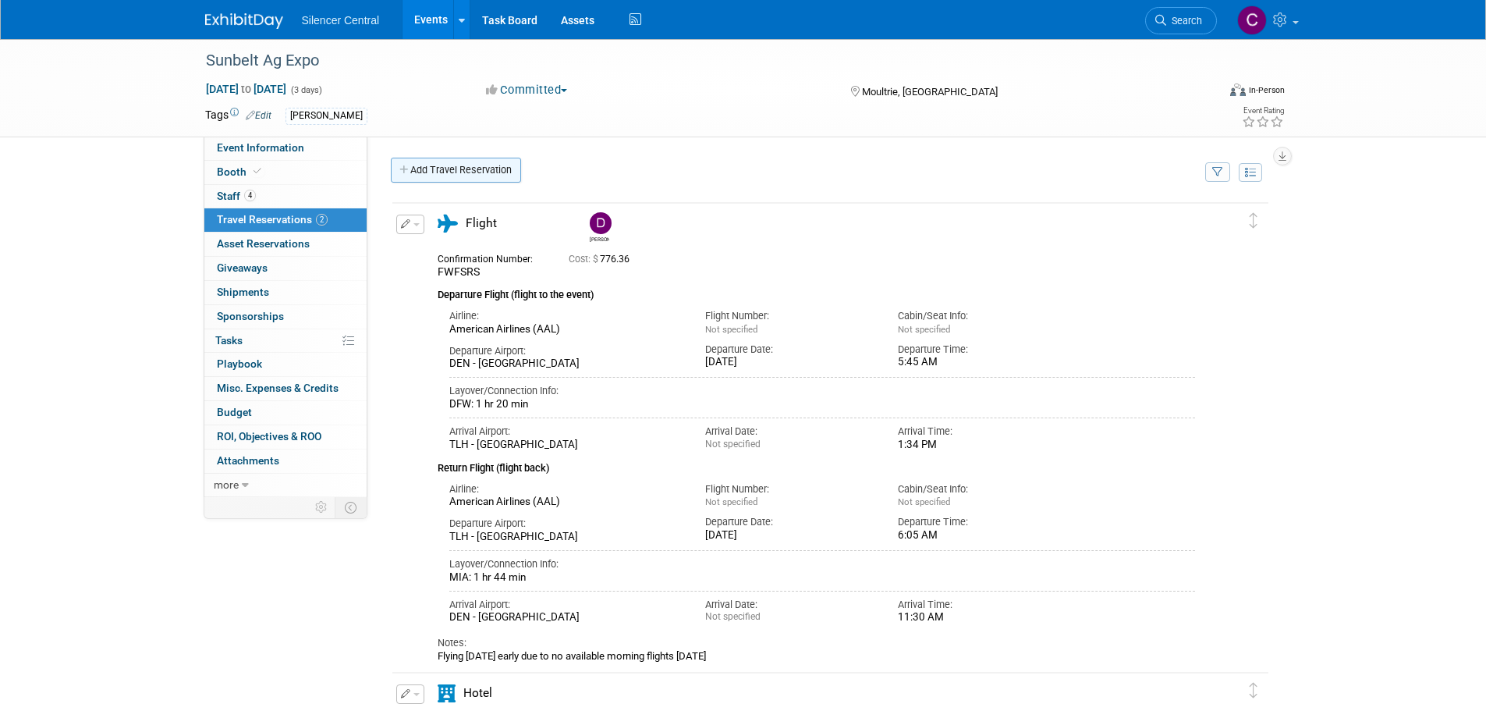
click at [435, 175] on link "Add Travel Reservation" at bounding box center [456, 170] width 130 height 25
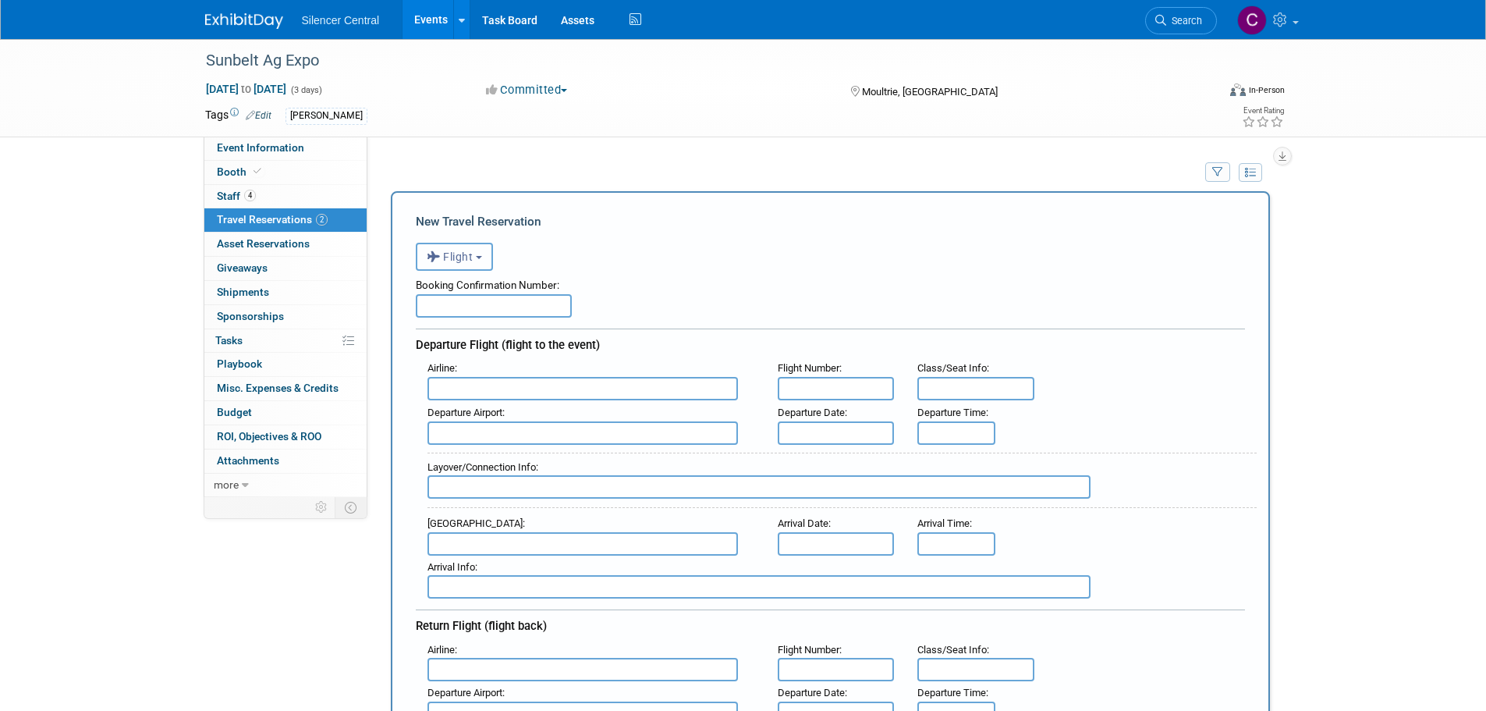
click at [466, 253] on span "Flight" at bounding box center [450, 256] width 47 height 12
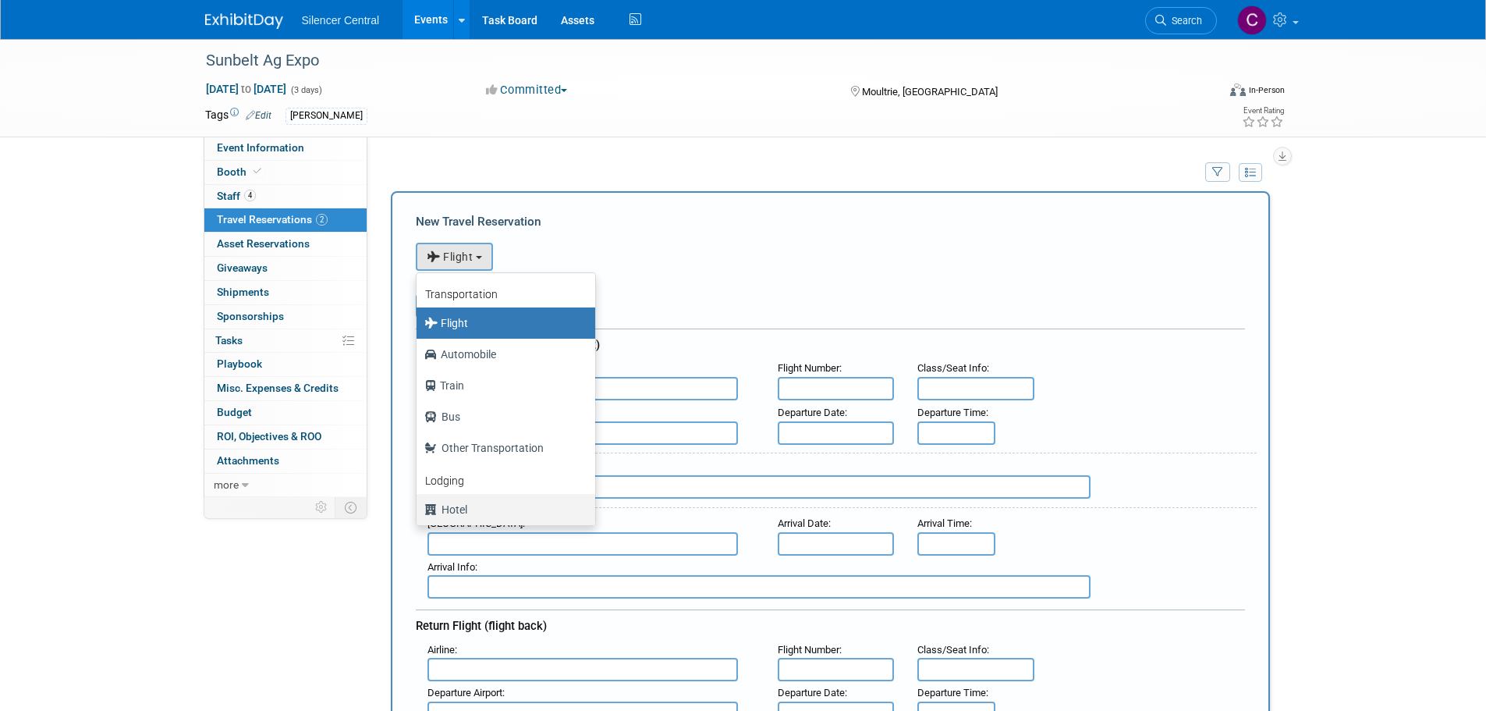
click at [486, 512] on label "Hotel" at bounding box center [501, 509] width 155 height 25
click at [419, 512] on input "Hotel" at bounding box center [414, 507] width 10 height 10
select select "6"
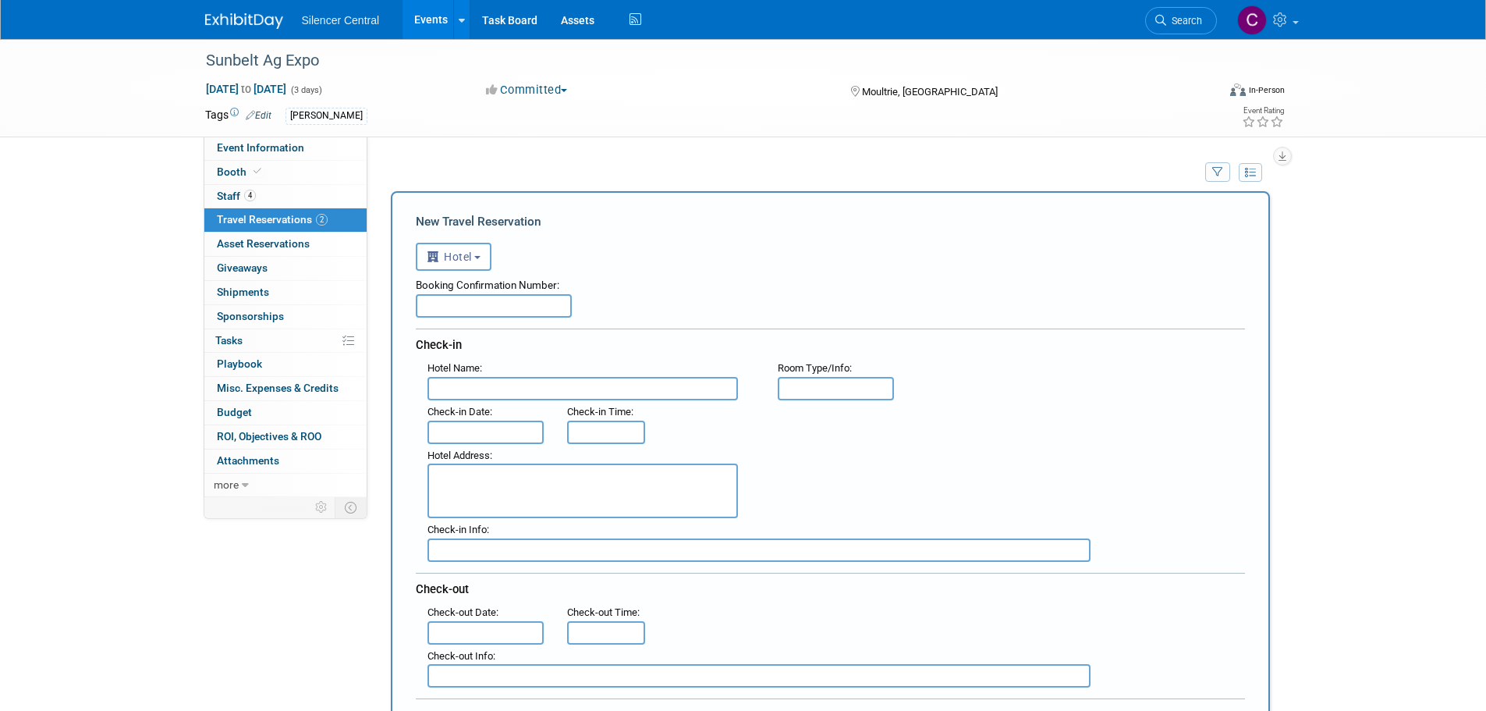
click at [482, 314] on input "text" at bounding box center [494, 305] width 156 height 23
click at [428, 301] on input "text" at bounding box center [494, 305] width 156 height 23
paste input "#93618162"
type input "#93618162"
click at [591, 395] on input "text" at bounding box center [583, 388] width 311 height 23
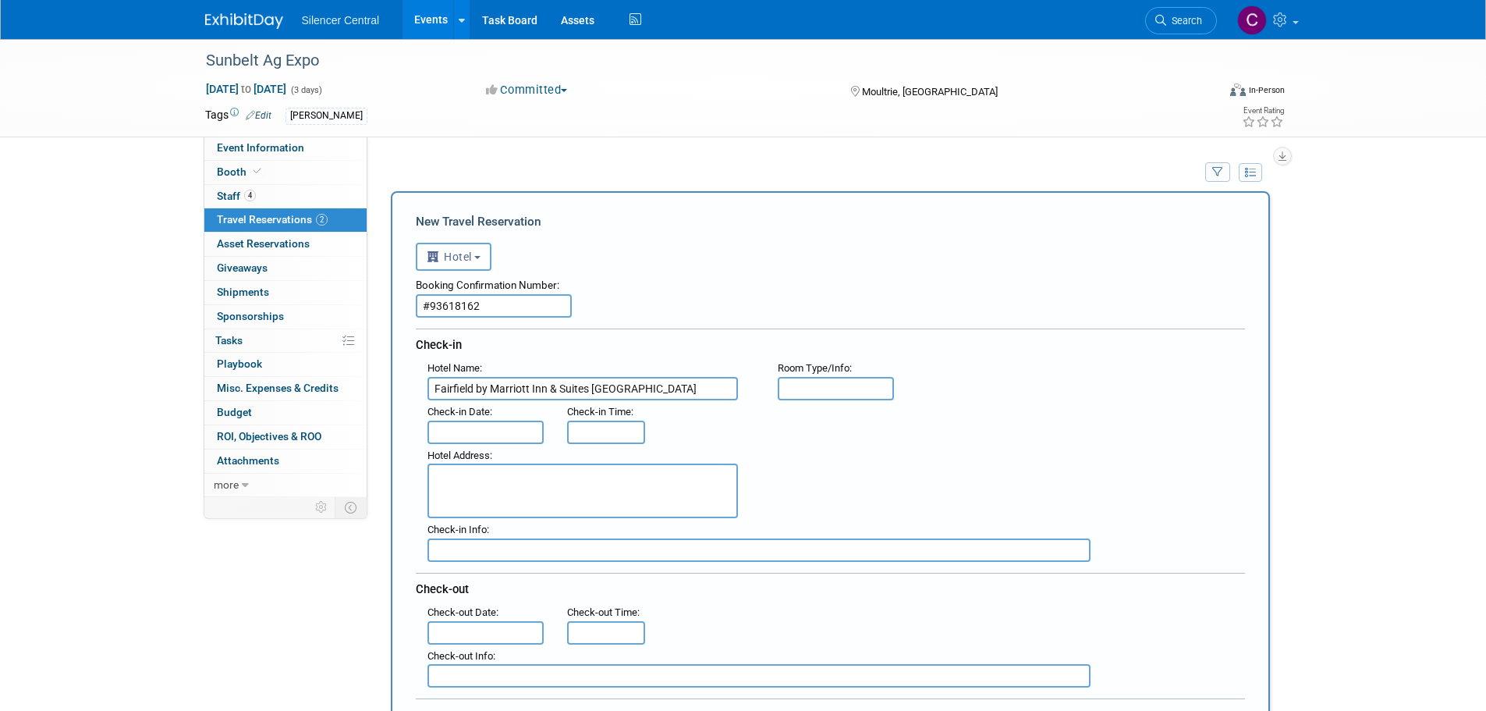
type input "Fairfield by Marriott Inn & Suites [GEOGRAPHIC_DATA]"
click at [826, 394] on input "text" at bounding box center [836, 388] width 117 height 23
type input "1 K"
click at [507, 439] on body "Silencer Central Events Add Event Bulk Upload Events Shareable Event Boards Rec…" at bounding box center [743, 355] width 1486 height 711
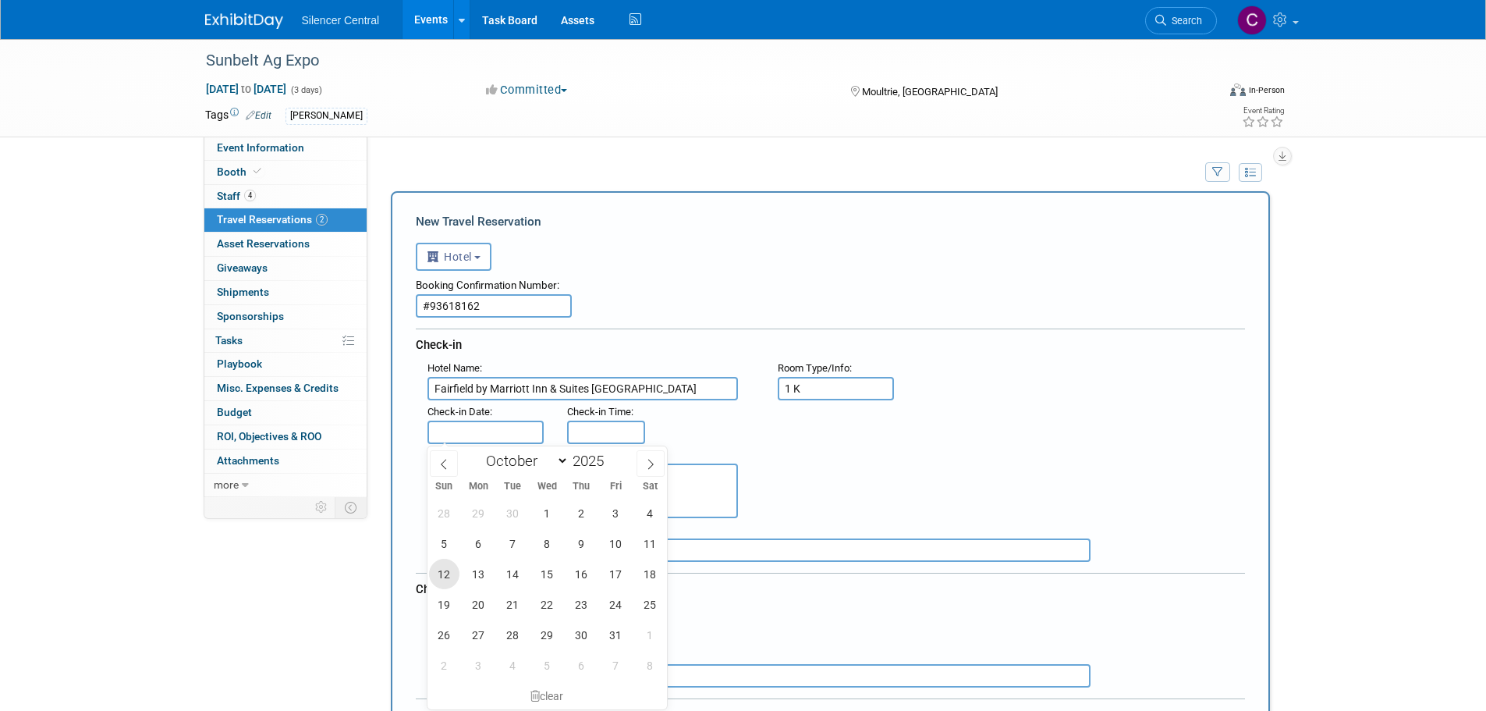
click at [454, 576] on span "12" at bounding box center [444, 574] width 30 height 30
type input "[DATE]"
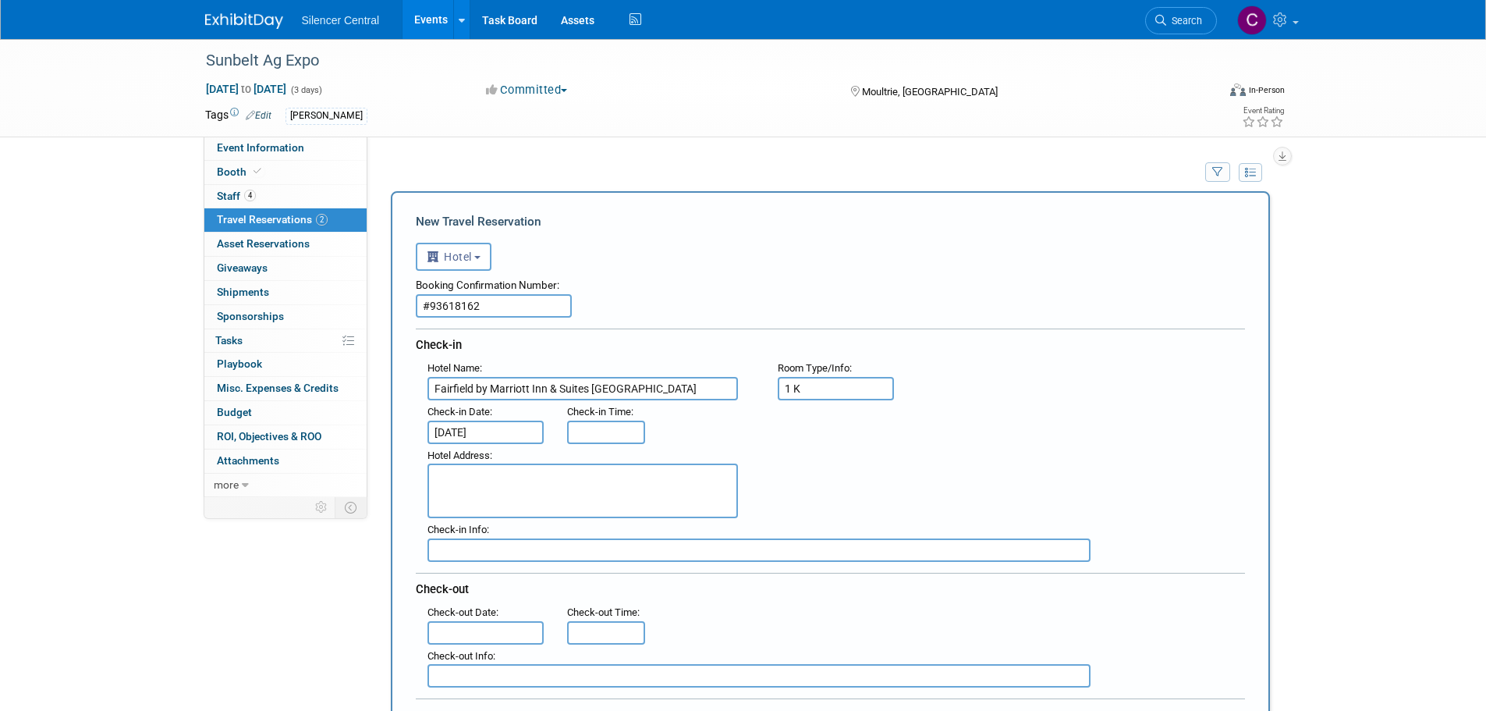
click at [504, 488] on textarea at bounding box center [583, 490] width 311 height 55
click at [477, 480] on textarea at bounding box center [583, 490] width 311 height 55
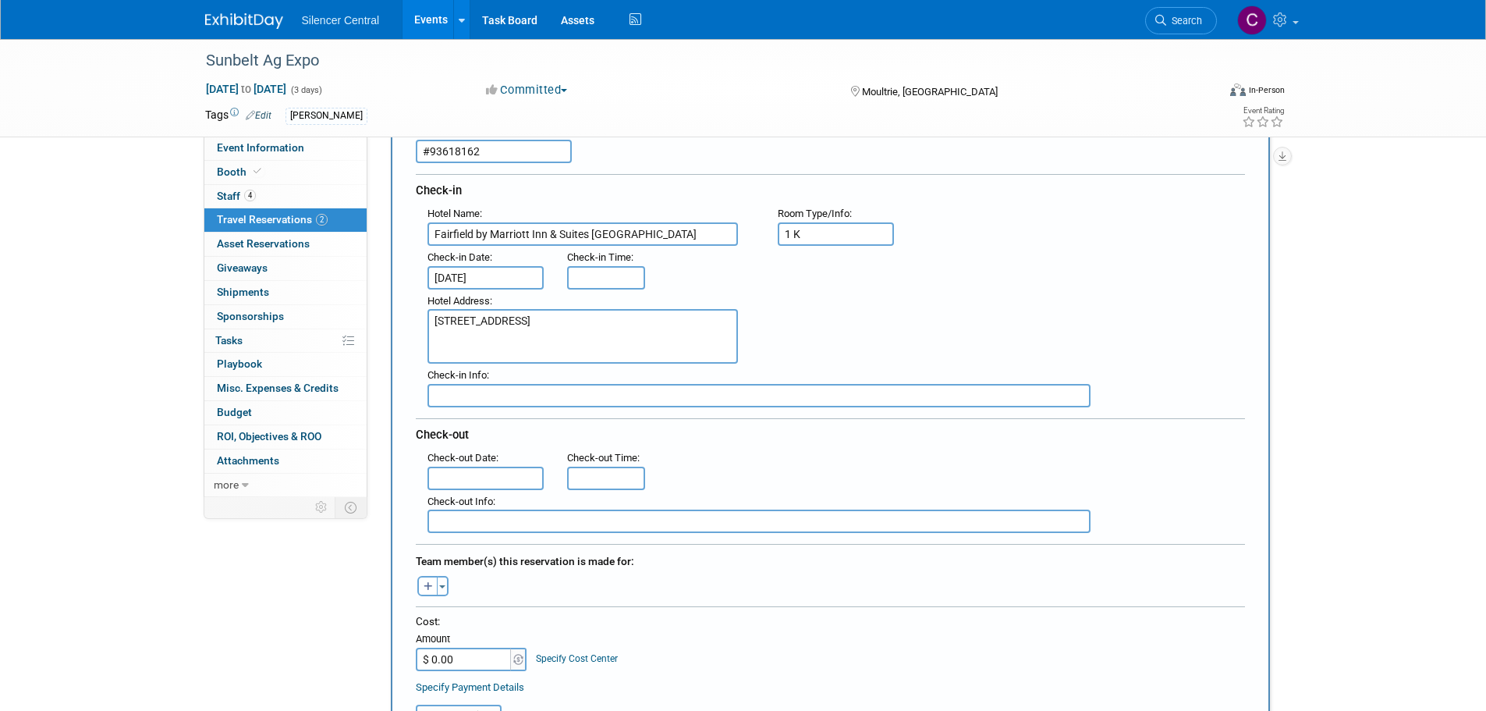
scroll to position [156, 0]
type textarea "[STREET_ADDRESS]"
click at [484, 474] on input "text" at bounding box center [486, 476] width 117 height 23
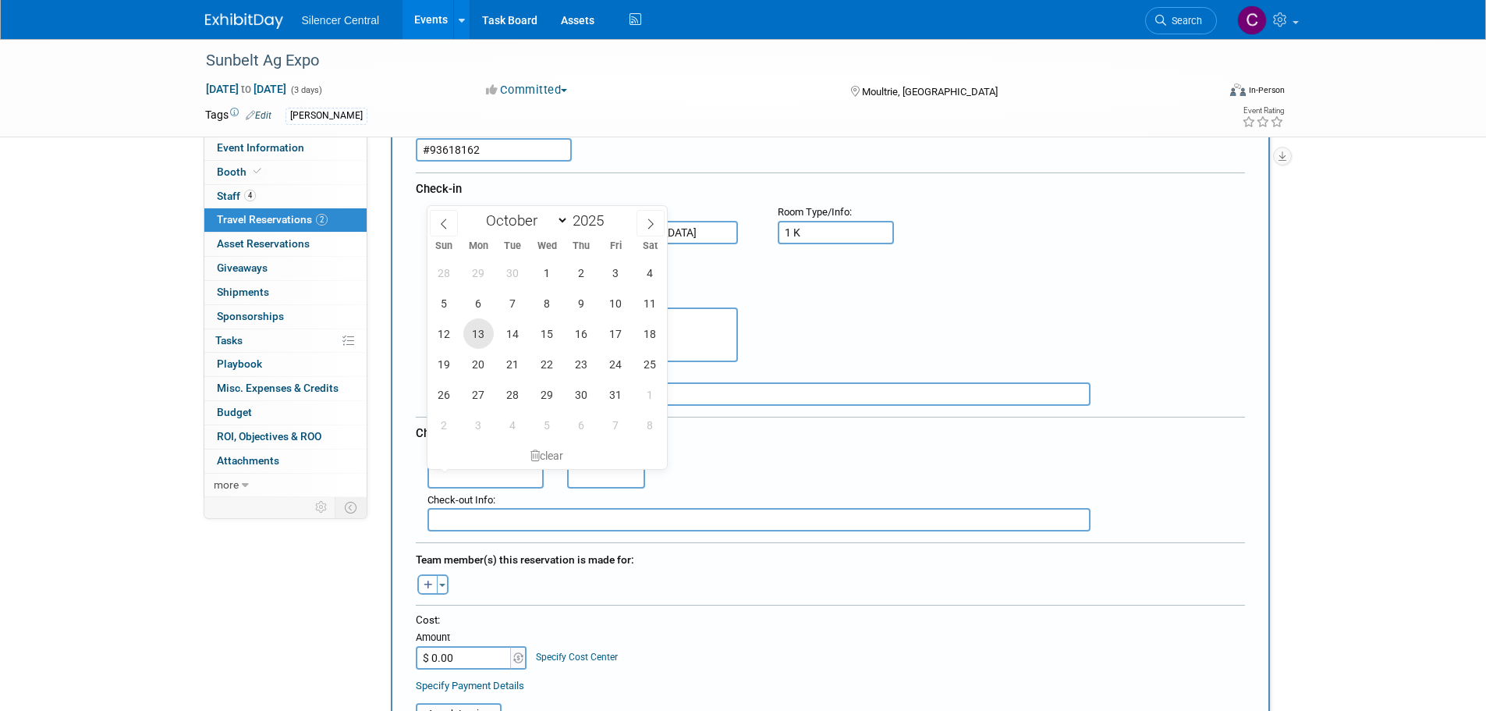
click at [481, 342] on span "13" at bounding box center [478, 333] width 30 height 30
type input "[DATE]"
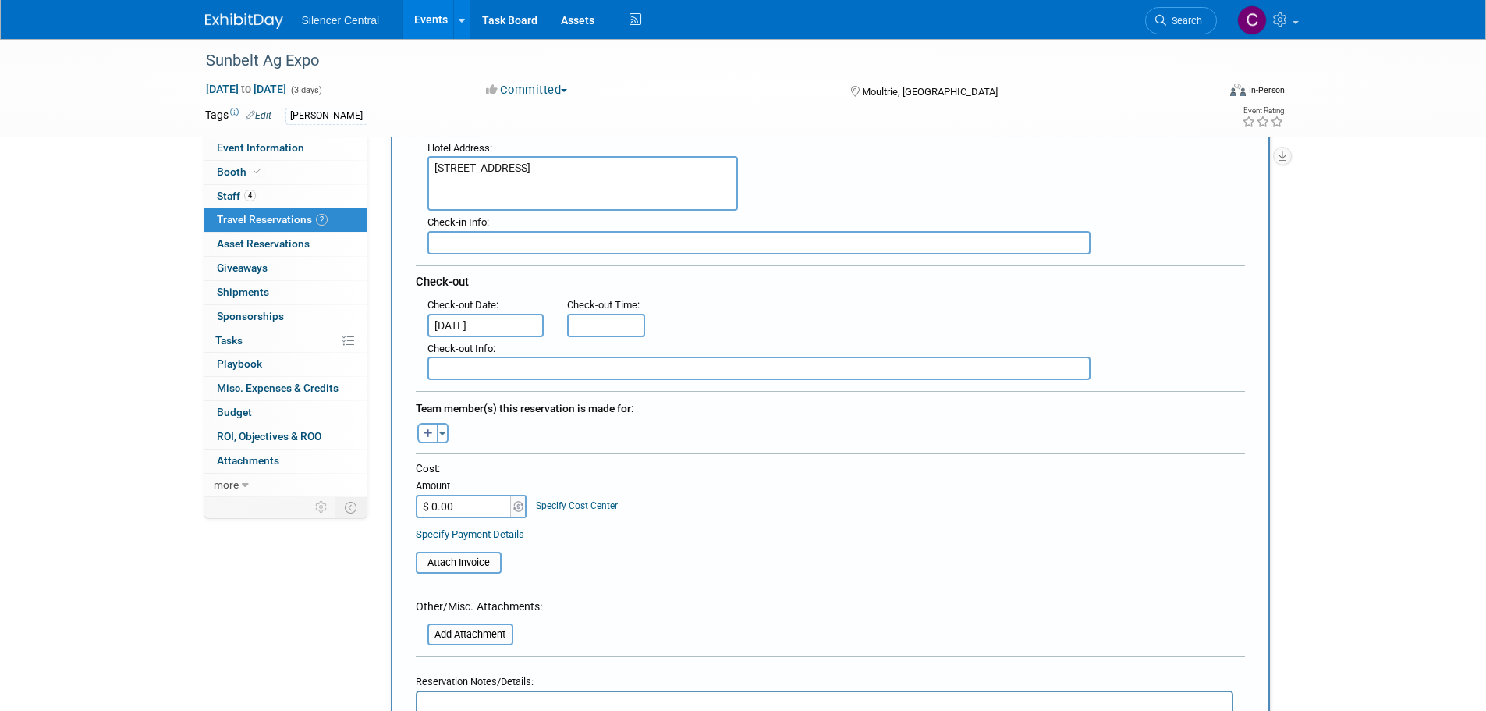
scroll to position [312, 0]
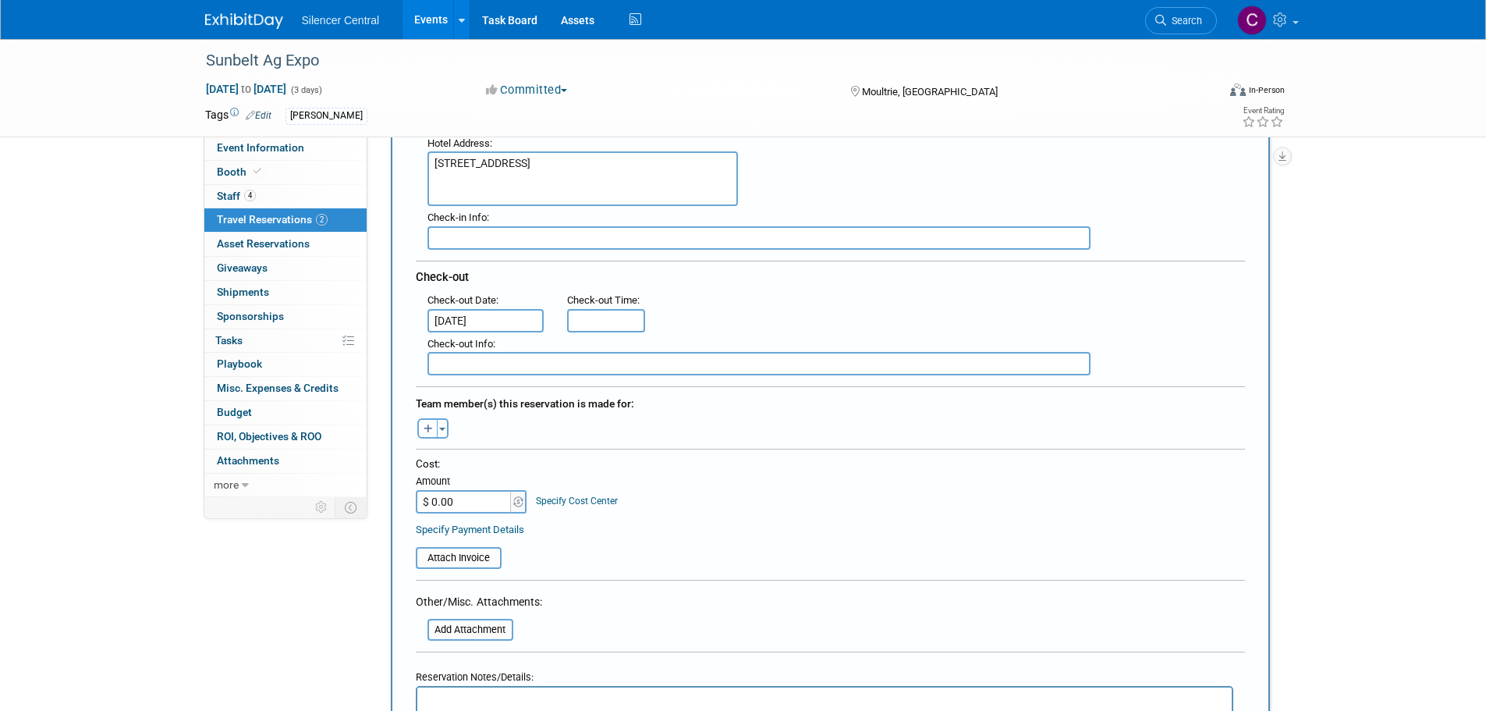
click at [424, 437] on button "button" at bounding box center [427, 428] width 20 height 20
select select
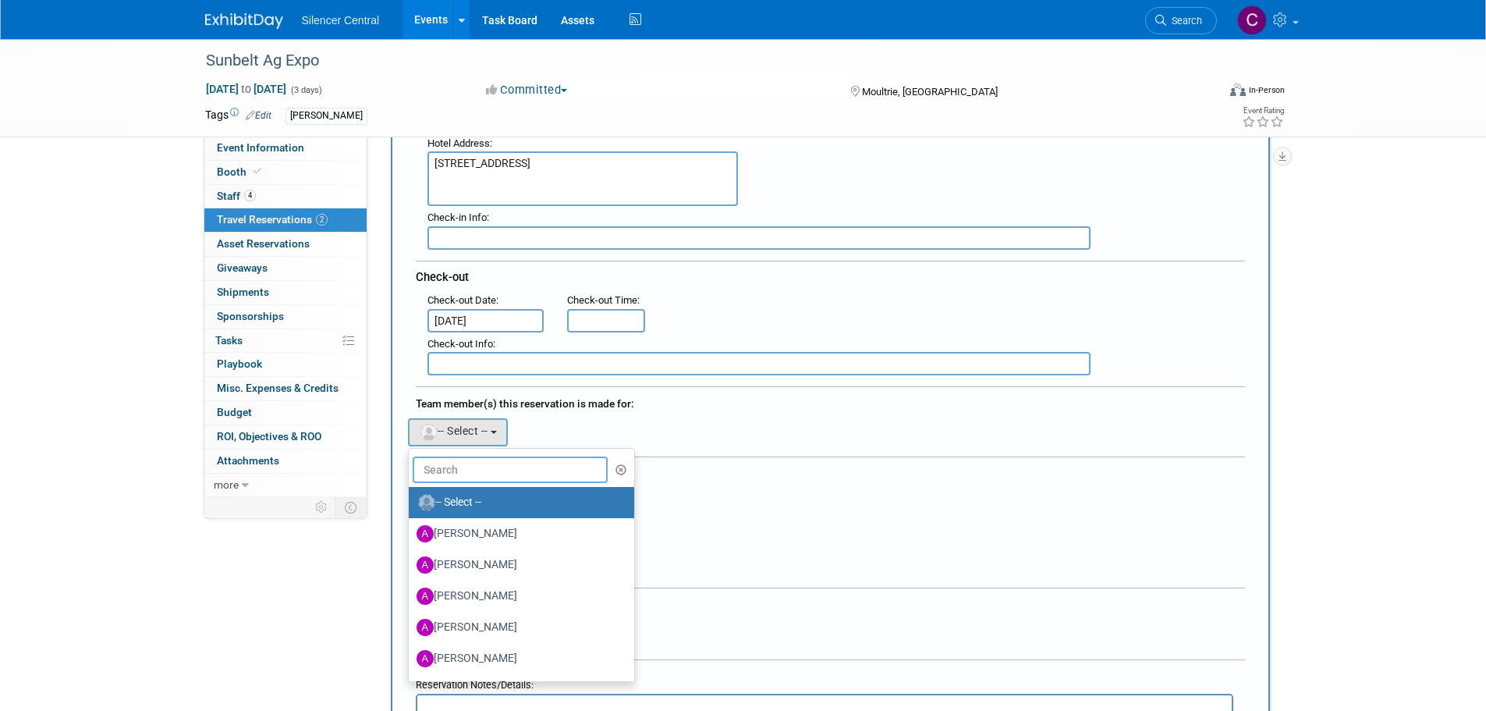
click at [496, 463] on input "text" at bounding box center [511, 469] width 196 height 27
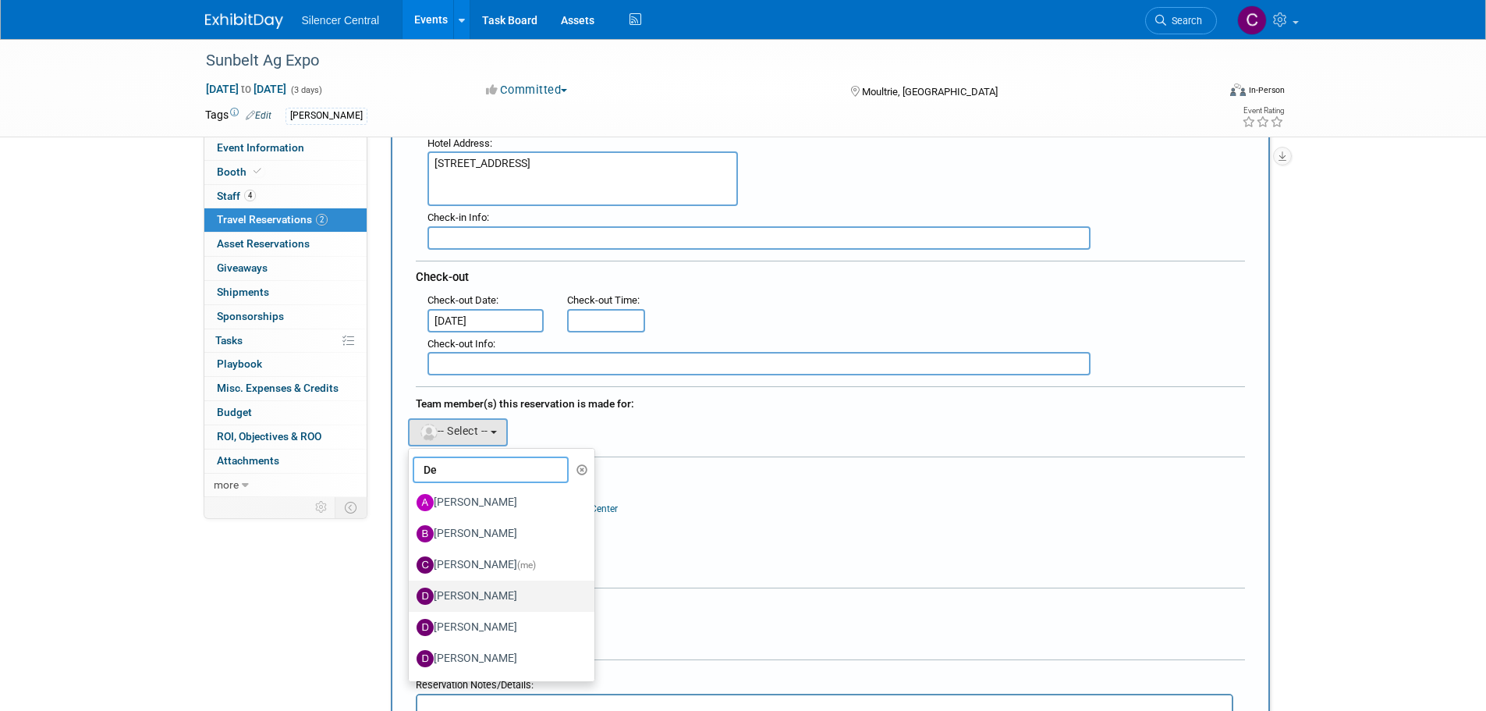
type input "De"
click at [495, 601] on label "[PERSON_NAME]" at bounding box center [498, 596] width 163 height 25
click at [411, 599] on input "[PERSON_NAME]" at bounding box center [406, 594] width 10 height 10
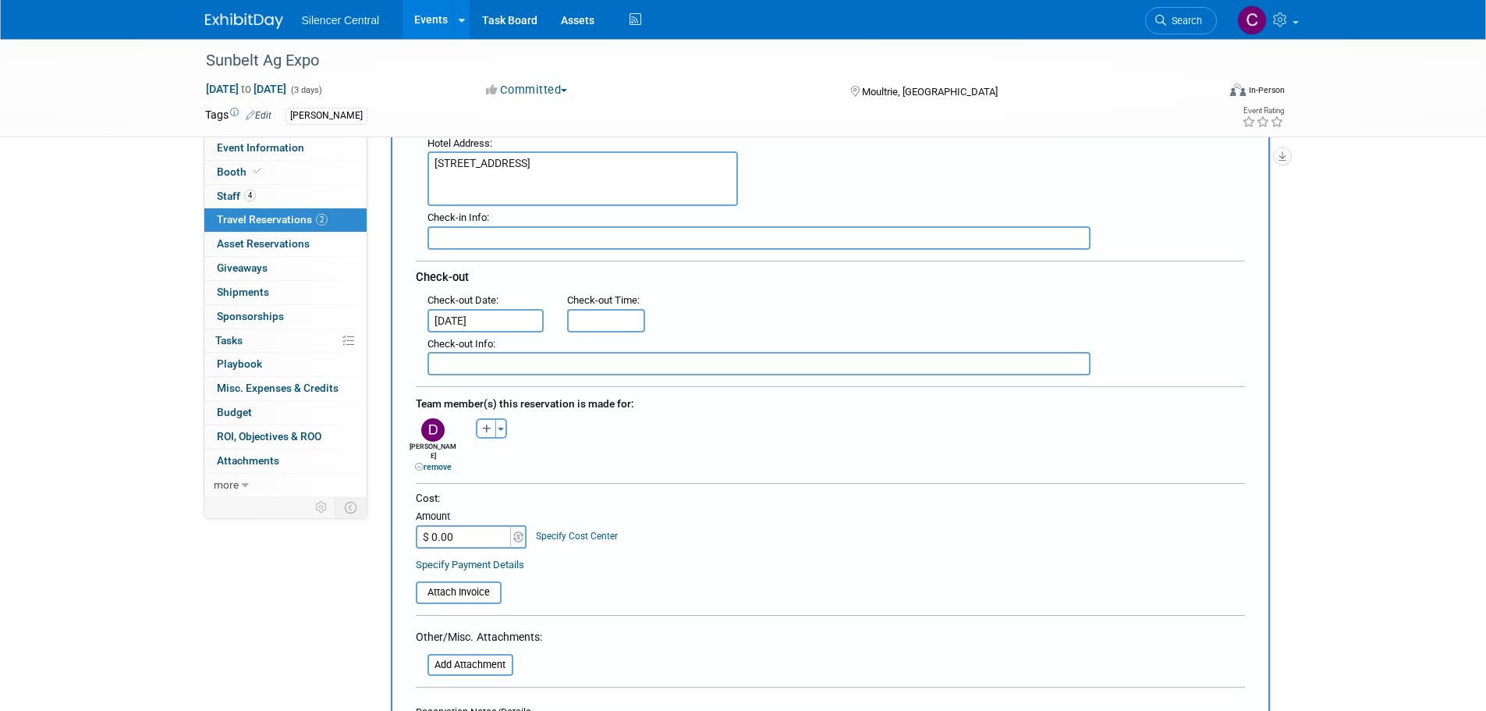
click at [480, 529] on input "$ 0.00" at bounding box center [465, 536] width 98 height 23
type input "$ 115.88"
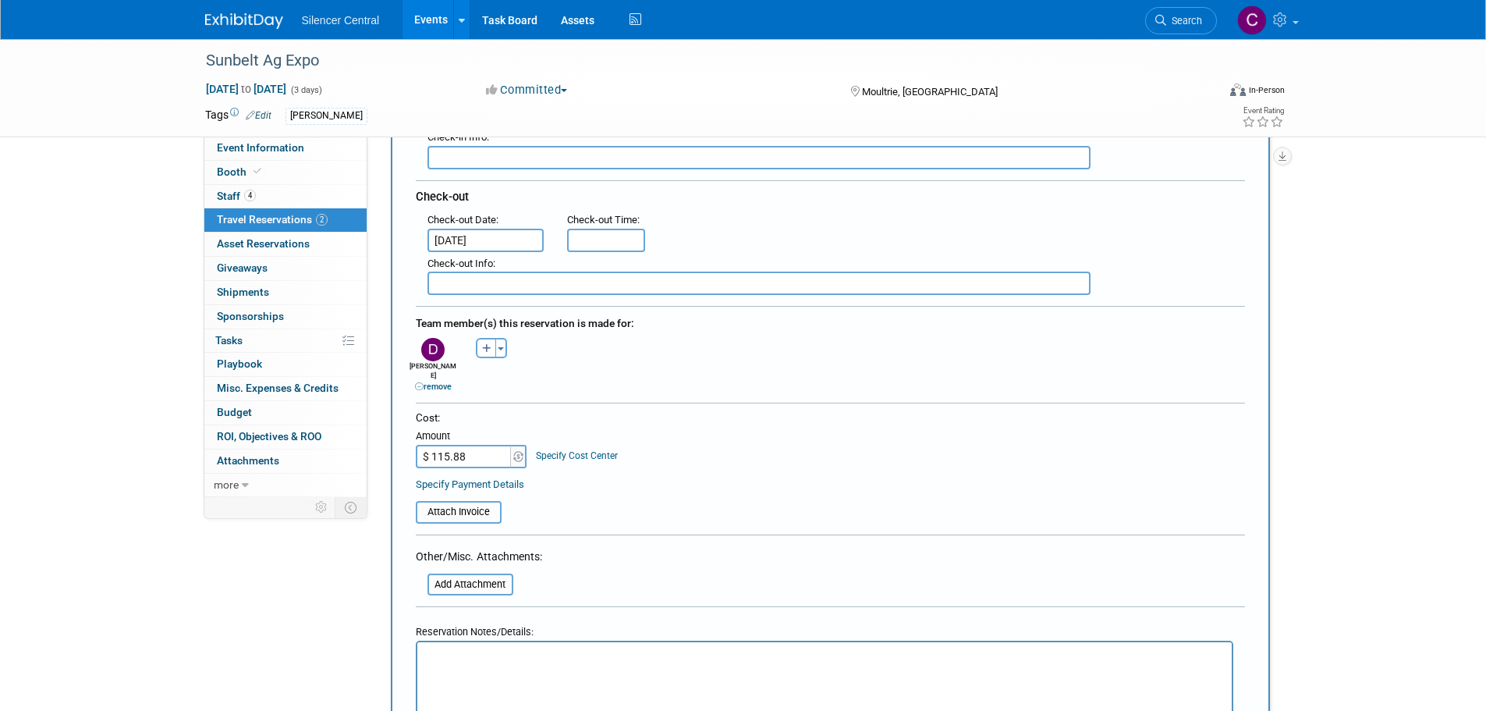
scroll to position [468, 0]
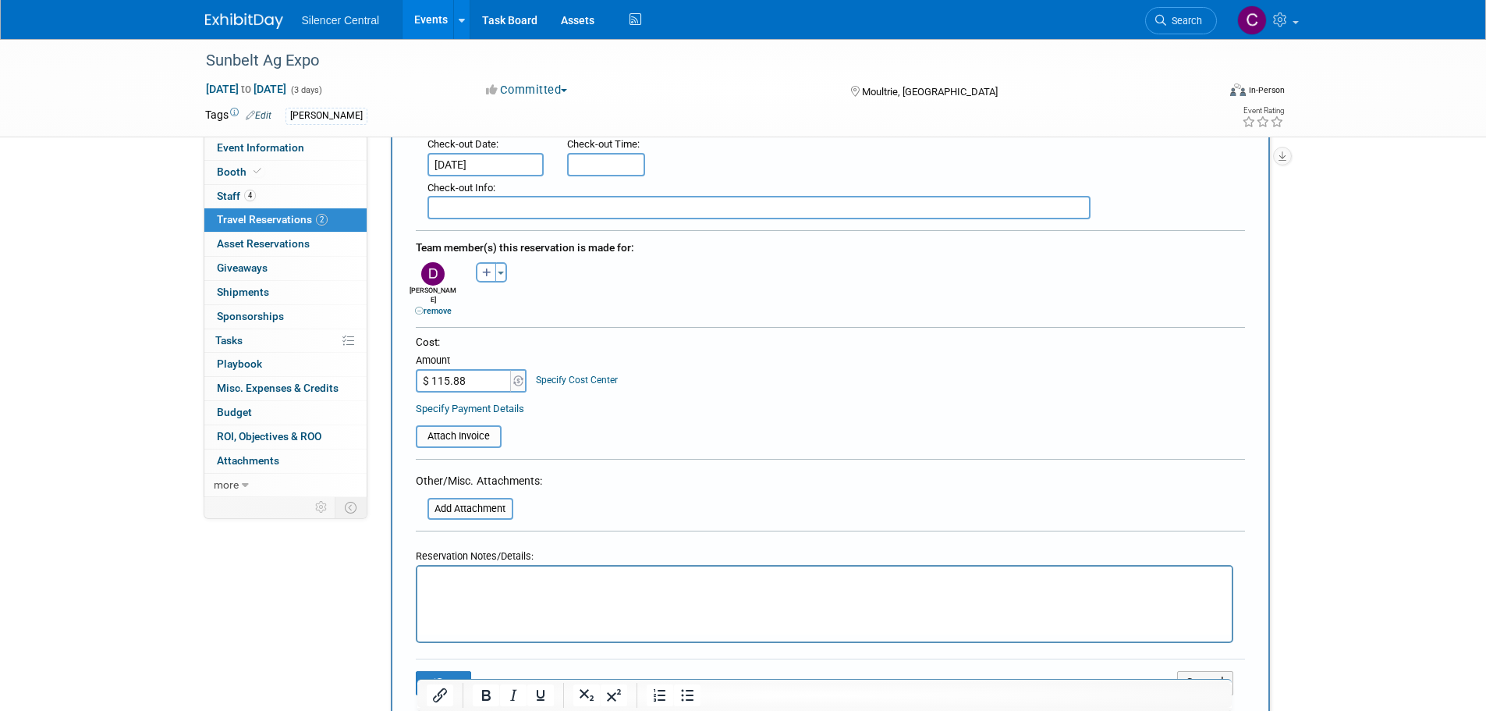
click at [538, 578] on p "Rich Text Area. Press ALT-0 for help." at bounding box center [824, 581] width 797 height 16
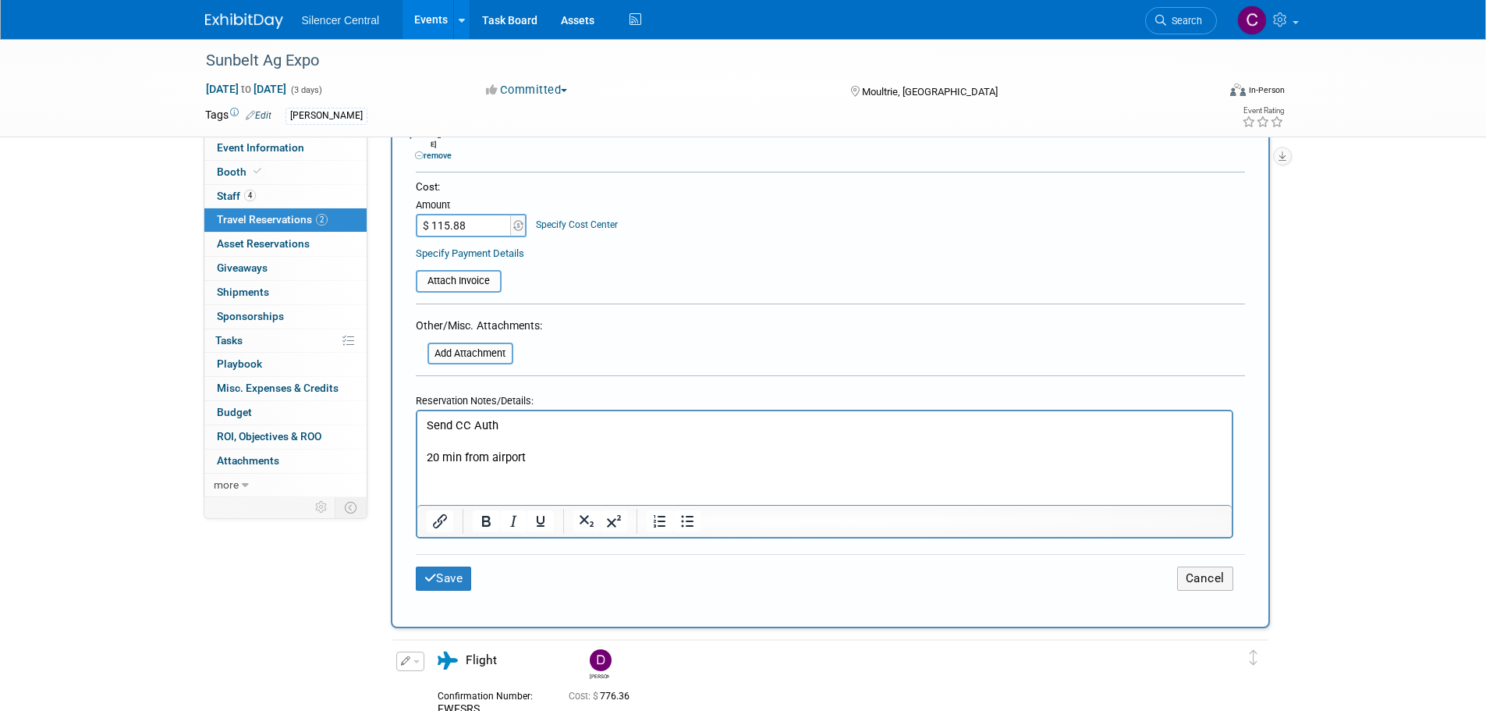
scroll to position [624, 0]
click at [433, 571] on icon "submit" at bounding box center [430, 577] width 12 height 12
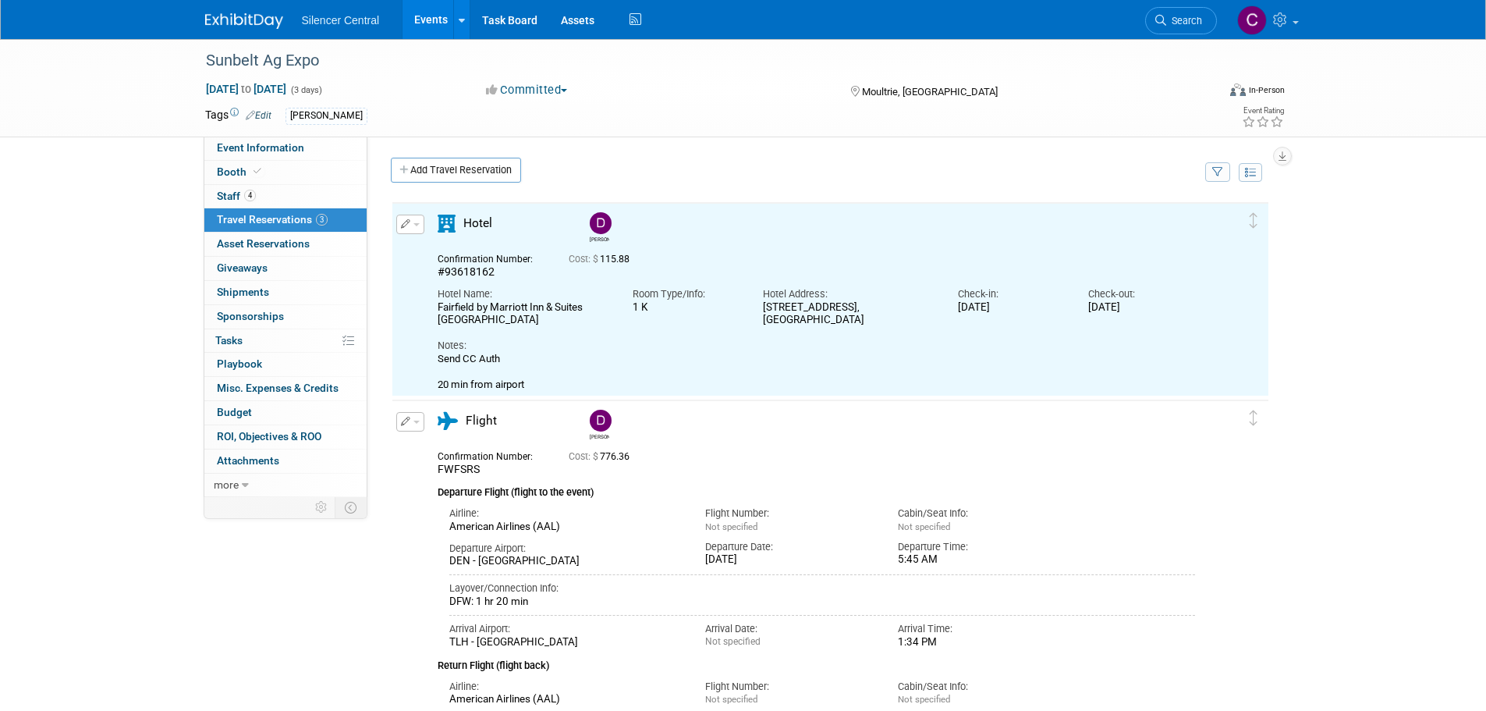
scroll to position [0, 0]
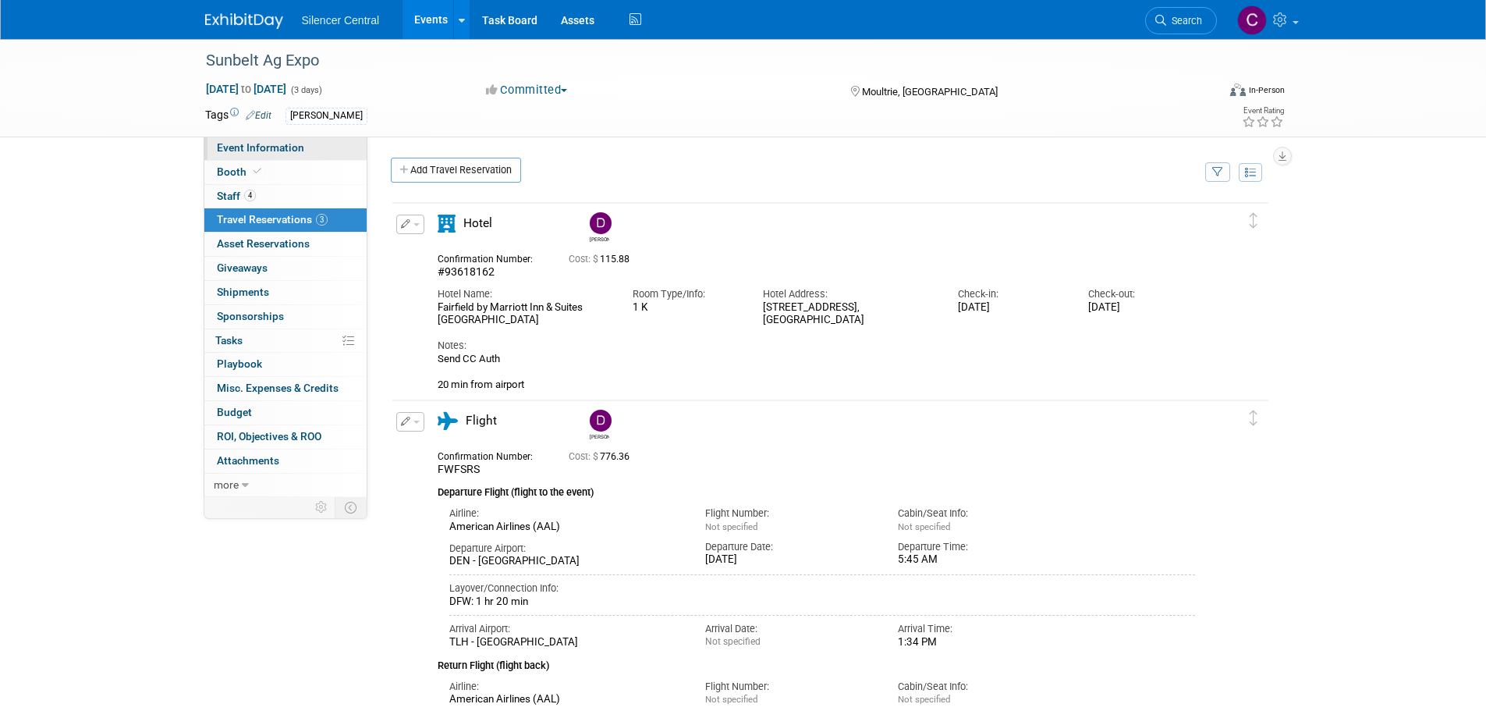
click at [271, 149] on span "Event Information" at bounding box center [260, 147] width 87 height 12
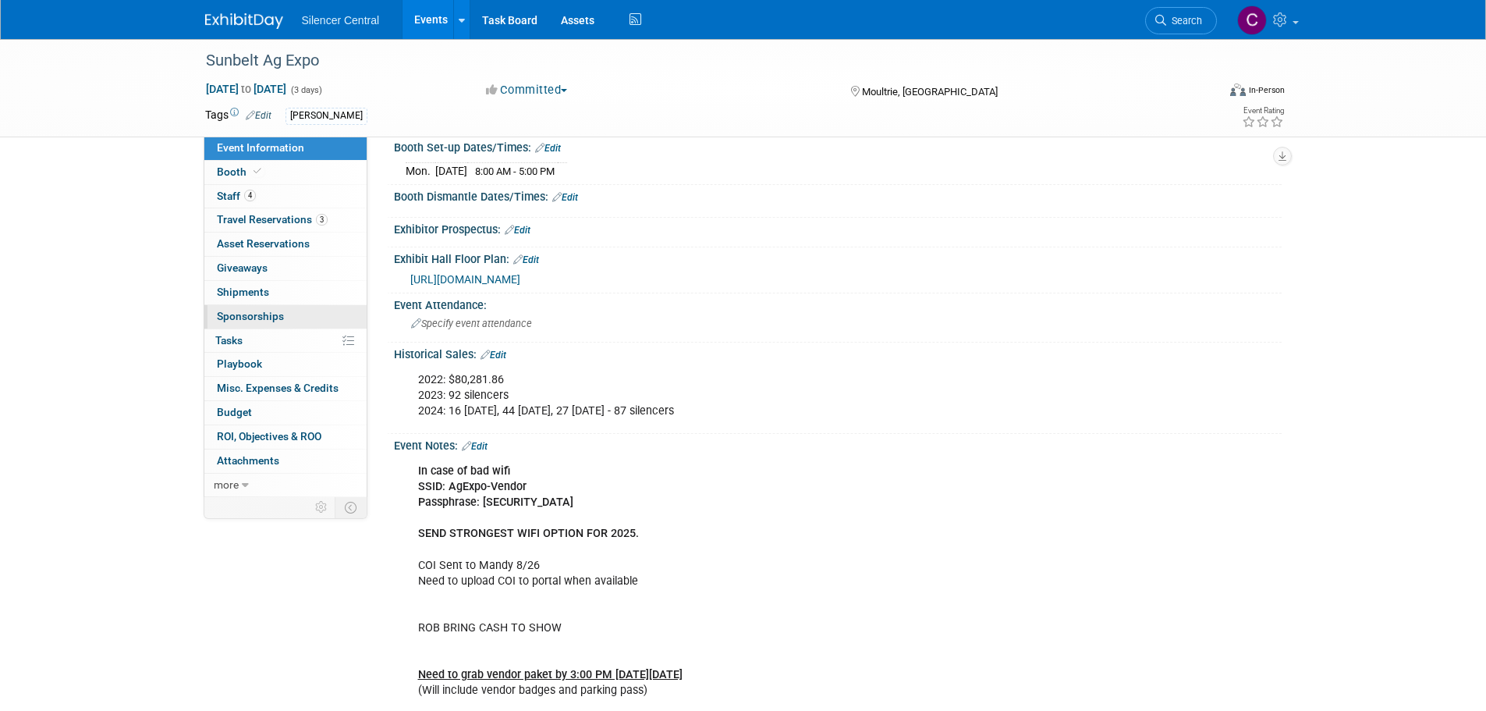
scroll to position [78, 0]
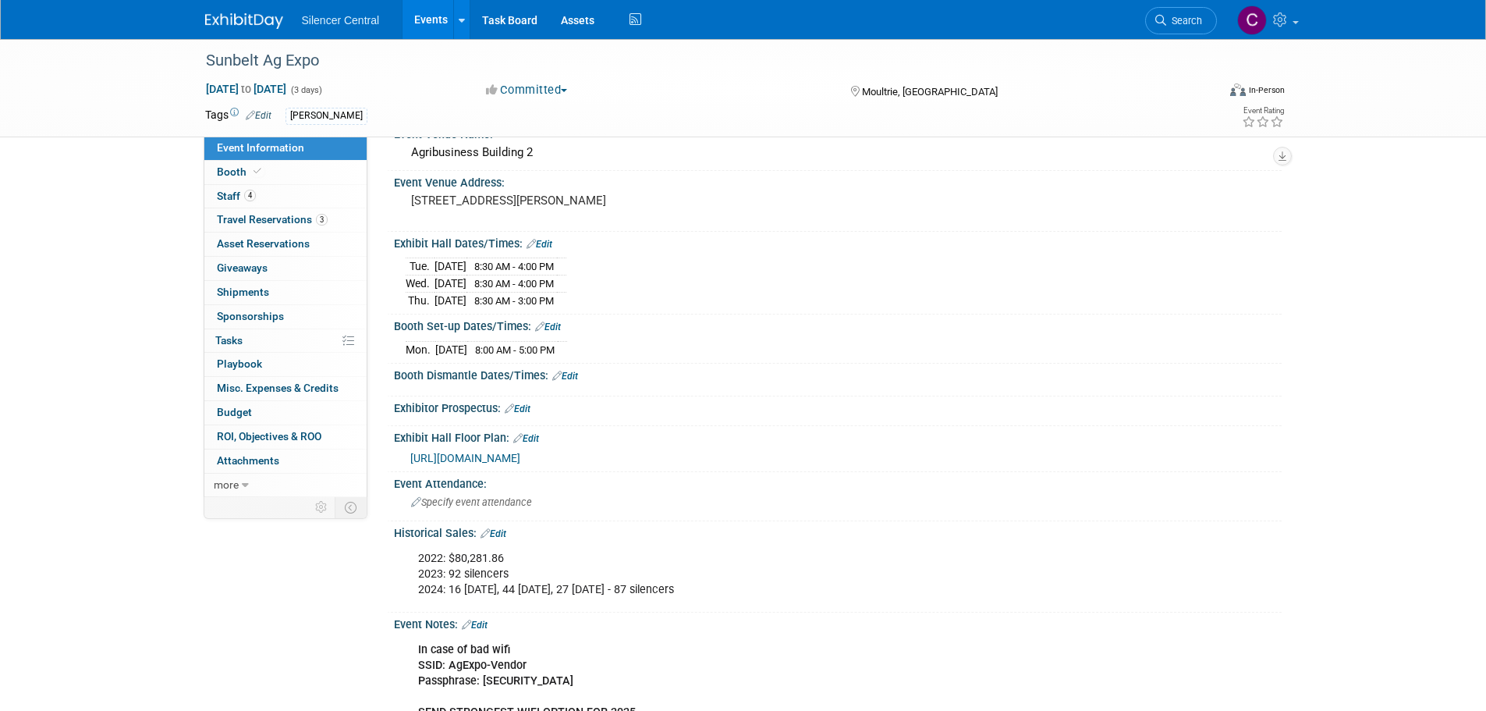
click at [229, 20] on img at bounding box center [244, 21] width 78 height 16
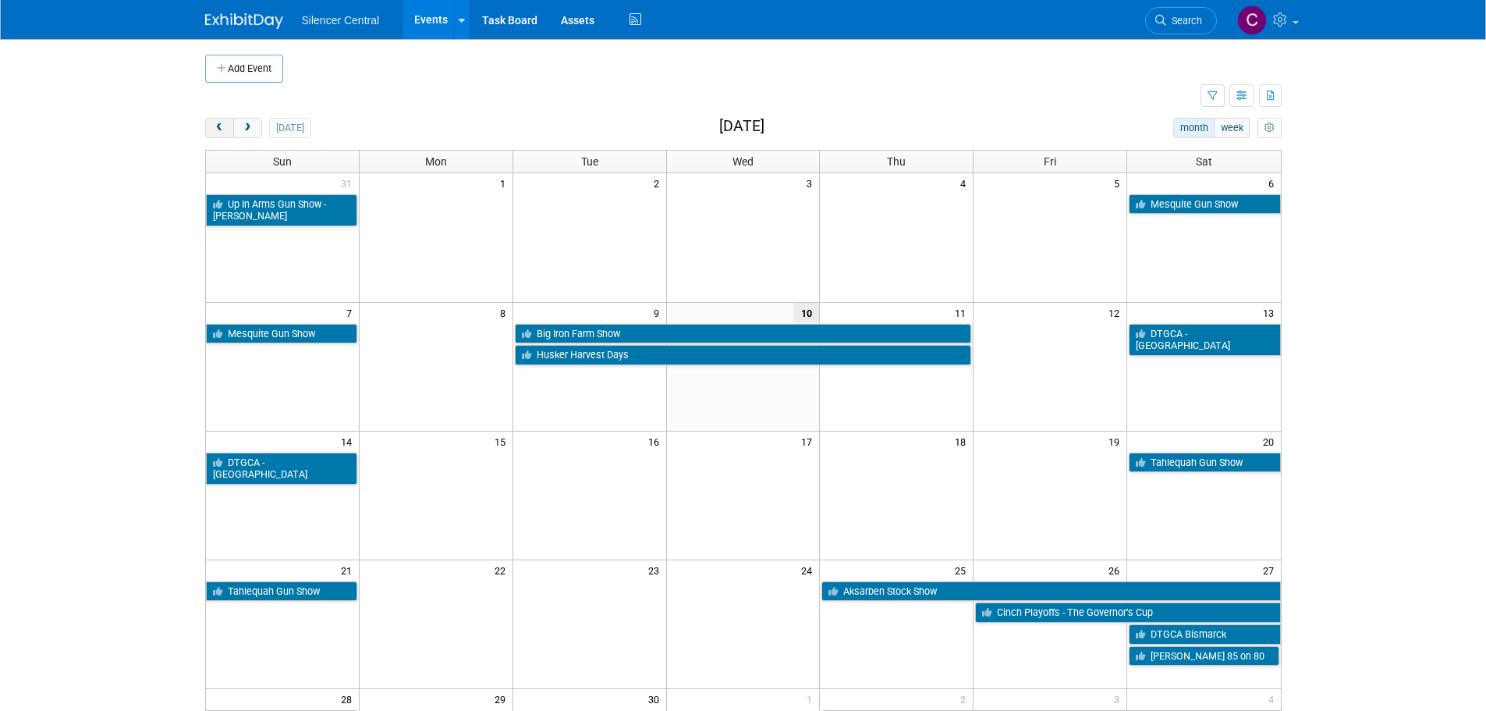
click at [221, 127] on span "prev" at bounding box center [220, 128] width 12 height 10
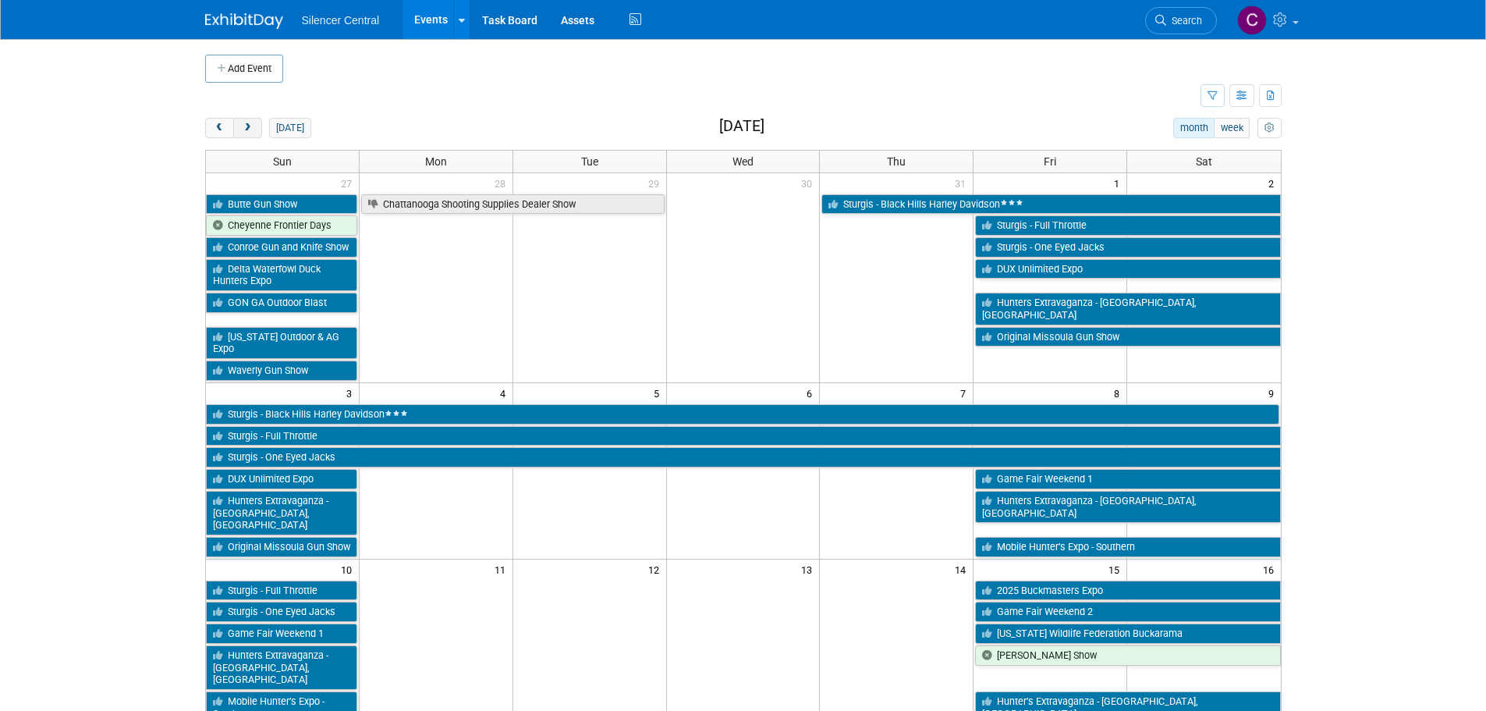
click at [244, 126] on span "next" at bounding box center [248, 128] width 12 height 10
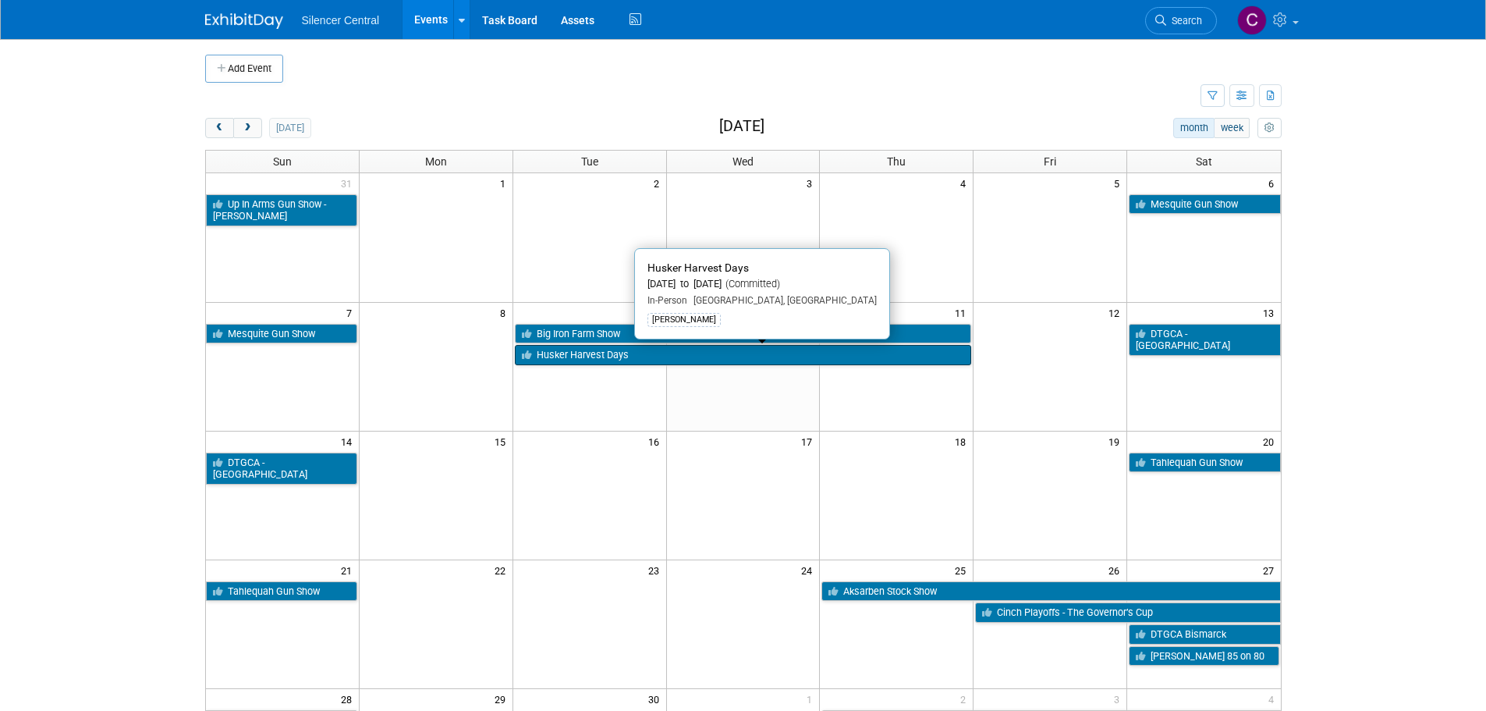
click at [612, 357] on link "Husker Harvest Days" at bounding box center [743, 355] width 457 height 20
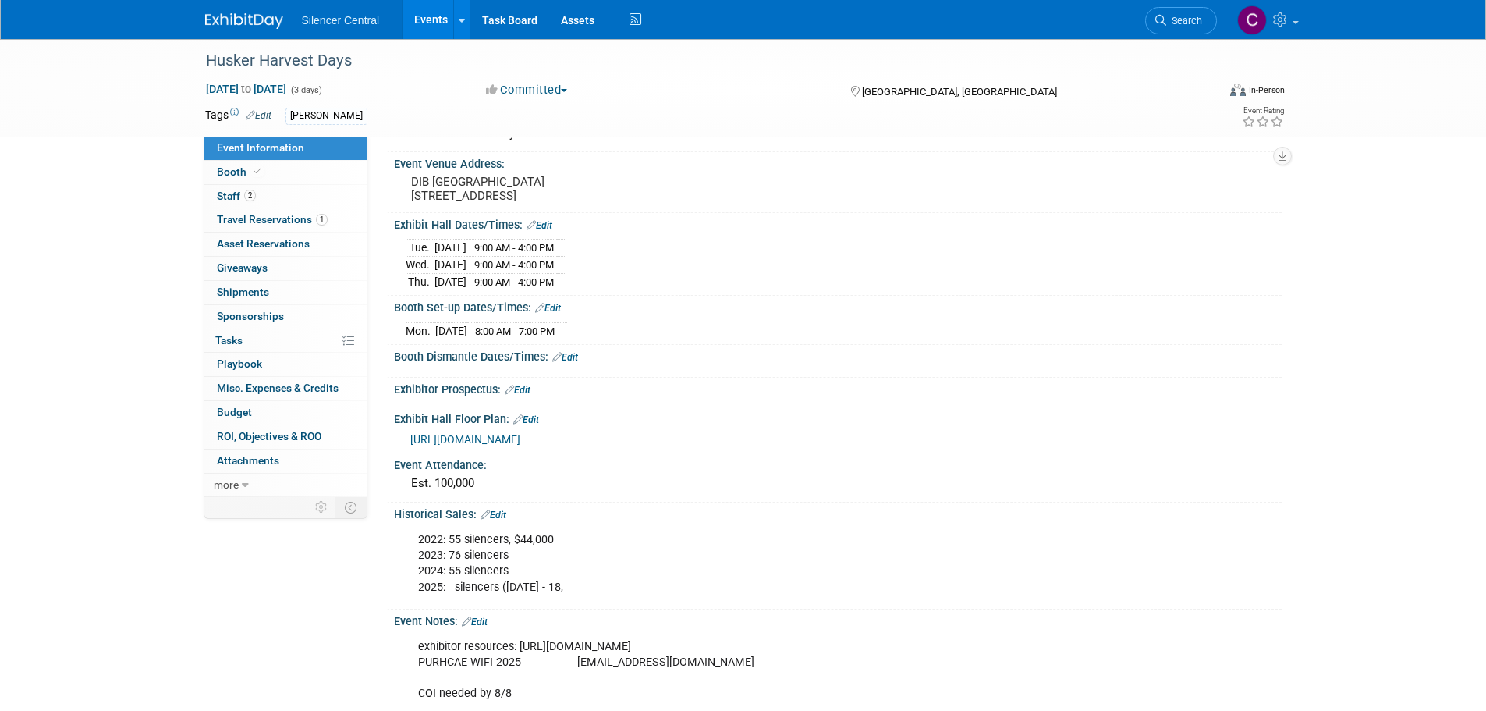
scroll to position [156, 0]
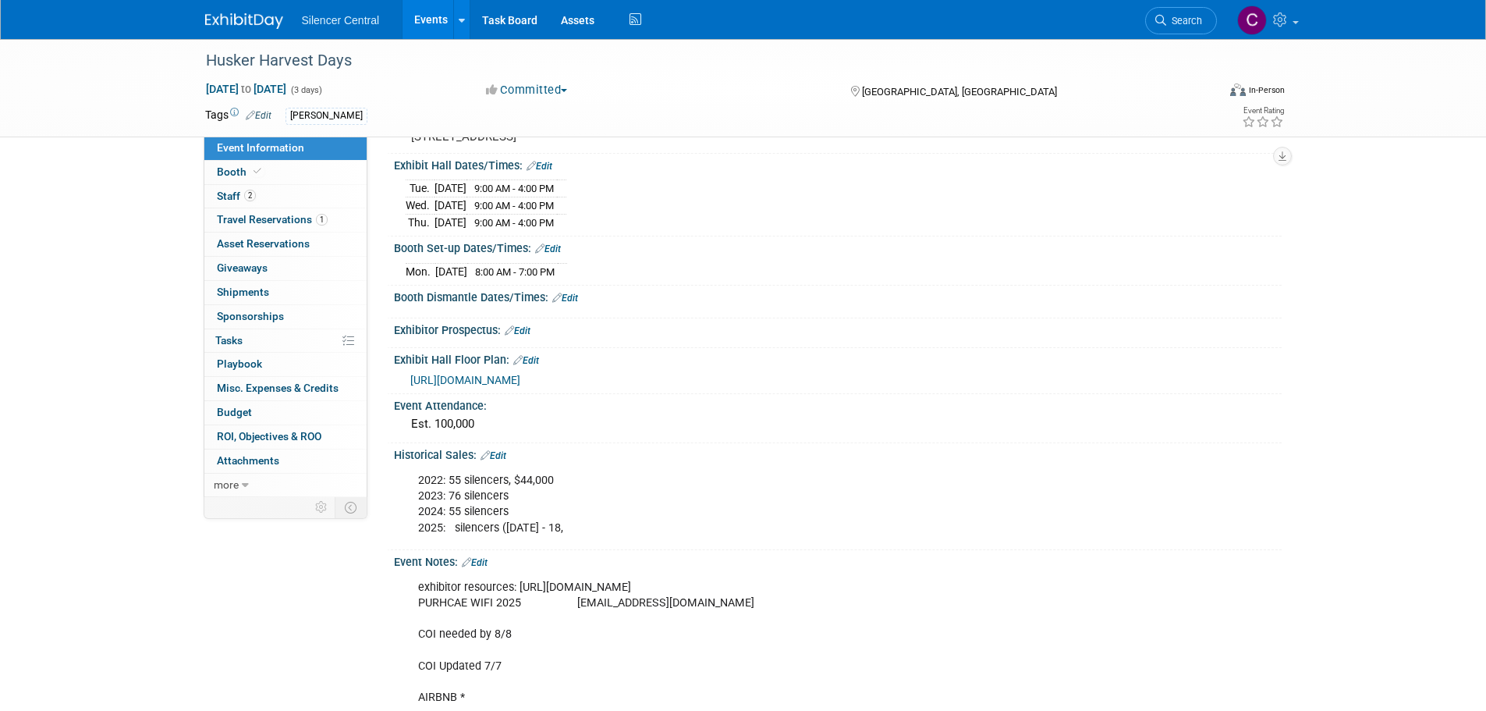
click at [506, 461] on link "Edit" at bounding box center [494, 455] width 26 height 11
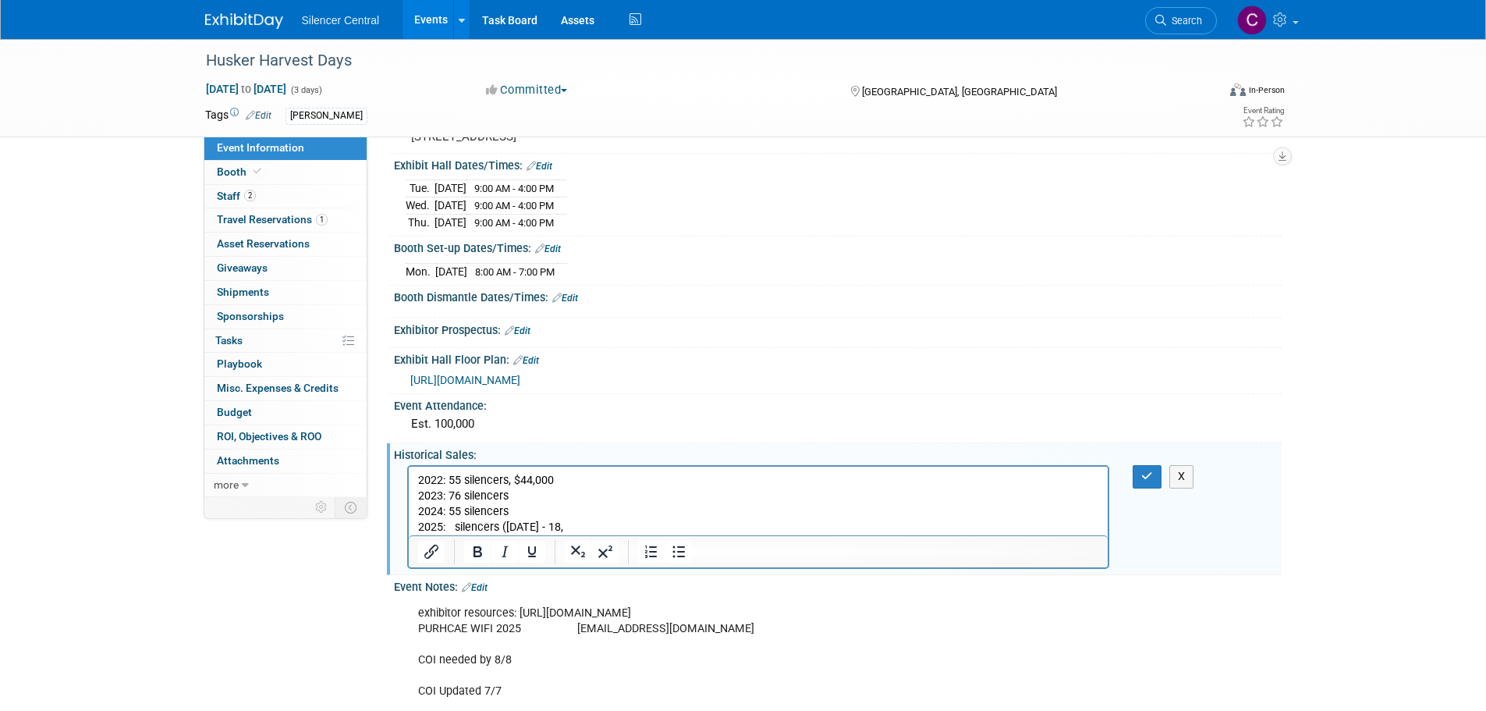
scroll to position [0, 0]
click at [606, 527] on p "2022: 55 silencers, $44,000 2023: 76 silencers 2024: 55 silencers 2025: silence…" at bounding box center [758, 504] width 682 height 62
click at [1144, 481] on icon "button" at bounding box center [1147, 475] width 12 height 11
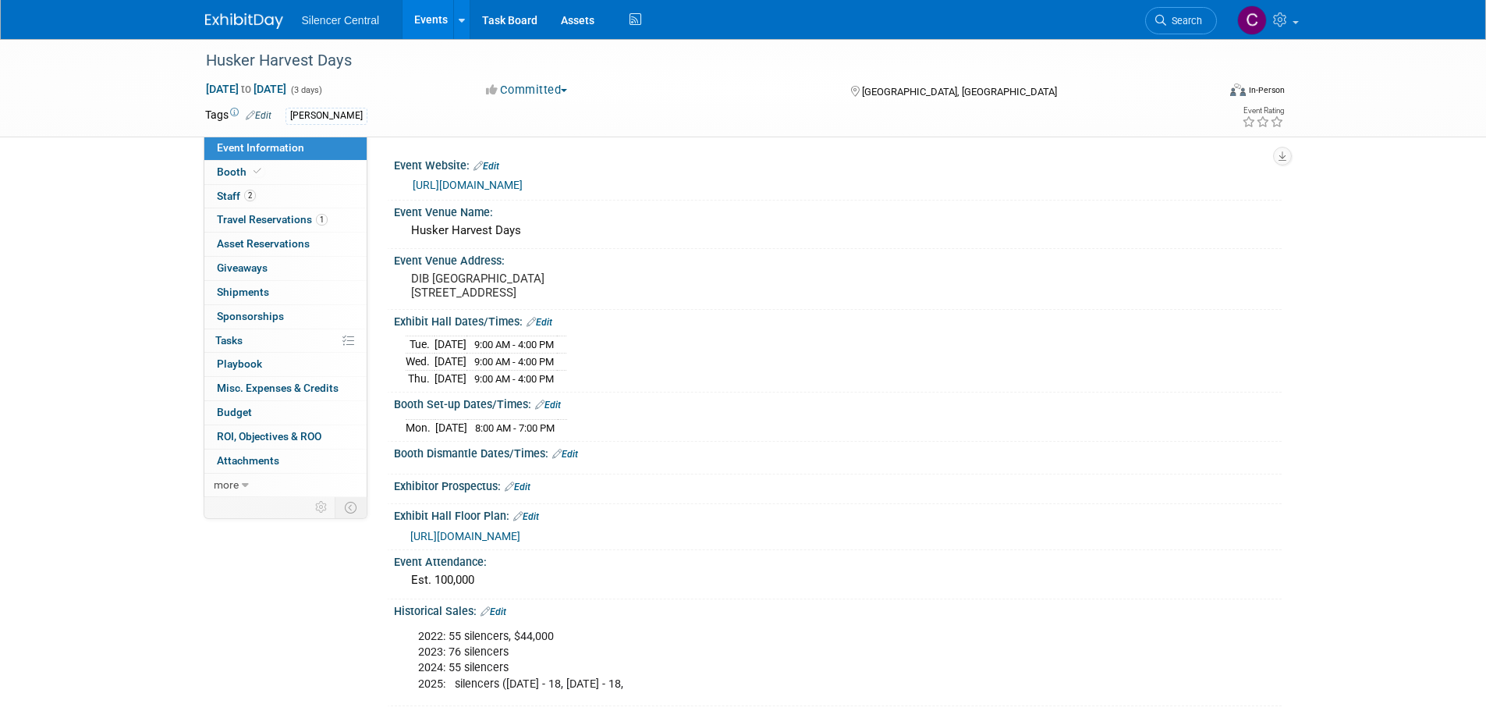
click at [253, 21] on img at bounding box center [244, 21] width 78 height 16
